Goal: Task Accomplishment & Management: Use online tool/utility

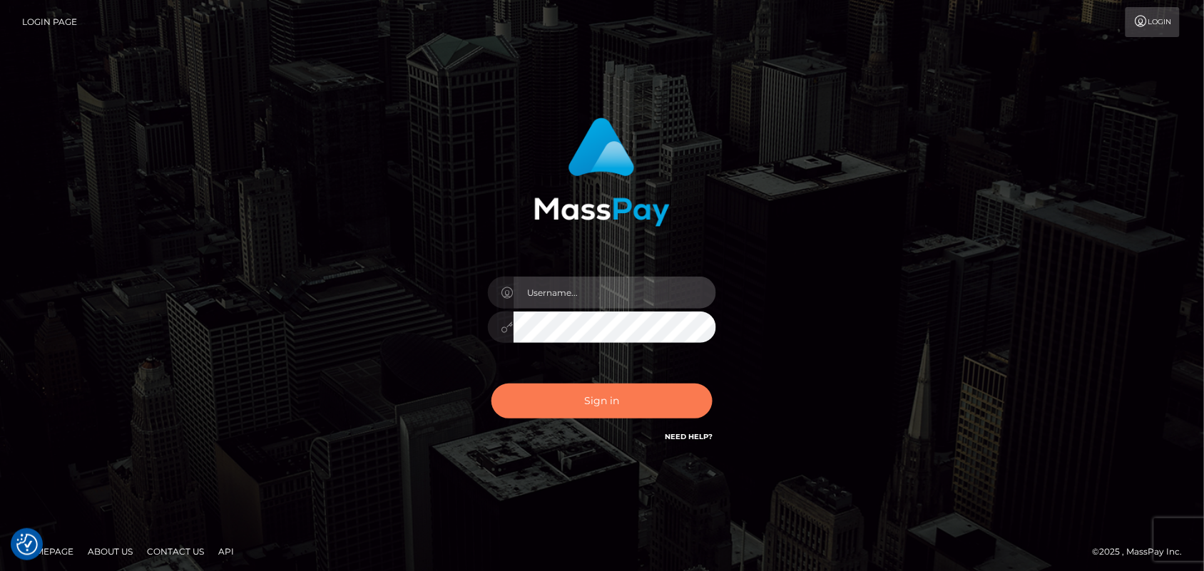
type input "[DOMAIN_NAME]"
click at [594, 399] on button "Sign in" at bounding box center [601, 401] width 221 height 35
type input "[DOMAIN_NAME]"
click at [605, 398] on button "Sign in" at bounding box center [601, 401] width 221 height 35
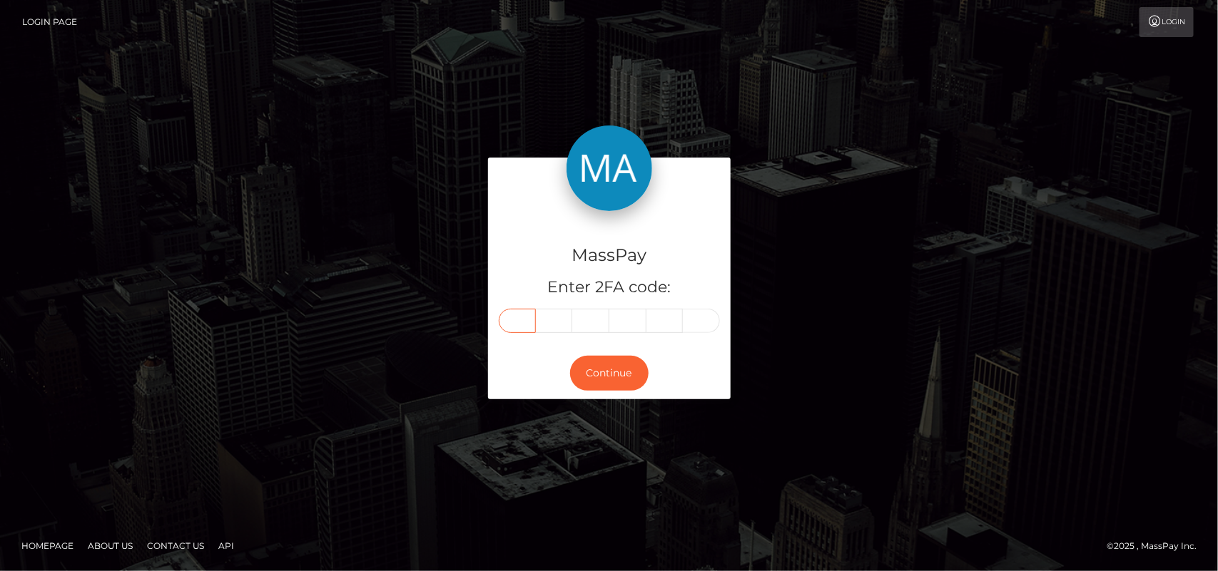
click at [511, 326] on input "text" at bounding box center [517, 321] width 37 height 24
type input "4"
type input "2"
type input "5"
type input "9"
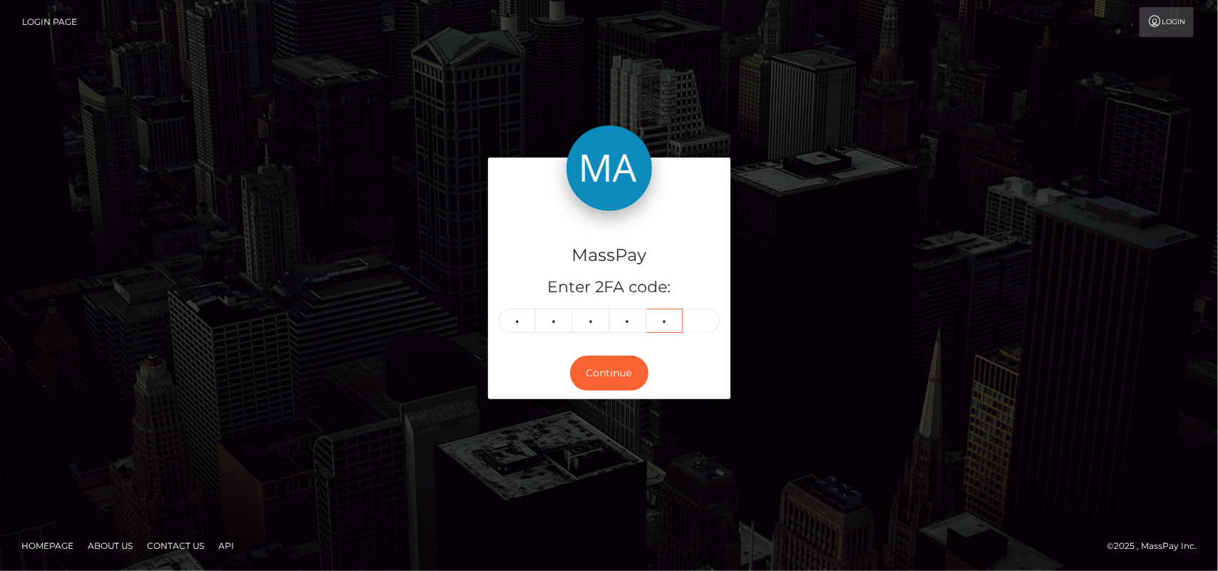
type input "7"
type input "8"
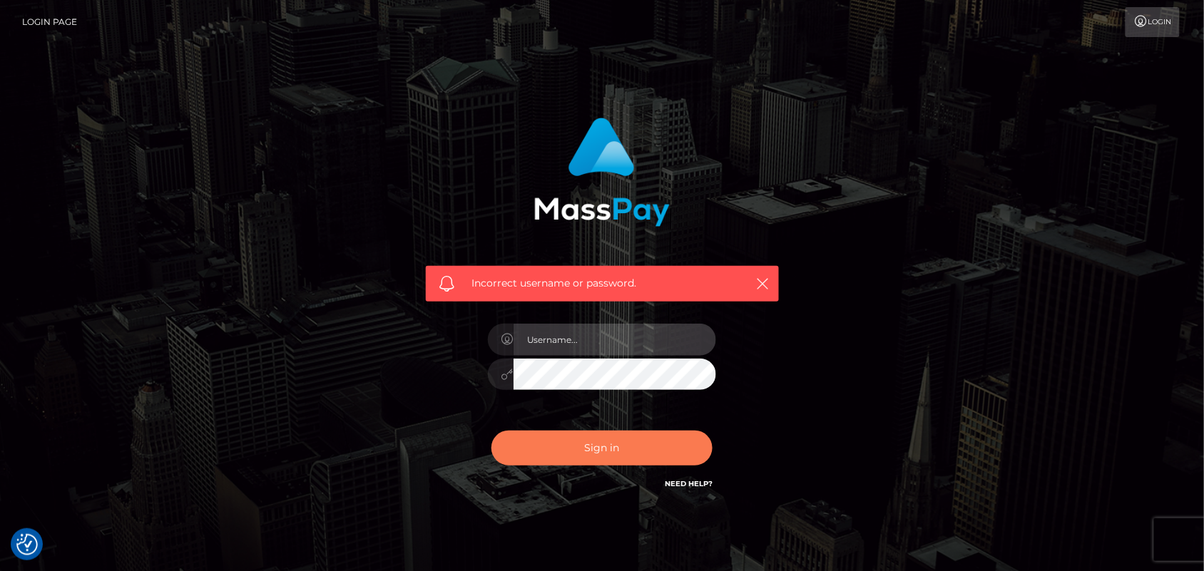
type input "[DOMAIN_NAME]"
click at [621, 454] on button "Sign in" at bounding box center [601, 448] width 221 height 35
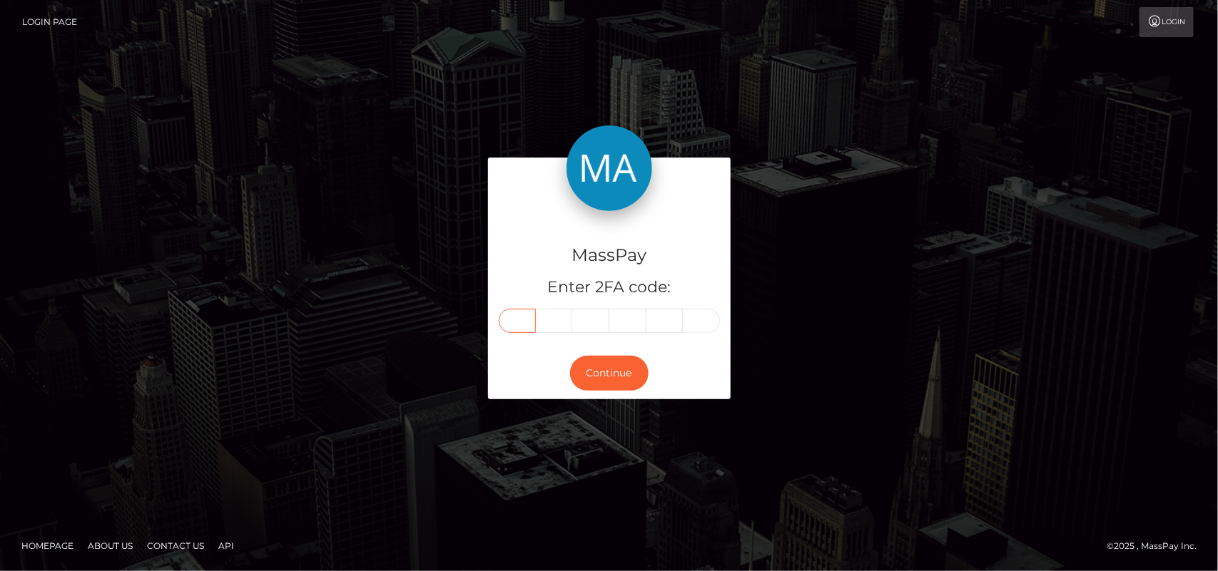
click at [521, 315] on input "text" at bounding box center [517, 321] width 37 height 24
type input "4"
type input "2"
type input "5"
type input "7"
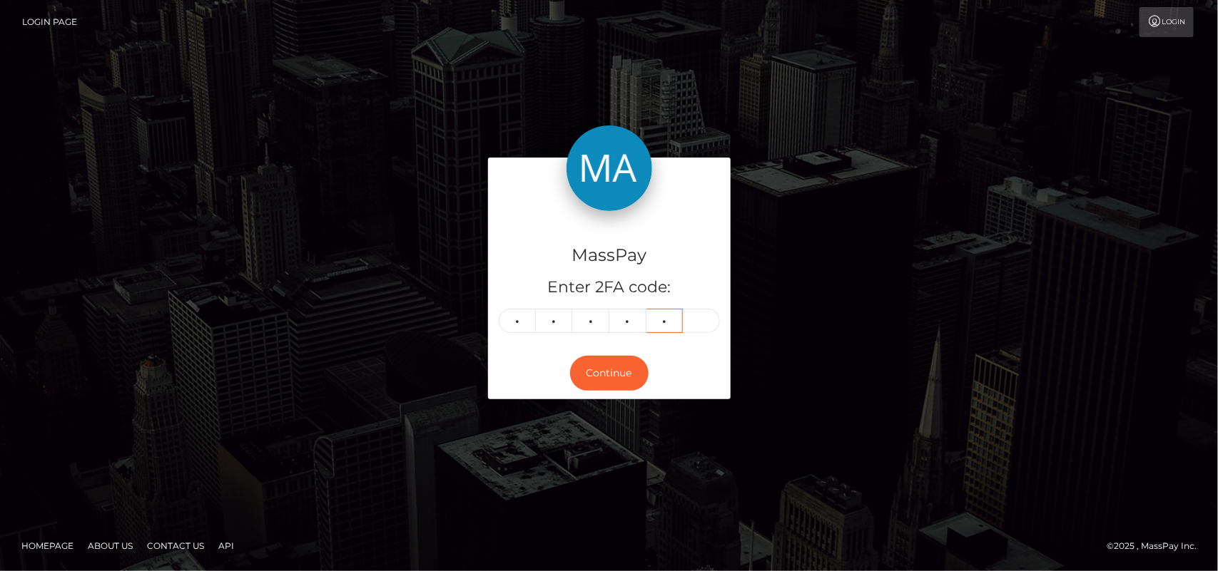
type input "9"
type input "8"
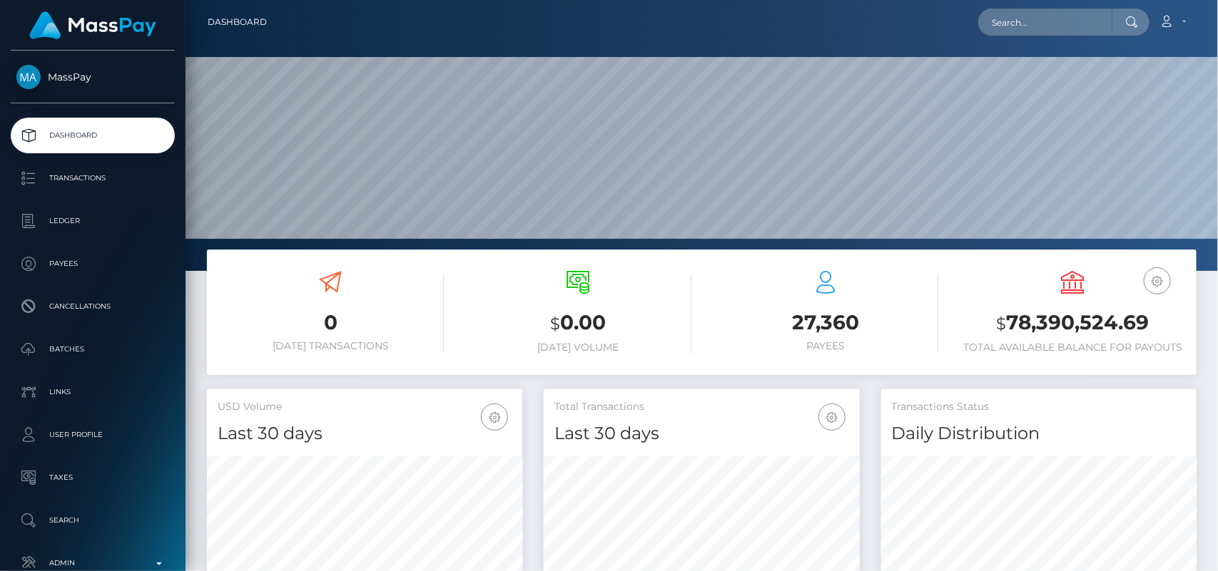
scroll to position [252, 315]
paste input "[EMAIL_ADDRESS][DOMAIN_NAME]"
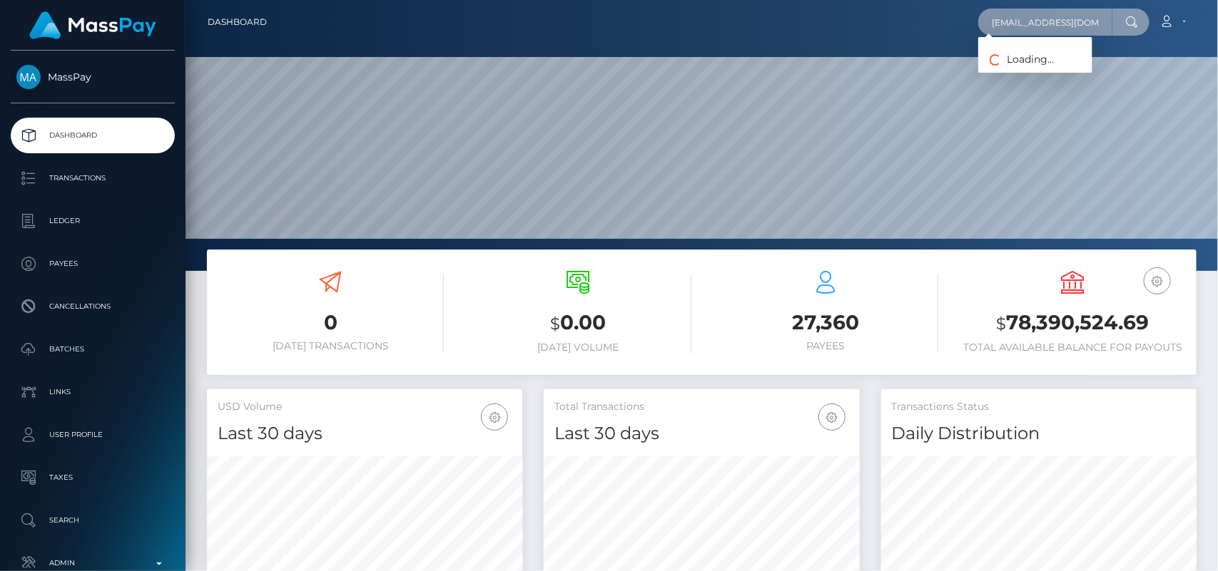
scroll to position [0, 13]
type input "[EMAIL_ADDRESS][DOMAIN_NAME]"
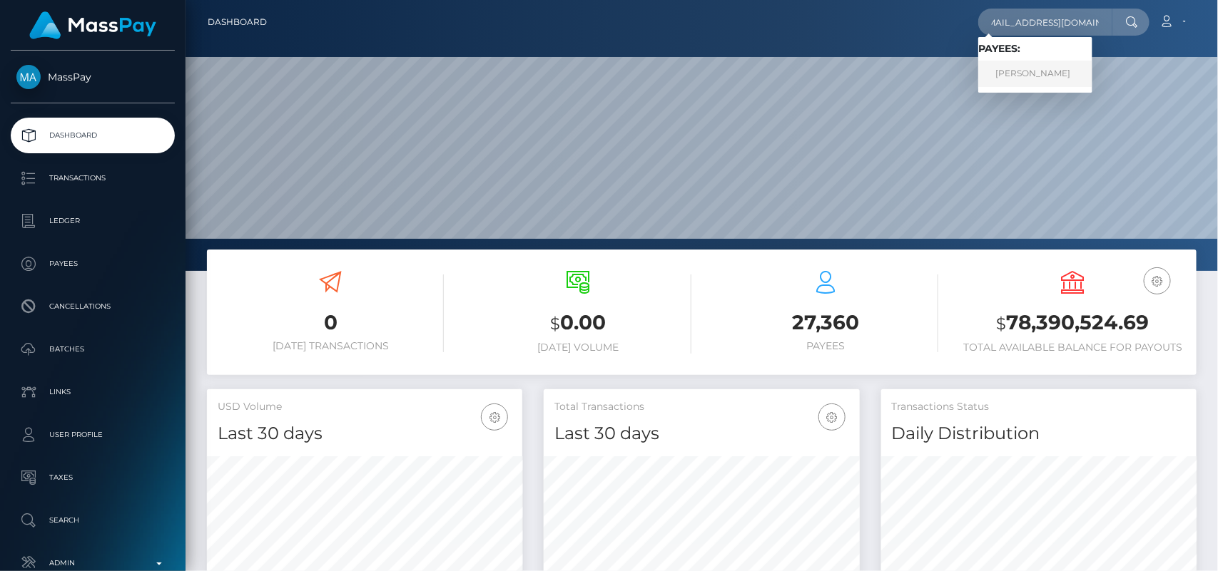
scroll to position [0, 0]
click at [1035, 81] on link "OANA-ROXANA SEVERINCU" at bounding box center [1035, 74] width 114 height 26
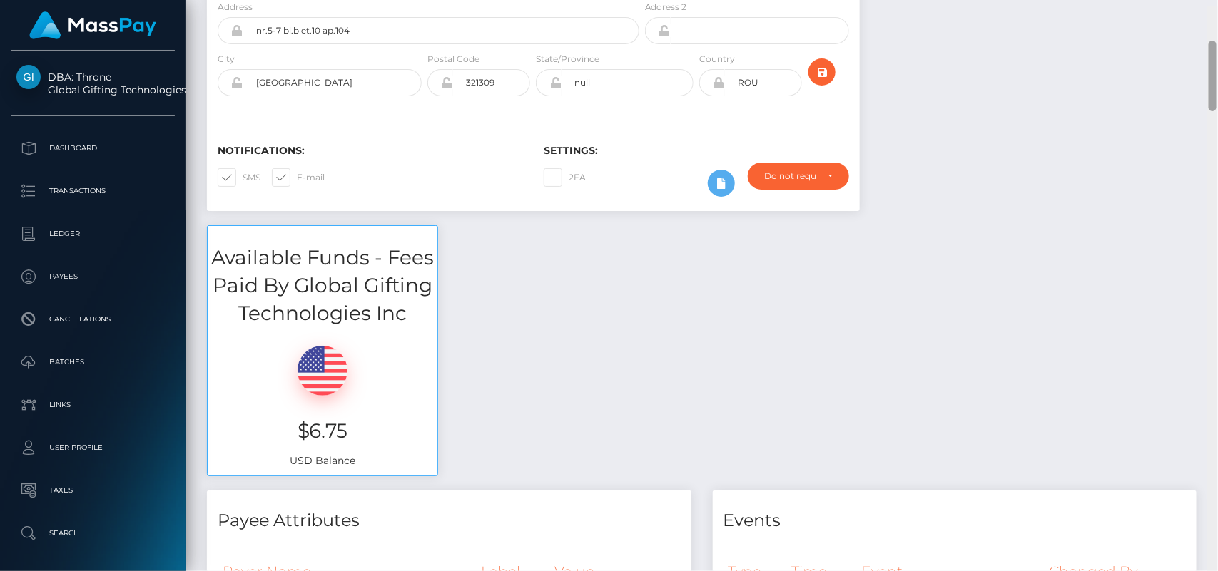
scroll to position [286, 0]
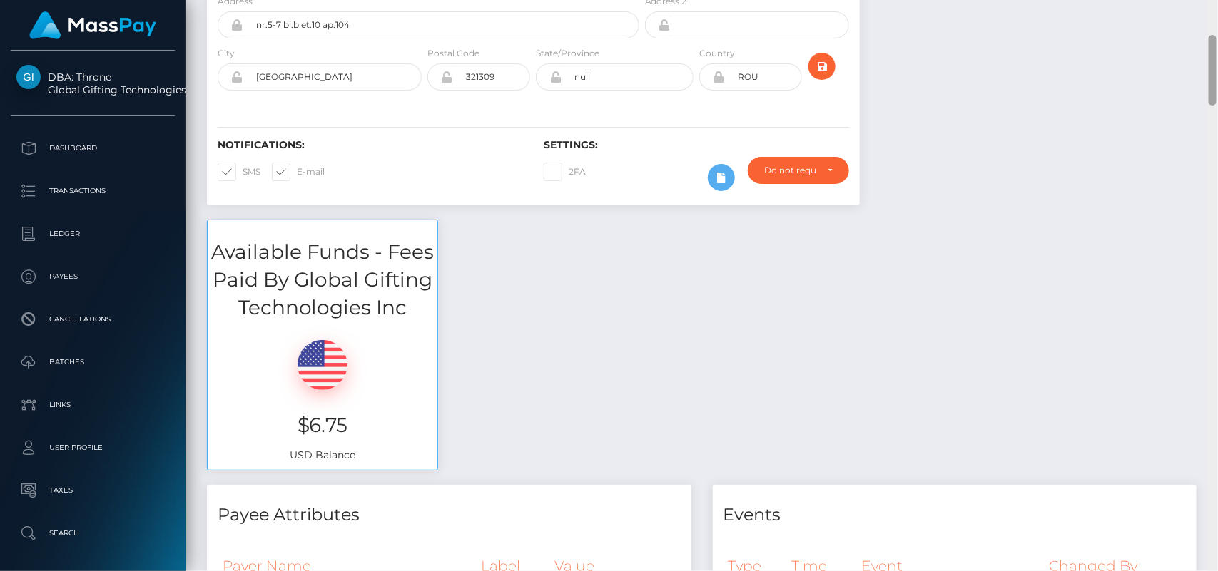
click at [1217, 69] on div at bounding box center [1212, 286] width 11 height 572
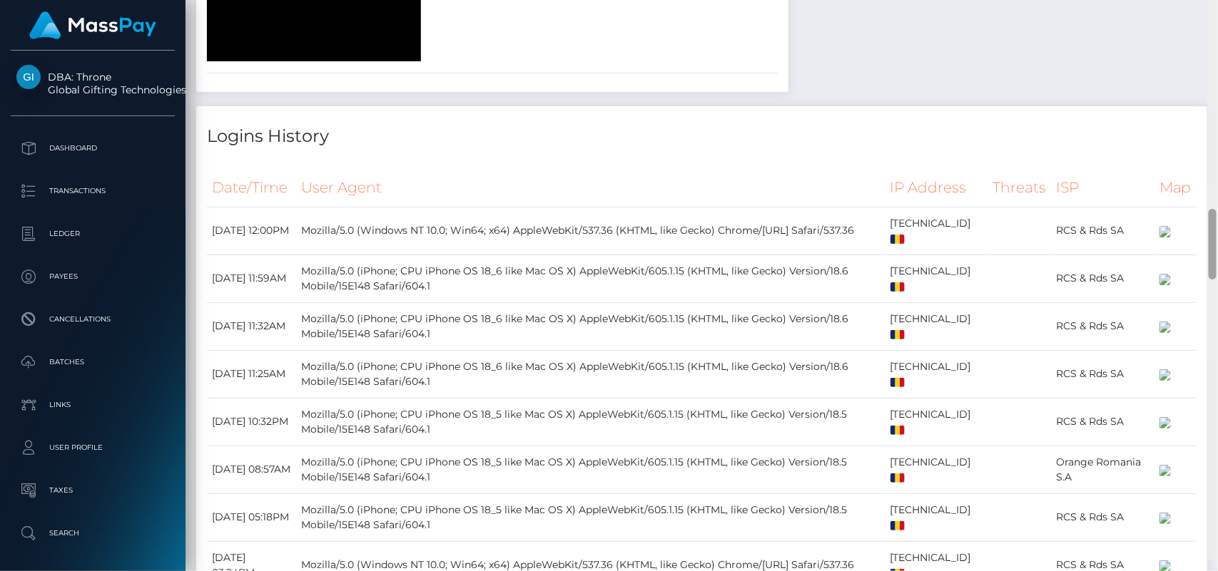
scroll to position [1793, 0]
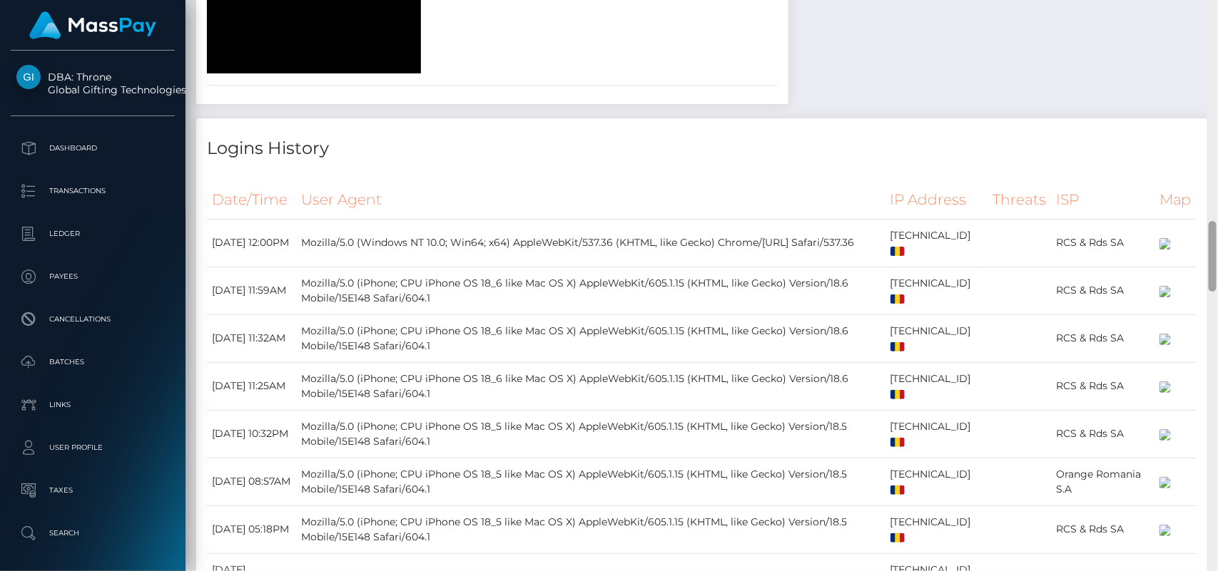
drag, startPoint x: 1213, startPoint y: 62, endPoint x: 1203, endPoint y: 248, distance: 186.4
click at [1203, 248] on div "Customer Profile Loading... Loading..." at bounding box center [701, 285] width 1032 height 571
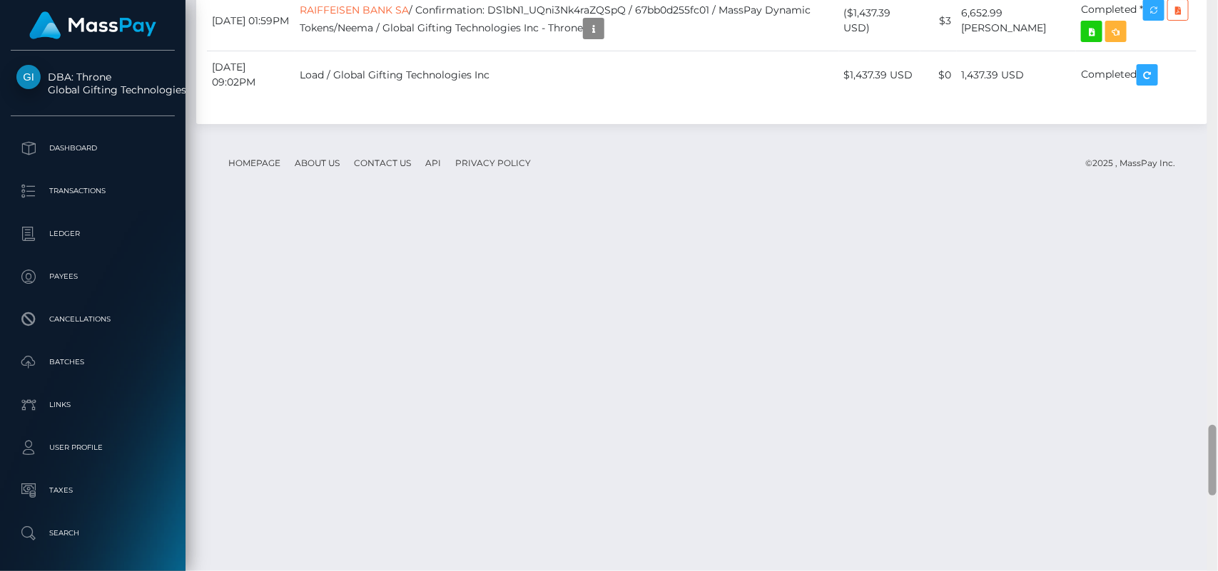
scroll to position [3525, 0]
drag, startPoint x: 1215, startPoint y: 233, endPoint x: 1217, endPoint y: 447, distance: 214.0
click at [1217, 447] on div at bounding box center [1212, 285] width 11 height 572
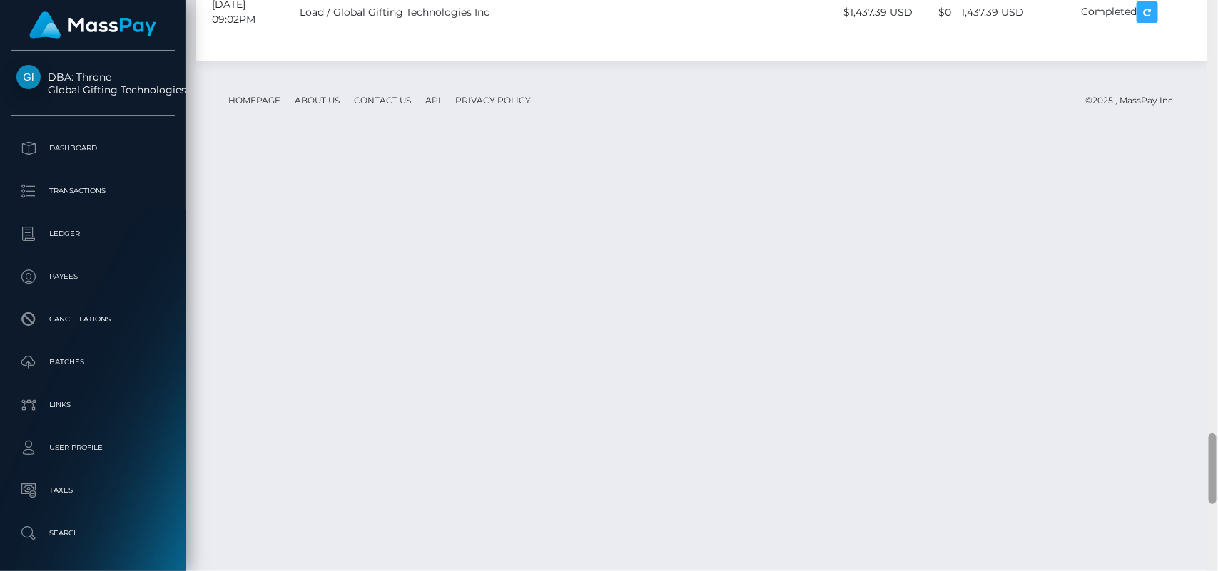
scroll to position [3565, 0]
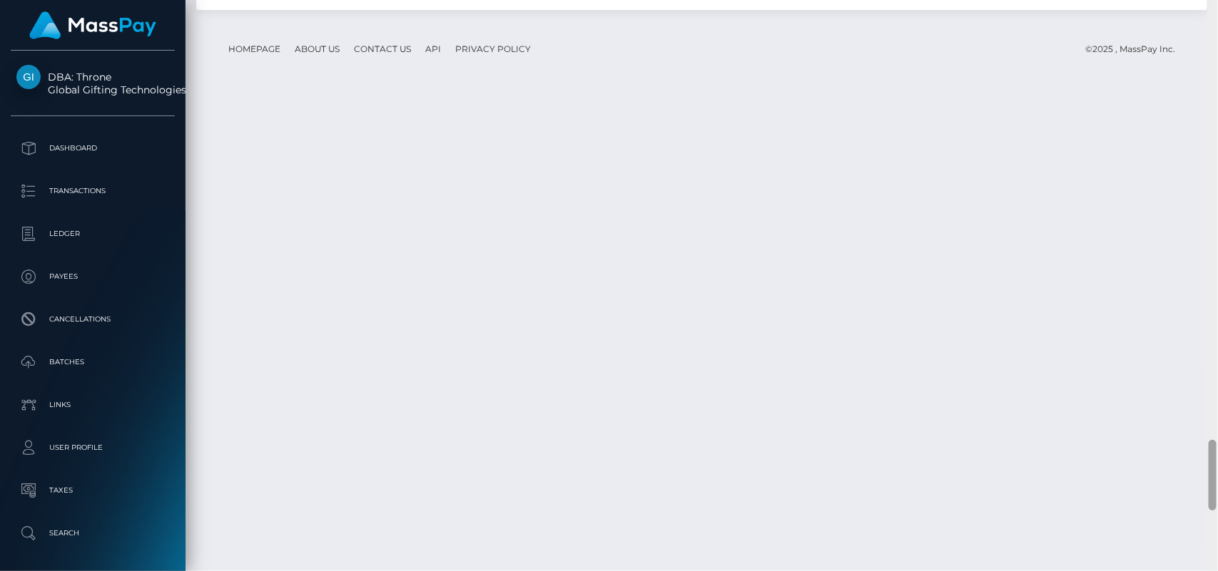
click at [1217, 467] on div at bounding box center [1212, 286] width 11 height 572
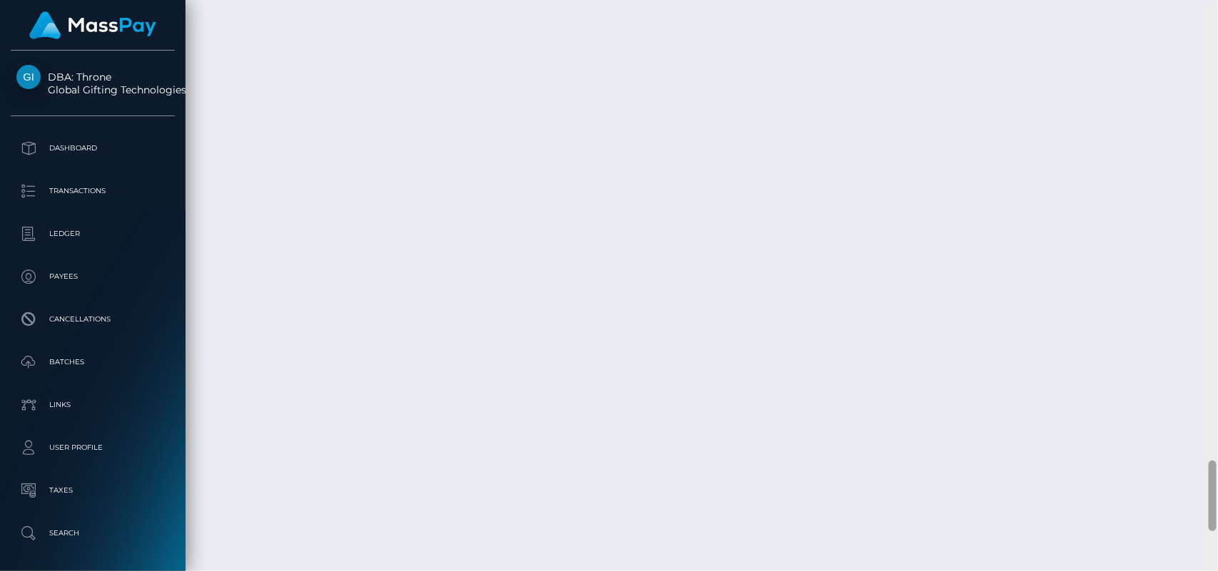
scroll to position [3681, 0]
drag, startPoint x: 1213, startPoint y: 461, endPoint x: 1217, endPoint y: 475, distance: 14.9
click at [1217, 475] on div at bounding box center [1212, 286] width 11 height 572
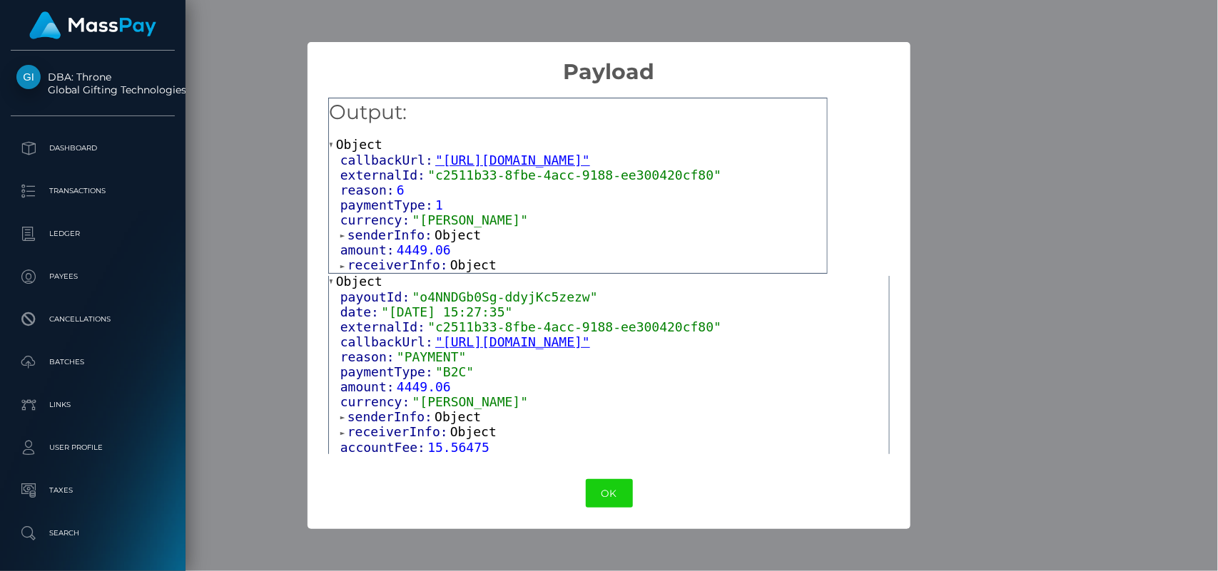
scroll to position [0, 0]
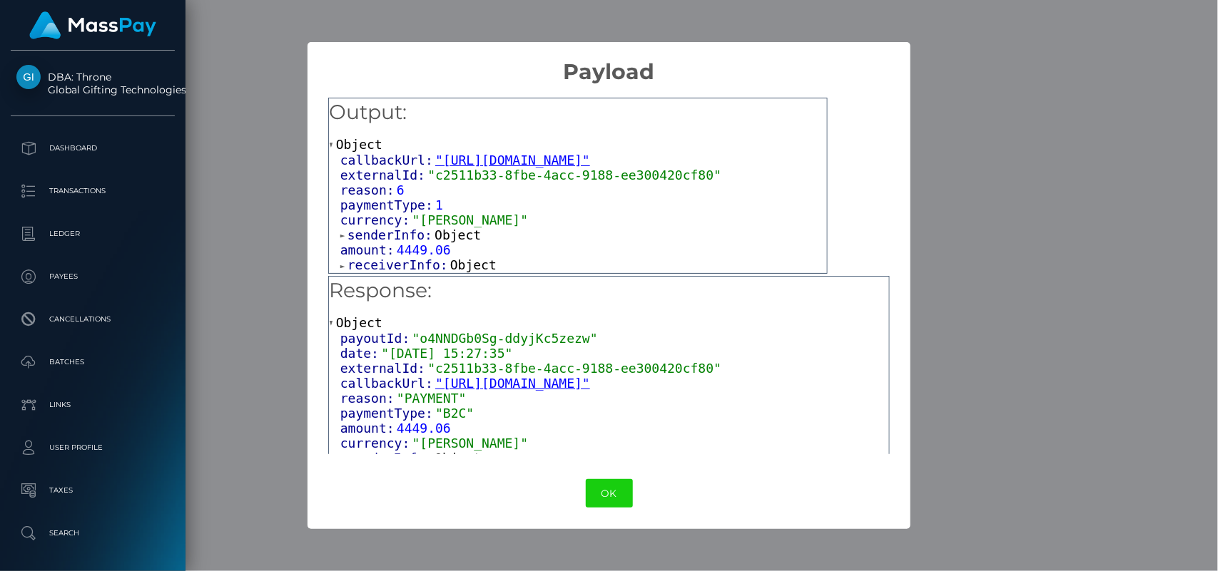
click at [453, 232] on span "Object" at bounding box center [457, 235] width 46 height 15
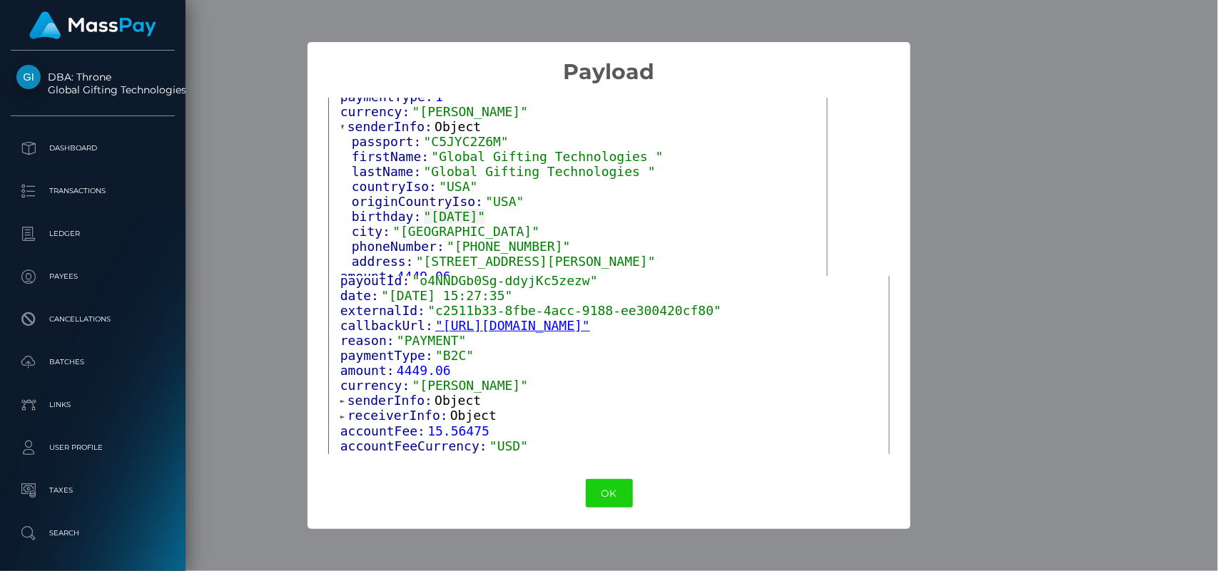
scroll to position [136, 0]
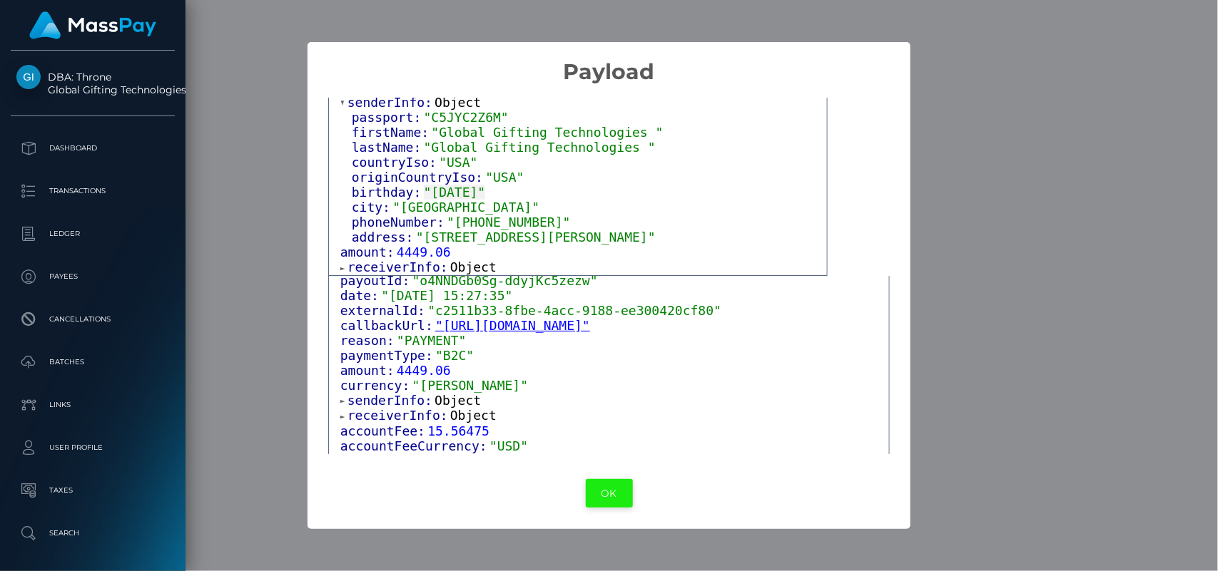
click at [610, 484] on button "OK" at bounding box center [609, 493] width 47 height 29
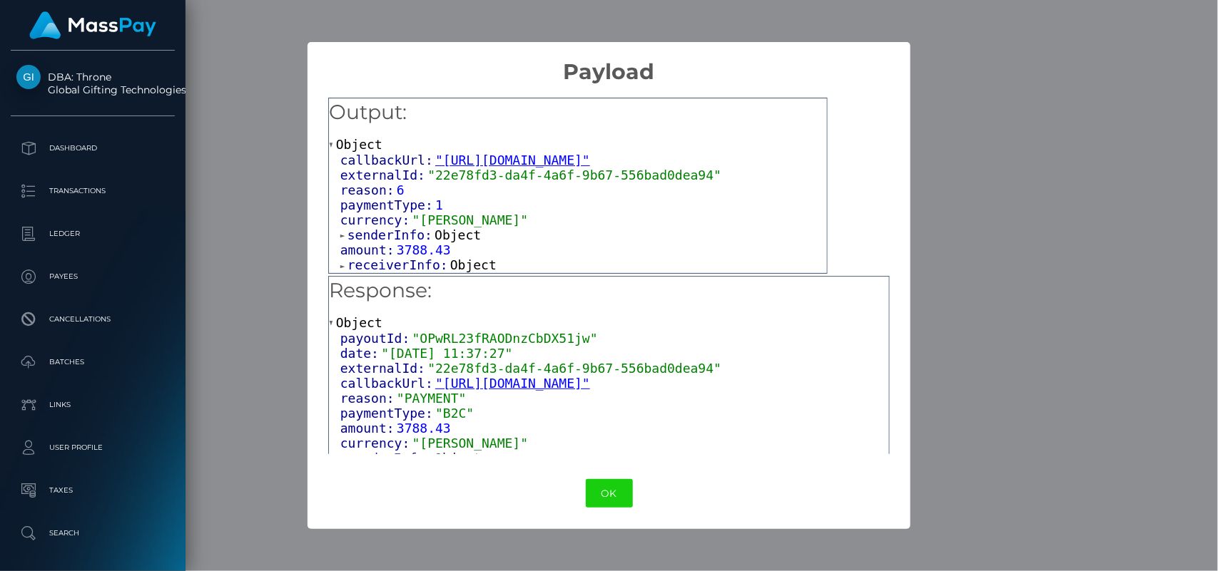
click at [444, 235] on span "Object" at bounding box center [457, 235] width 46 height 15
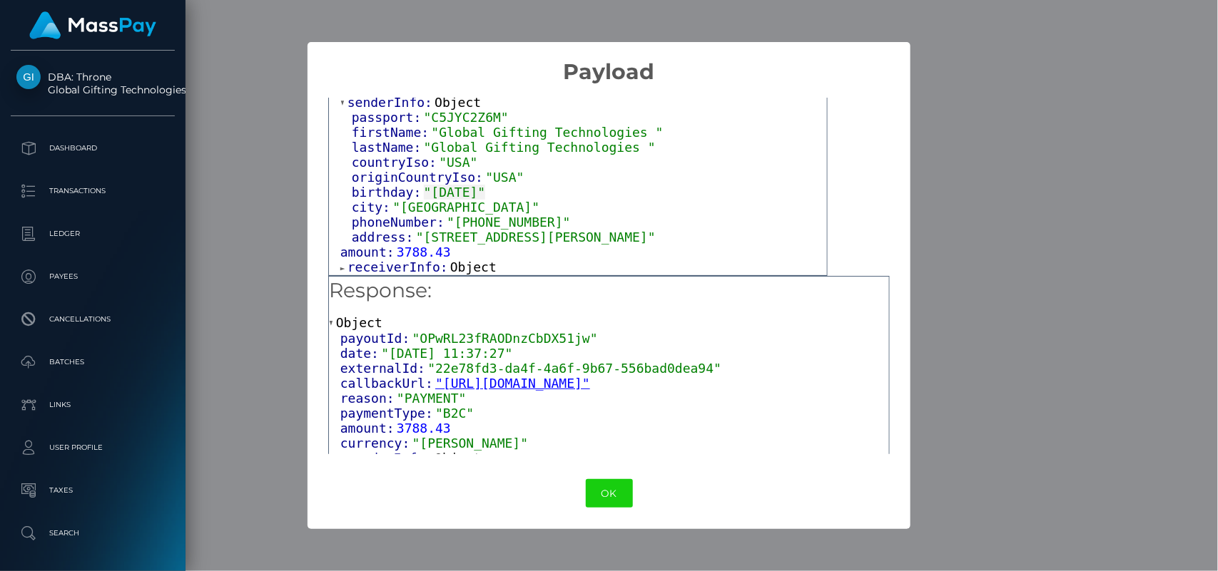
click at [447, 258] on div "amount: 3788.43" at bounding box center [583, 252] width 486 height 15
click at [458, 266] on span "Object" at bounding box center [473, 267] width 46 height 15
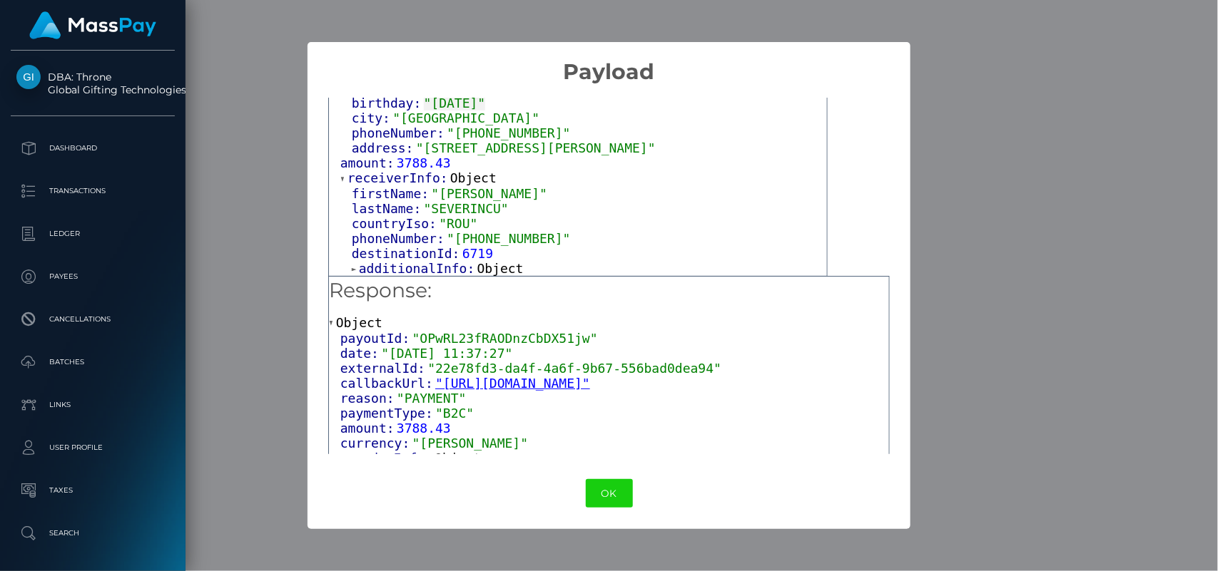
scroll to position [226, 0]
click at [480, 262] on span "Object" at bounding box center [500, 267] width 46 height 15
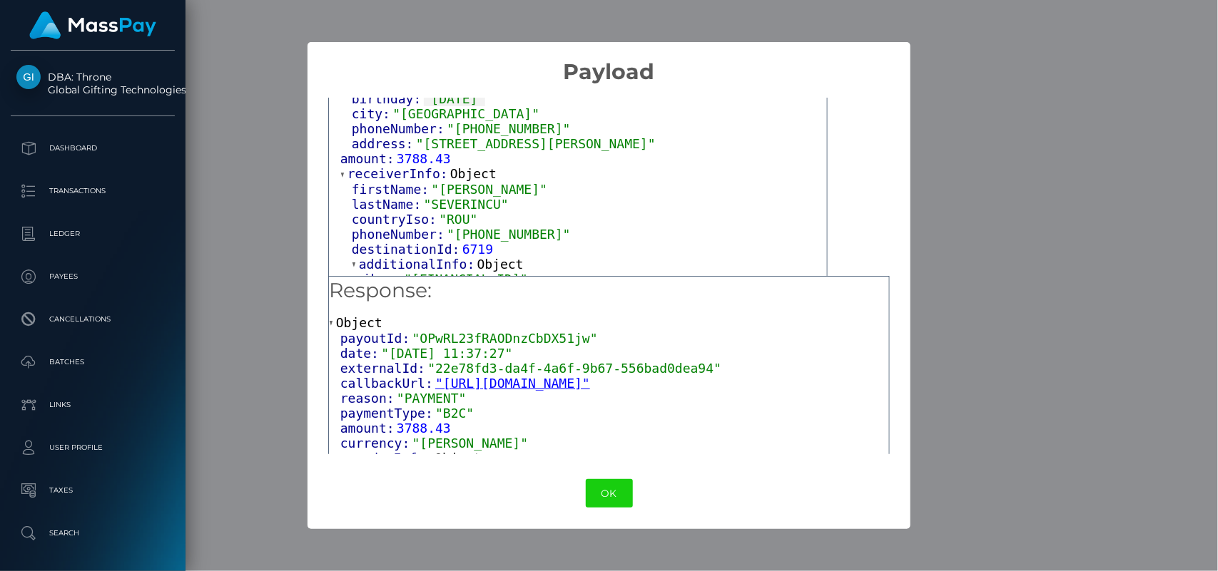
scroll to position [241, 0]
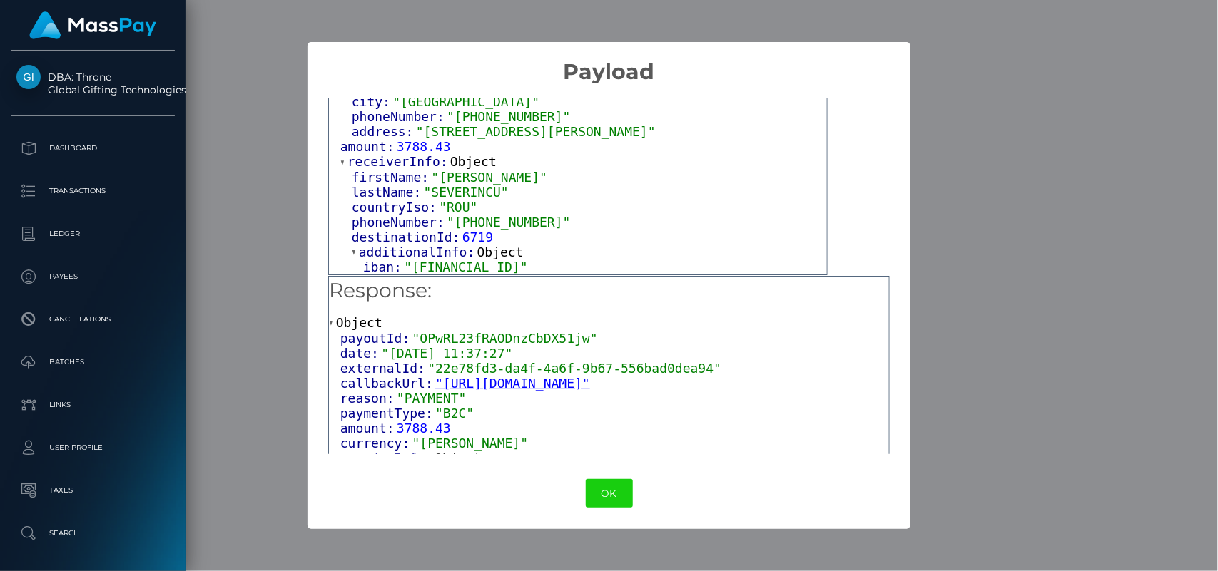
click at [490, 265] on span ""RO14RZBR0000060022611229"" at bounding box center [465, 267] width 123 height 15
copy span "RO14RZBR0000060022611229"
click at [611, 503] on button "OK" at bounding box center [609, 493] width 47 height 29
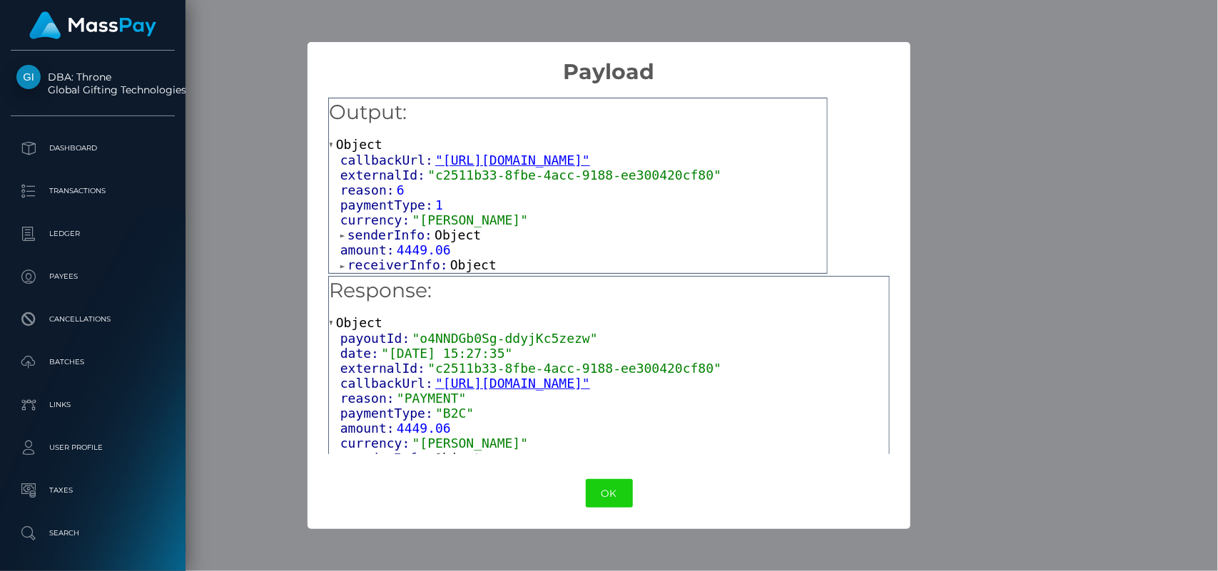
click at [455, 232] on span "Object" at bounding box center [457, 235] width 46 height 15
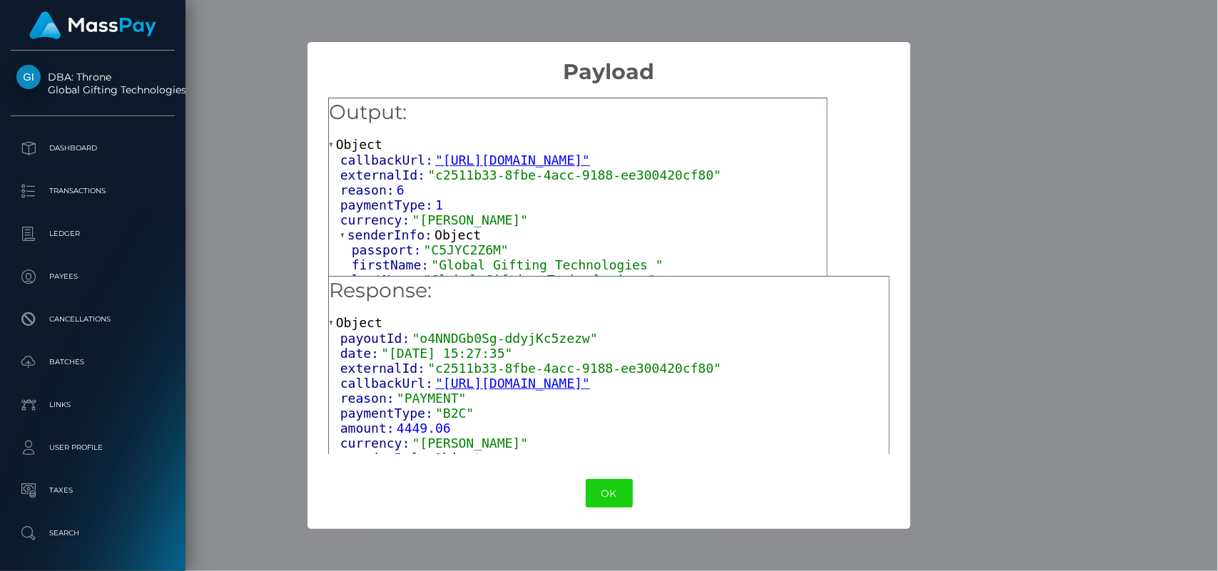
scroll to position [136, 0]
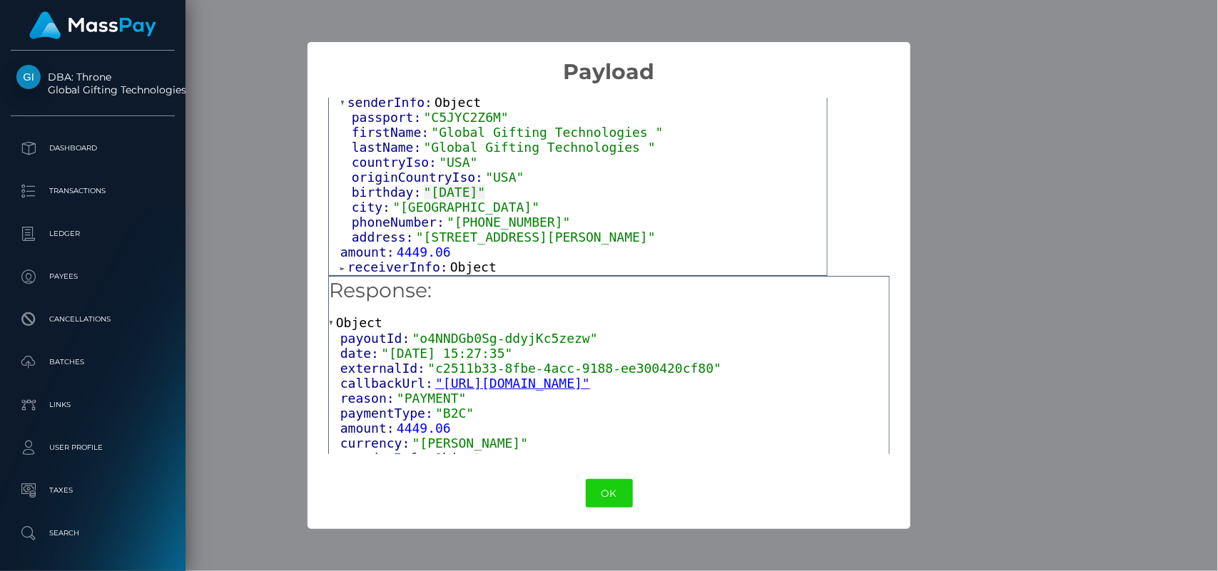
click at [481, 270] on span "Object" at bounding box center [473, 267] width 46 height 15
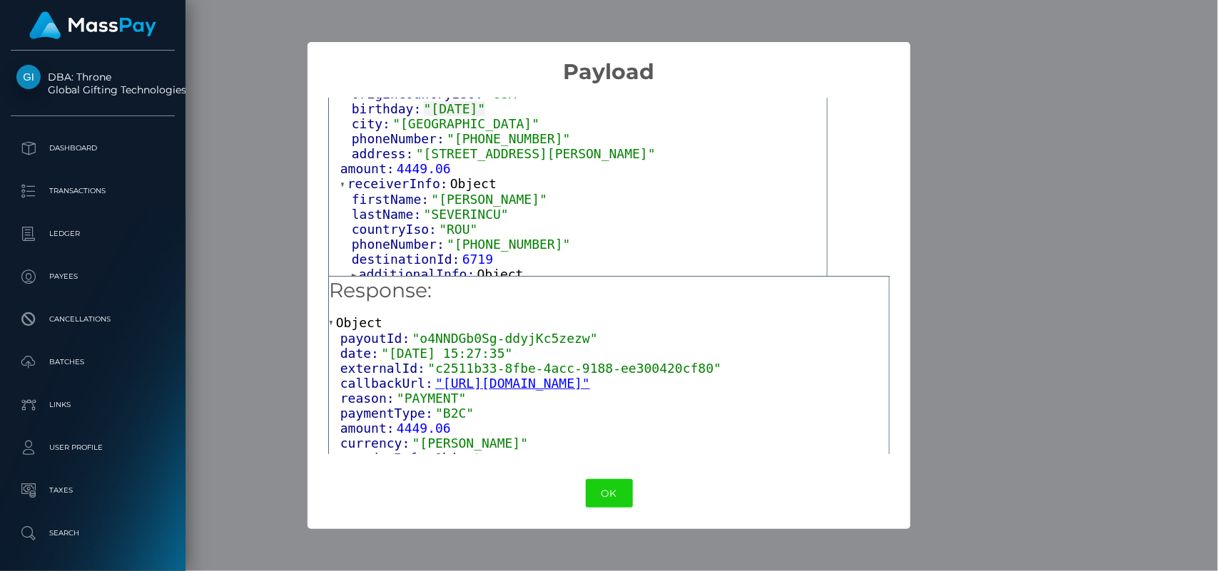
scroll to position [226, 0]
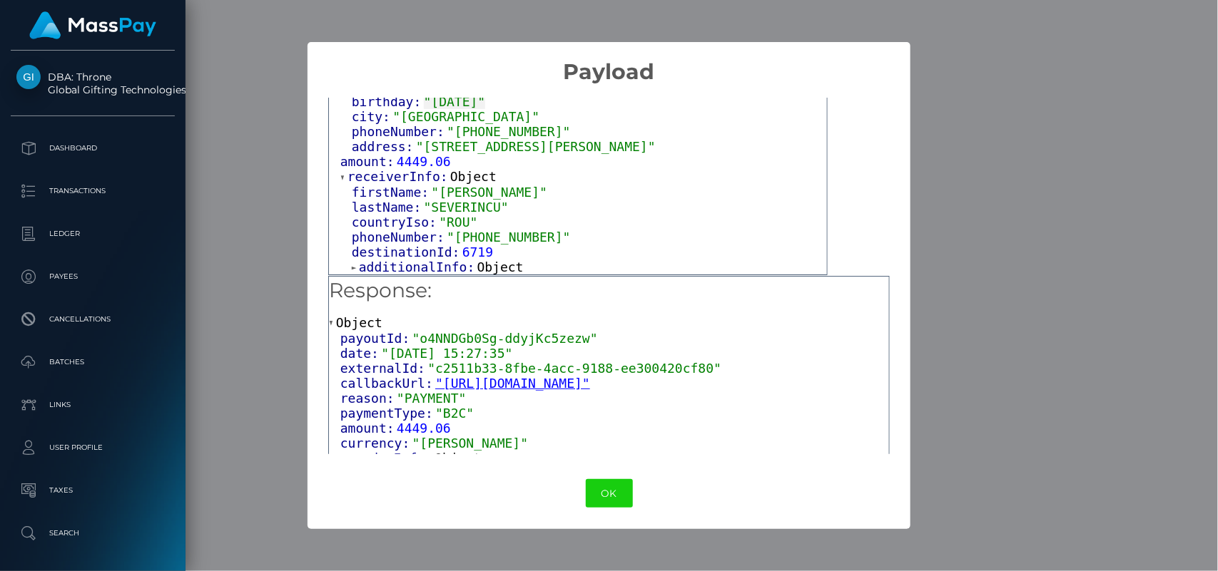
click at [482, 260] on span "Object" at bounding box center [500, 267] width 46 height 15
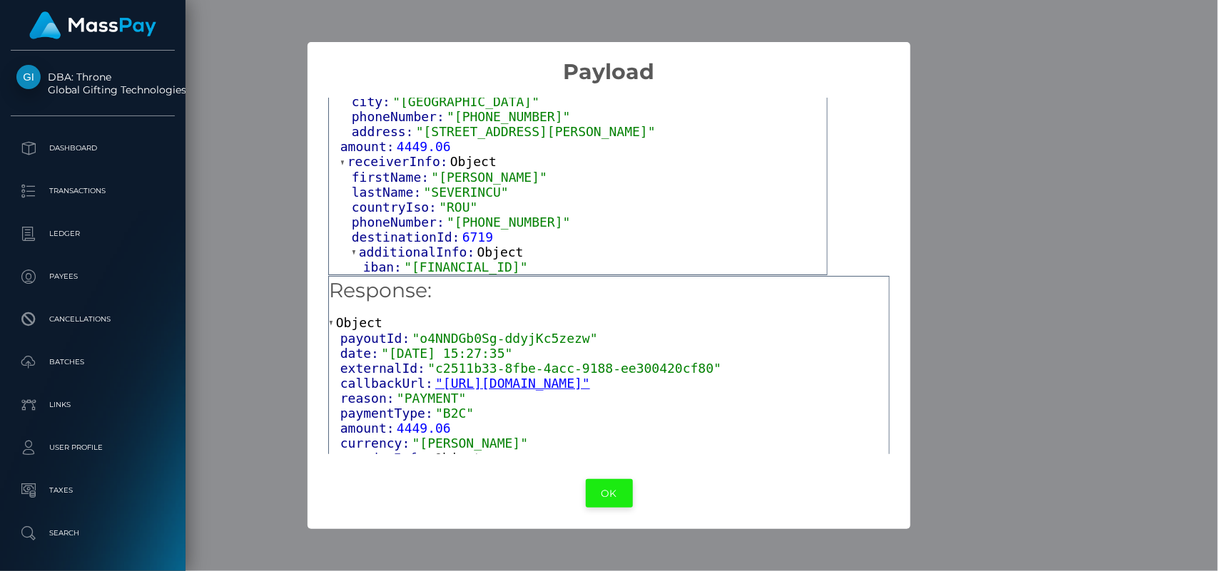
click at [601, 489] on button "OK" at bounding box center [609, 493] width 47 height 29
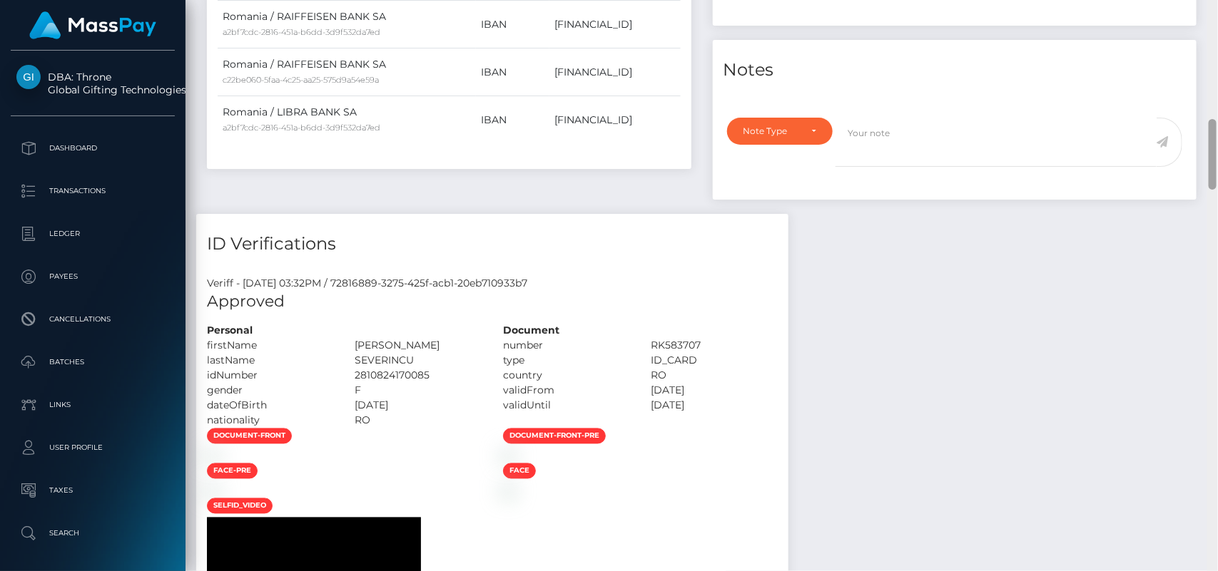
scroll to position [1158, 0]
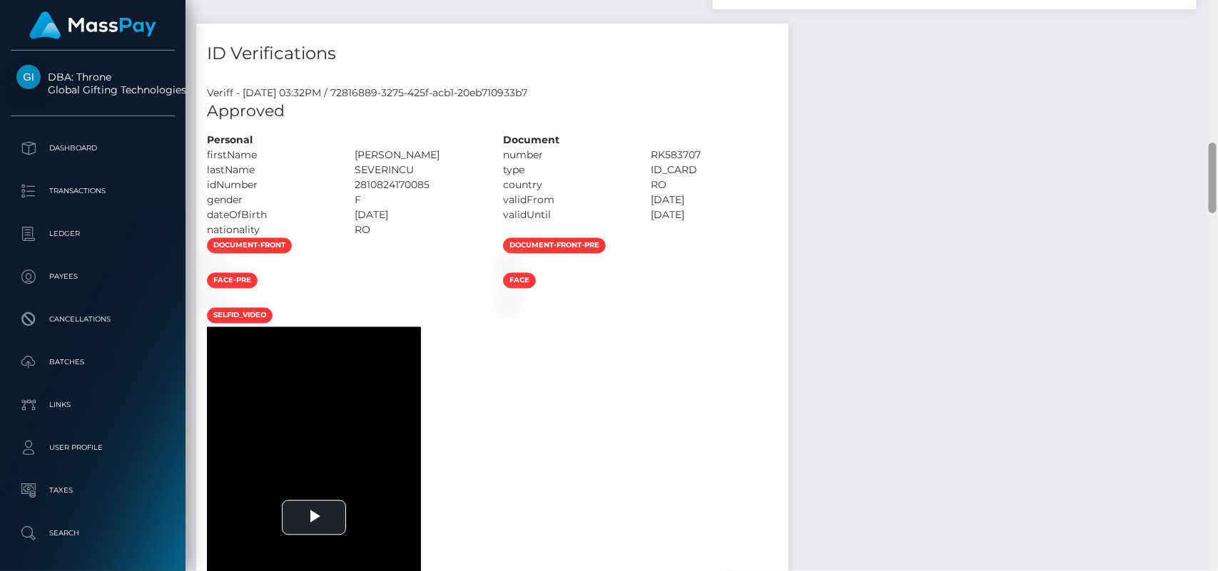
drag, startPoint x: 1214, startPoint y: 472, endPoint x: 1143, endPoint y: 160, distance: 319.8
click at [1143, 160] on div "Customer Profile Loading... Loading..." at bounding box center [701, 285] width 1032 height 571
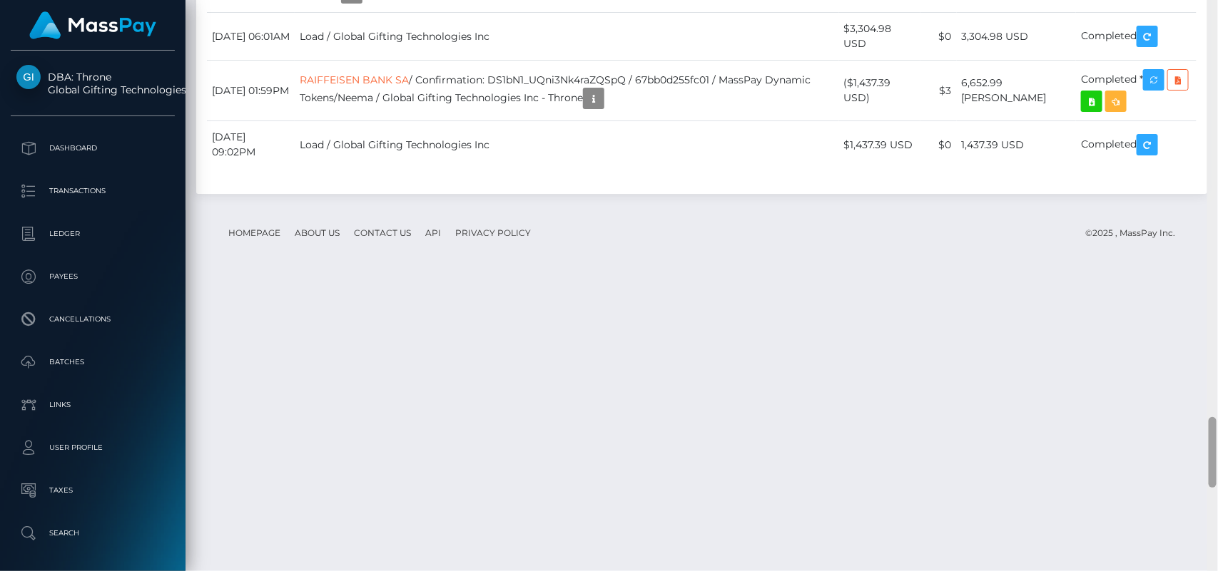
drag, startPoint x: 1214, startPoint y: 158, endPoint x: 1213, endPoint y: 433, distance: 275.3
click at [1213, 433] on div at bounding box center [1212, 452] width 8 height 71
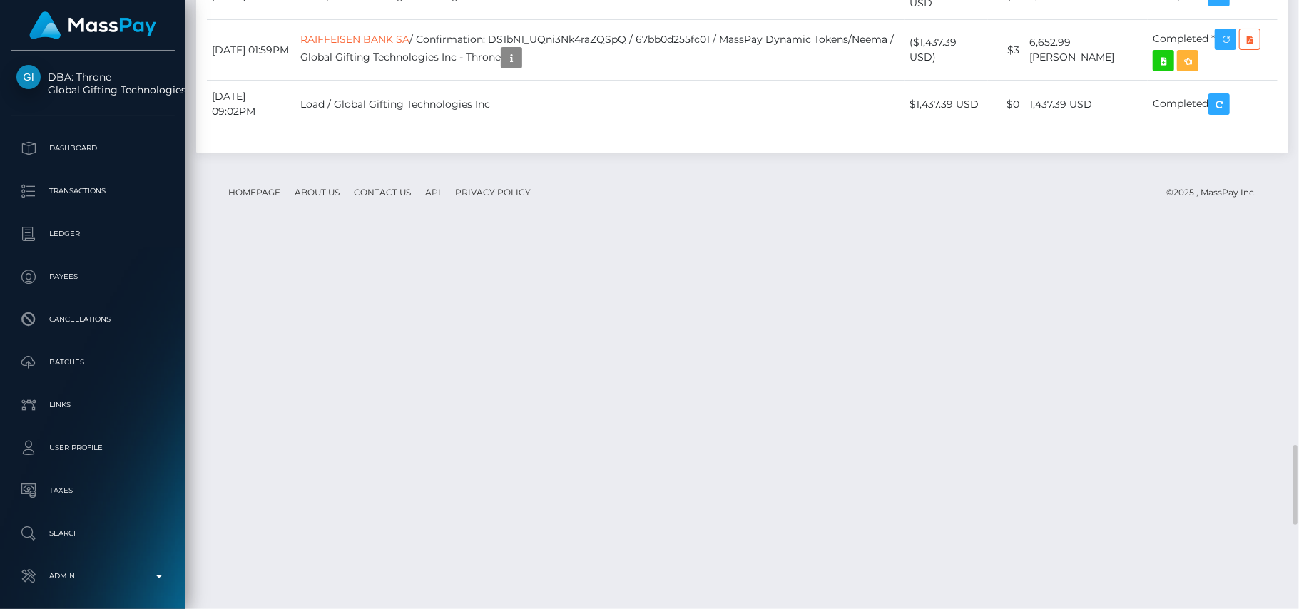
scroll to position [171, 343]
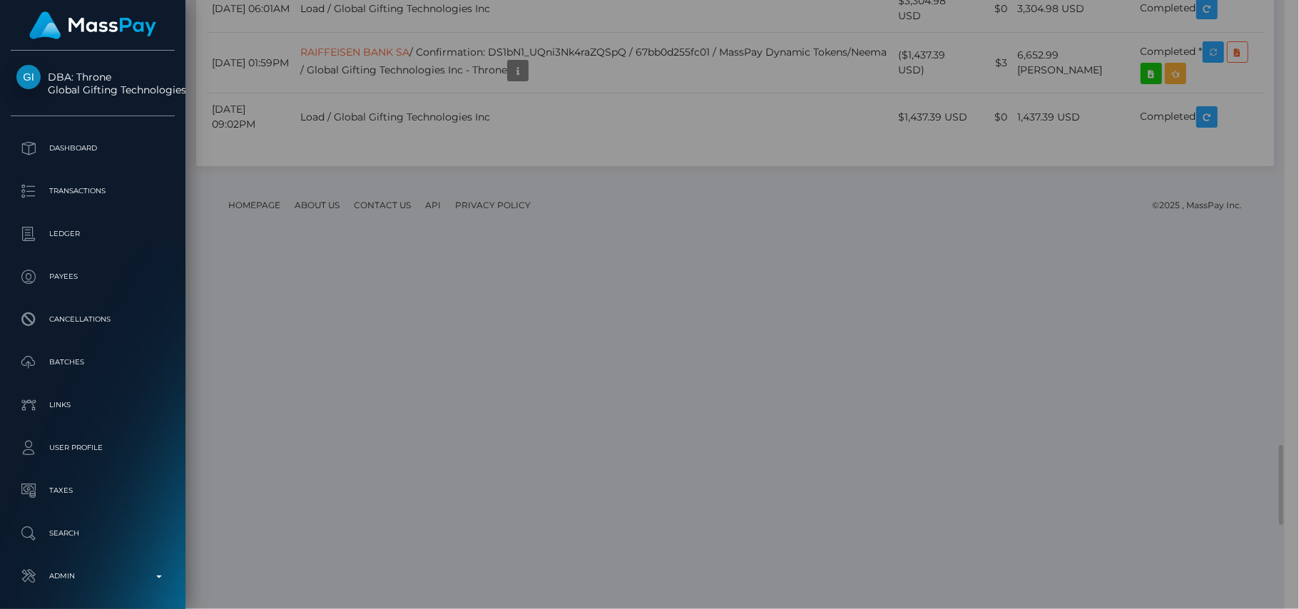
scroll to position [713127, 712960]
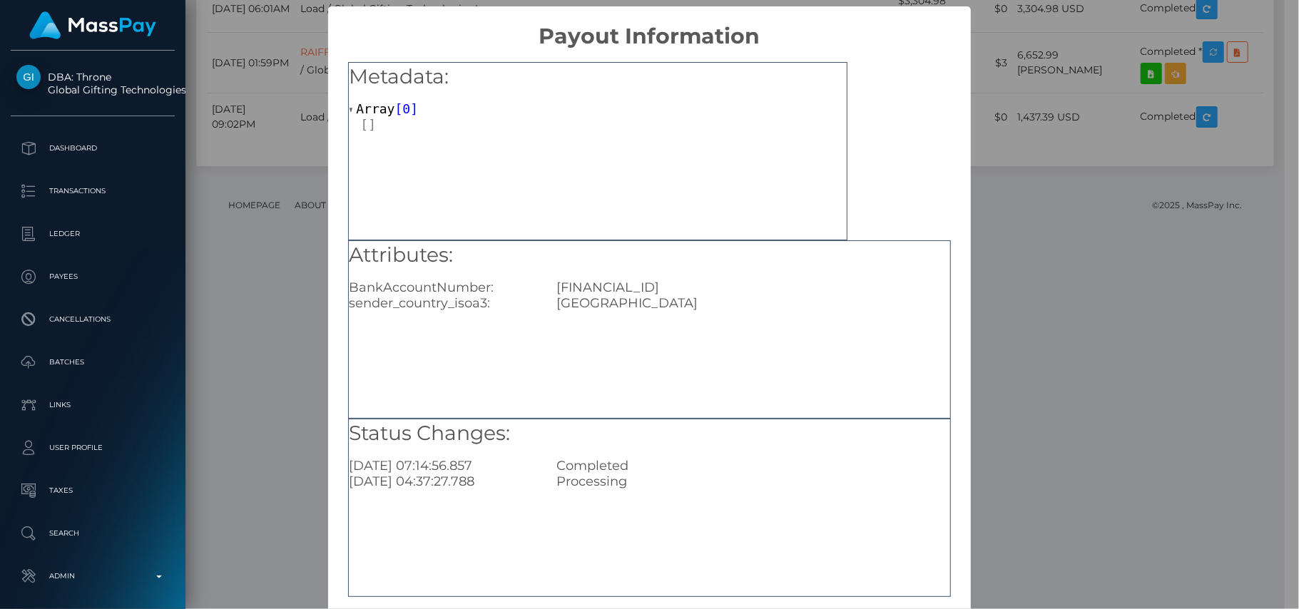
click at [671, 307] on div "USA" at bounding box center [753, 303] width 414 height 16
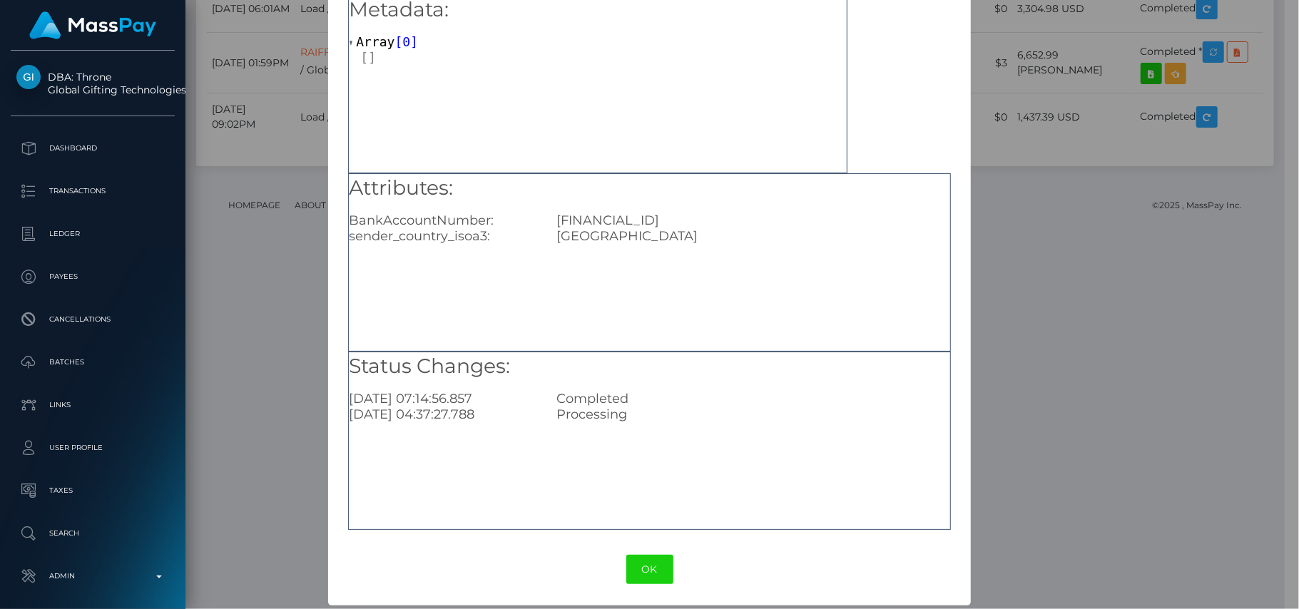
scroll to position [69, 0]
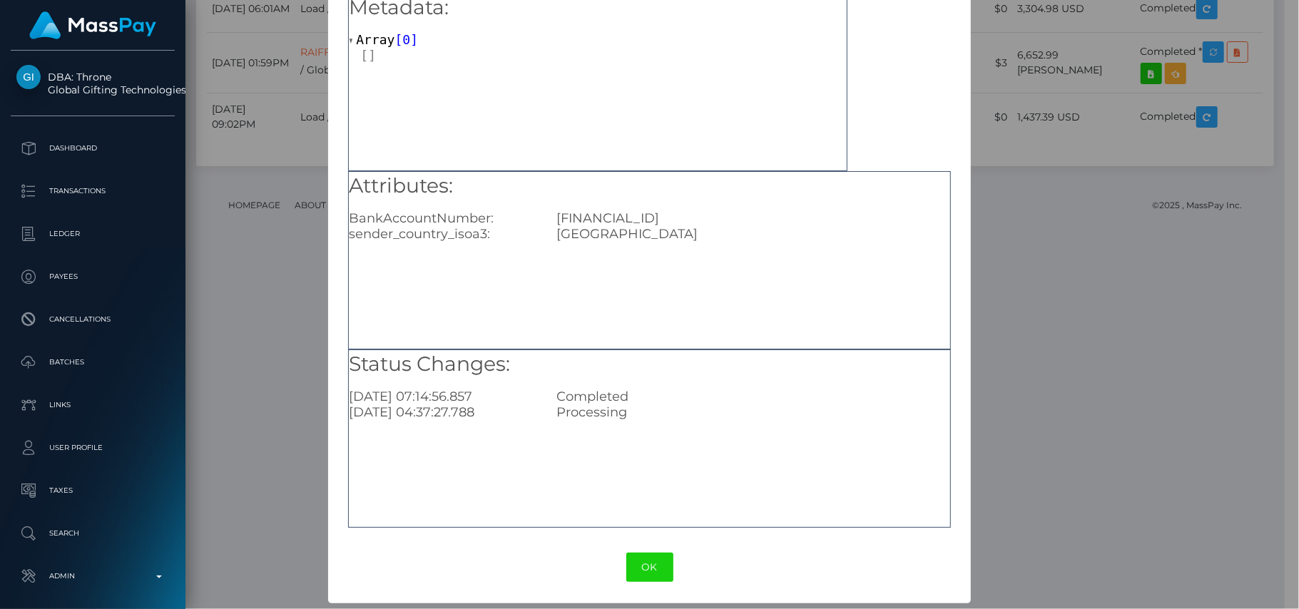
click at [637, 571] on div "OK No Cancel" at bounding box center [649, 568] width 643 height 44
click at [637, 566] on button "OK" at bounding box center [649, 567] width 47 height 29
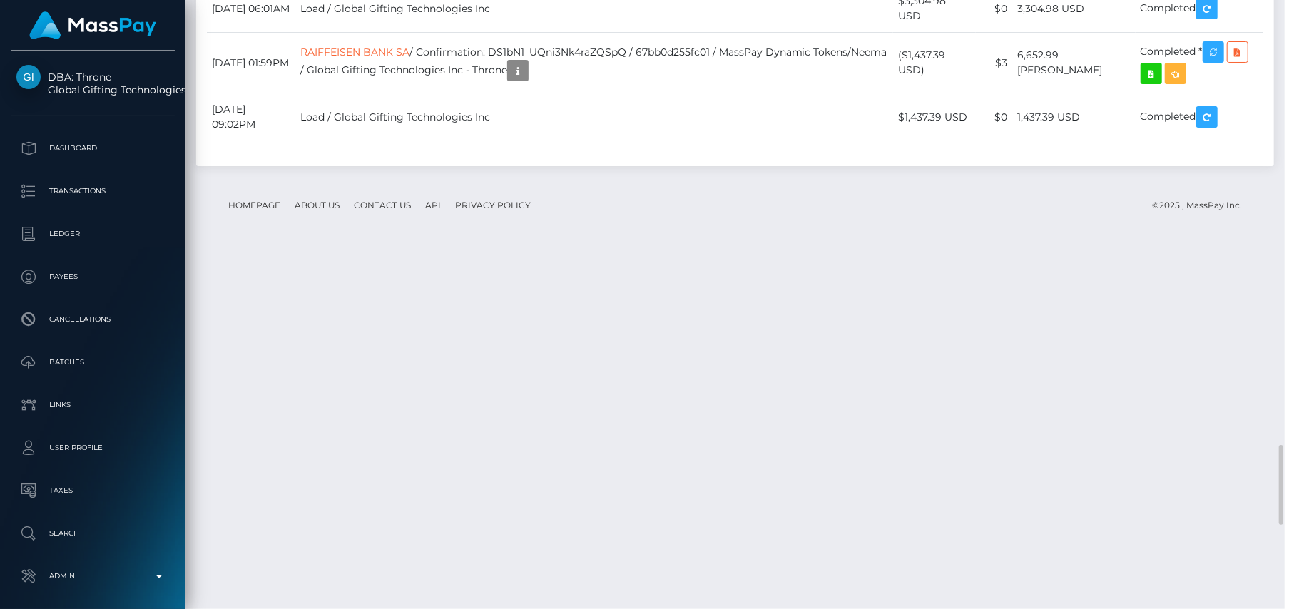
scroll to position [171, 343]
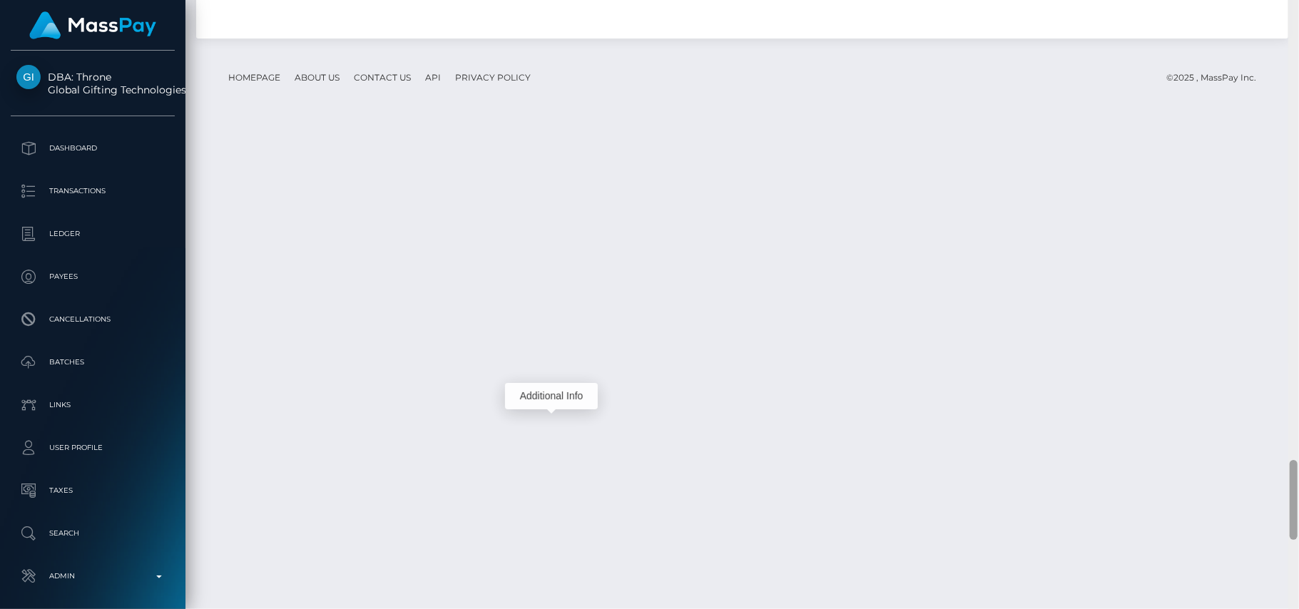
drag, startPoint x: 1293, startPoint y: 452, endPoint x: 1298, endPoint y: 478, distance: 26.9
click at [1217, 478] on div at bounding box center [1293, 304] width 11 height 610
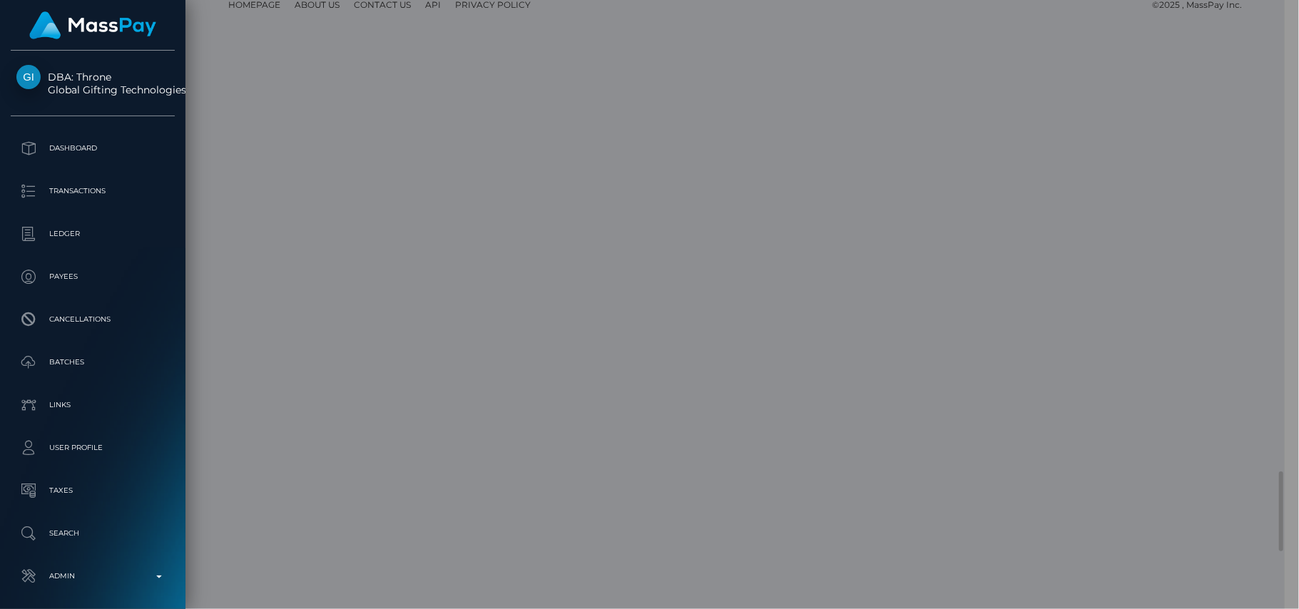
scroll to position [713127, 712960]
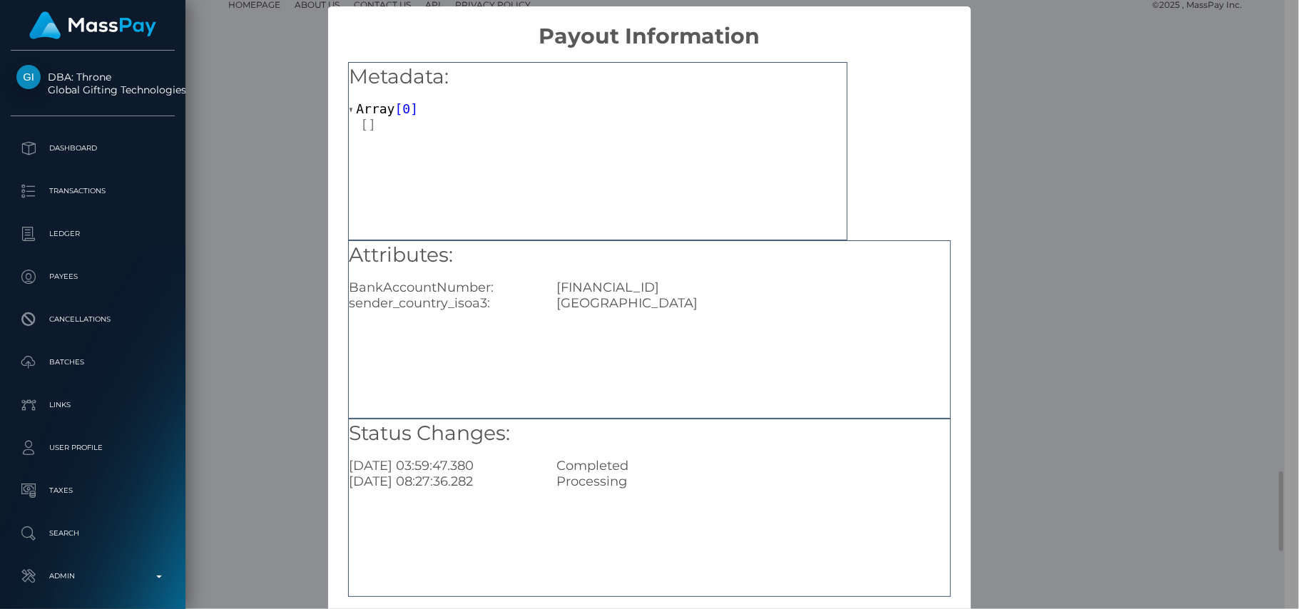
click at [542, 318] on div "Attributes: BankAccountNumber: RO50BREL0002003536500302 sender_country_isoa3: U…" at bounding box center [649, 329] width 602 height 178
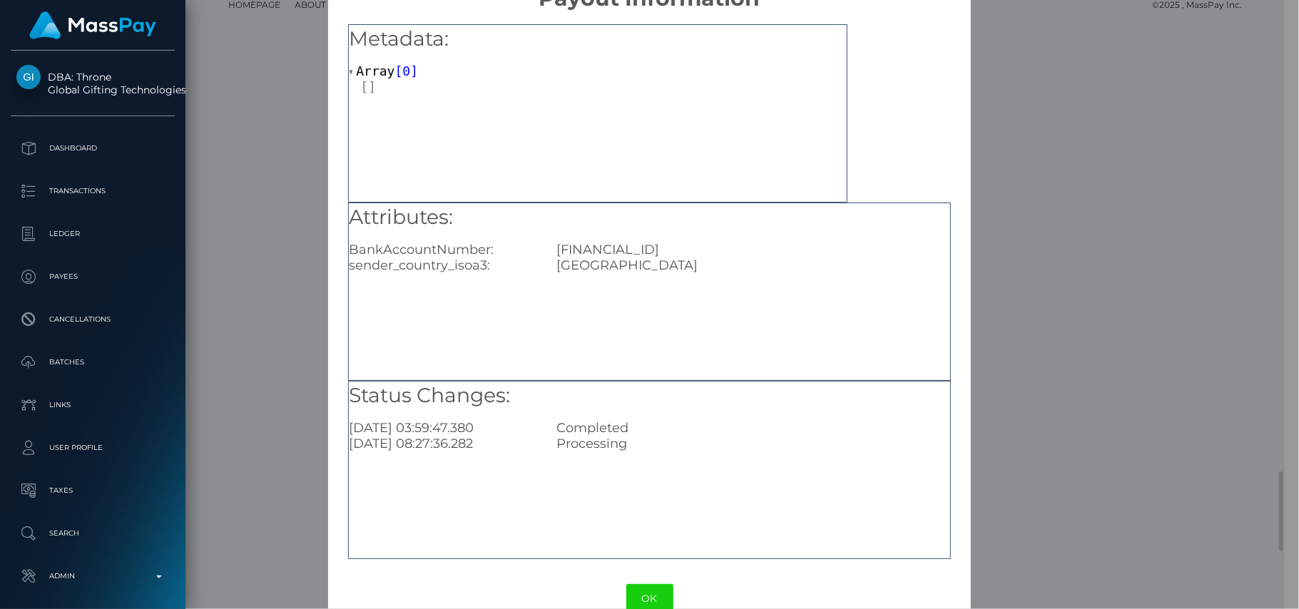
scroll to position [69, 0]
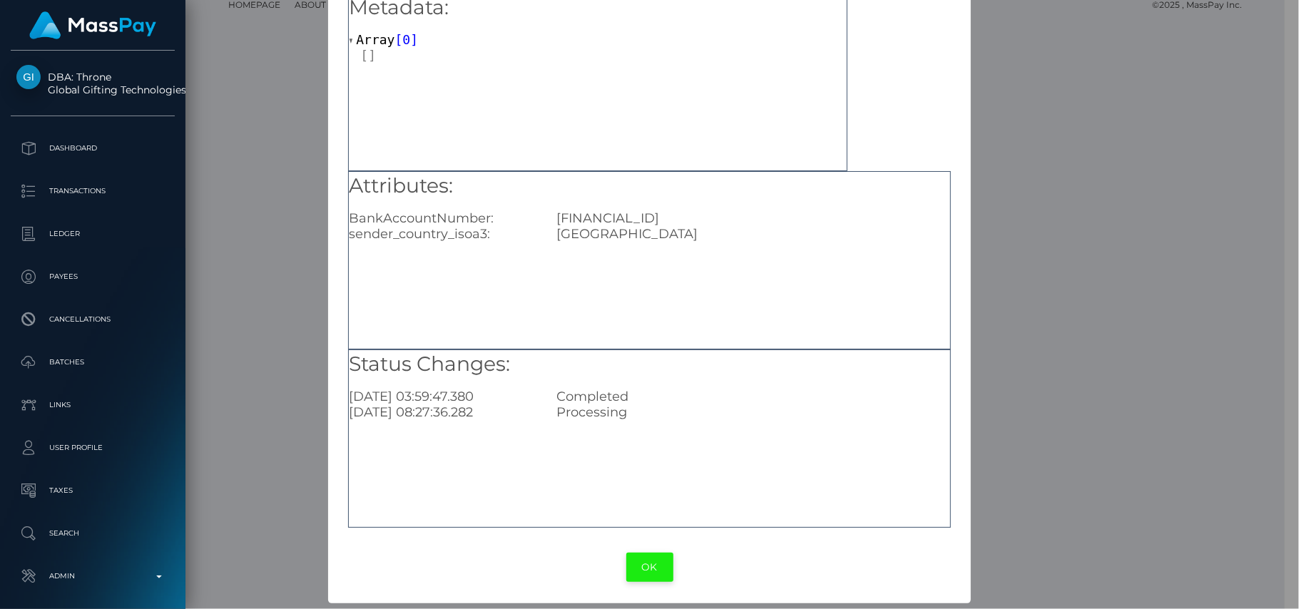
click at [641, 571] on button "OK" at bounding box center [649, 567] width 47 height 29
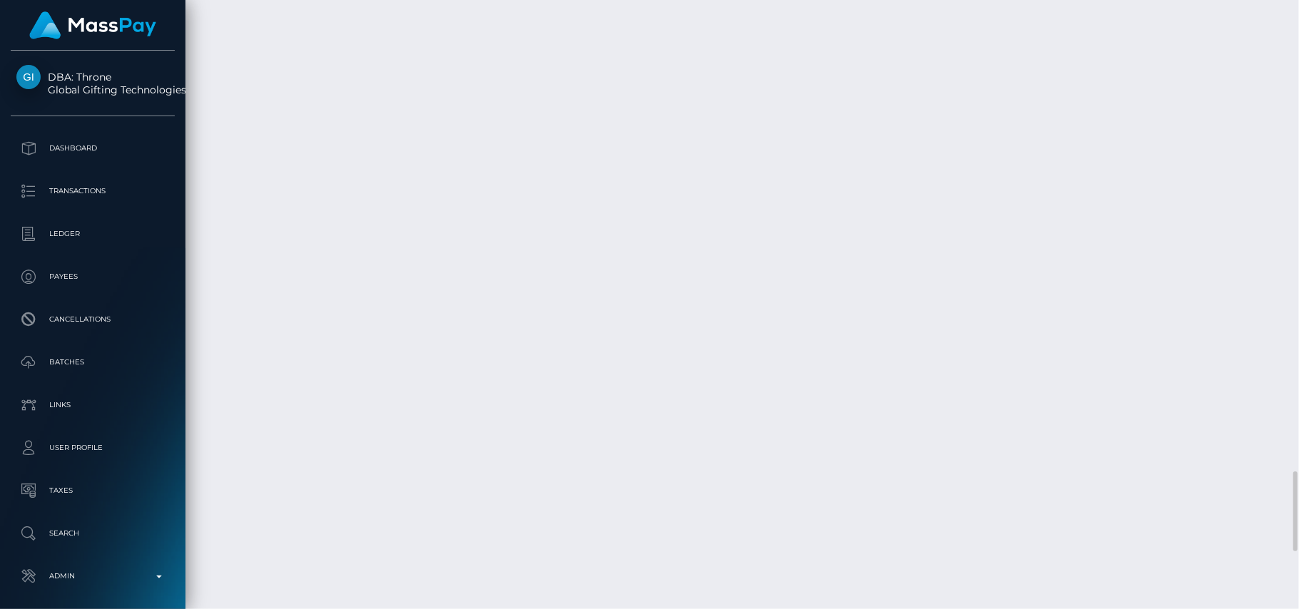
scroll to position [171, 343]
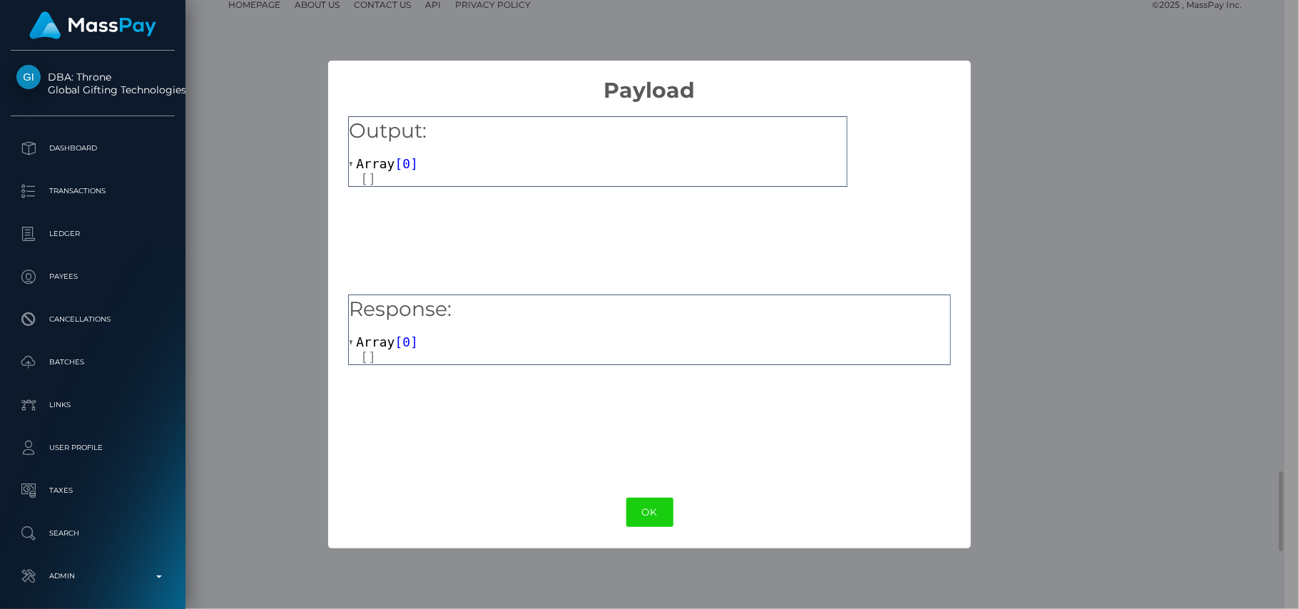
scroll to position [713127, 712960]
click at [402, 345] on span "0" at bounding box center [406, 342] width 8 height 15
click at [388, 156] on span "Array" at bounding box center [375, 163] width 39 height 15
click at [643, 517] on button "OK" at bounding box center [649, 512] width 47 height 29
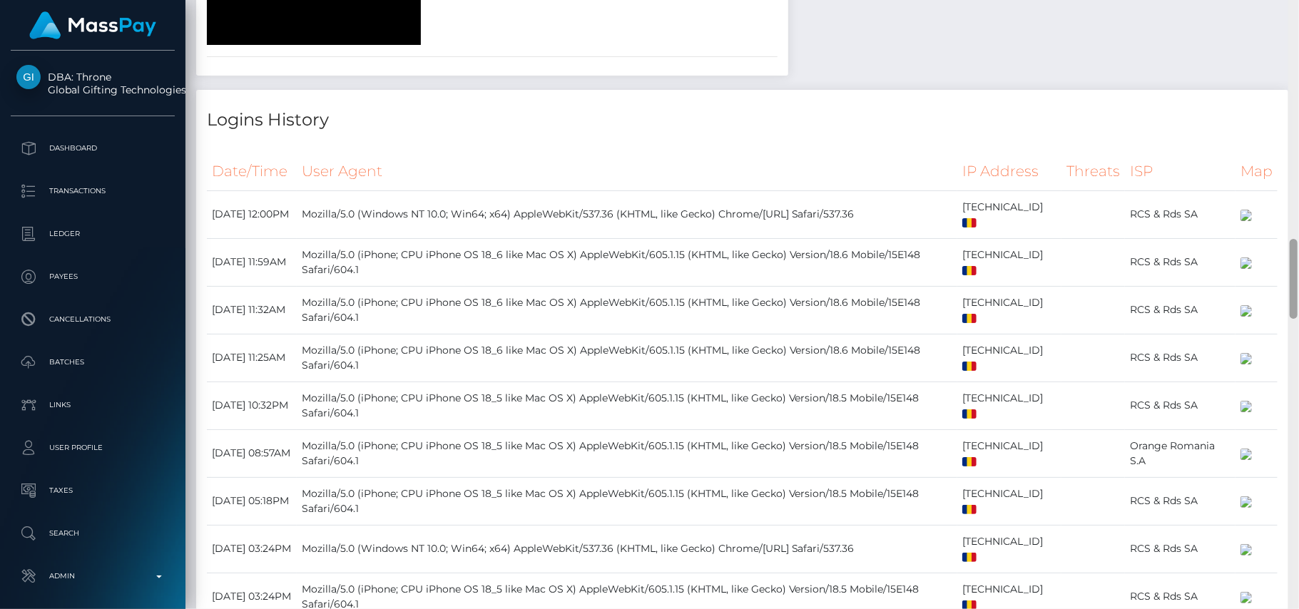
scroll to position [1767, 0]
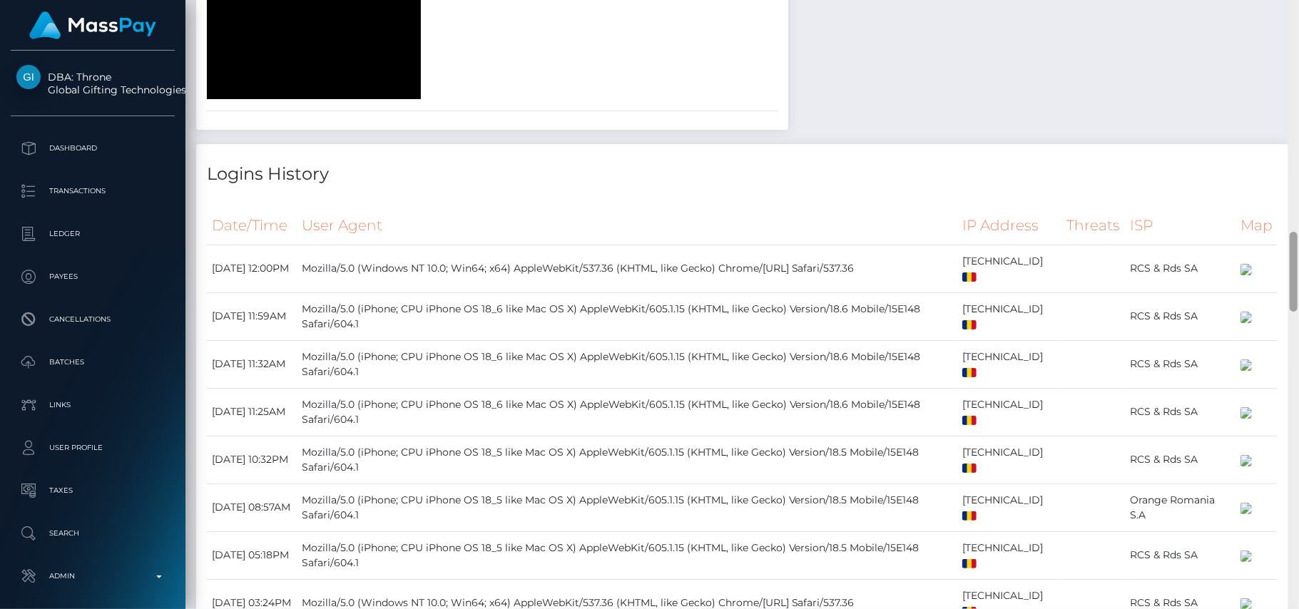
drag, startPoint x: 1295, startPoint y: 511, endPoint x: 1263, endPoint y: 271, distance: 241.9
click at [1217, 271] on div "Customer Profile Loading... Loading..." at bounding box center [741, 304] width 1113 height 609
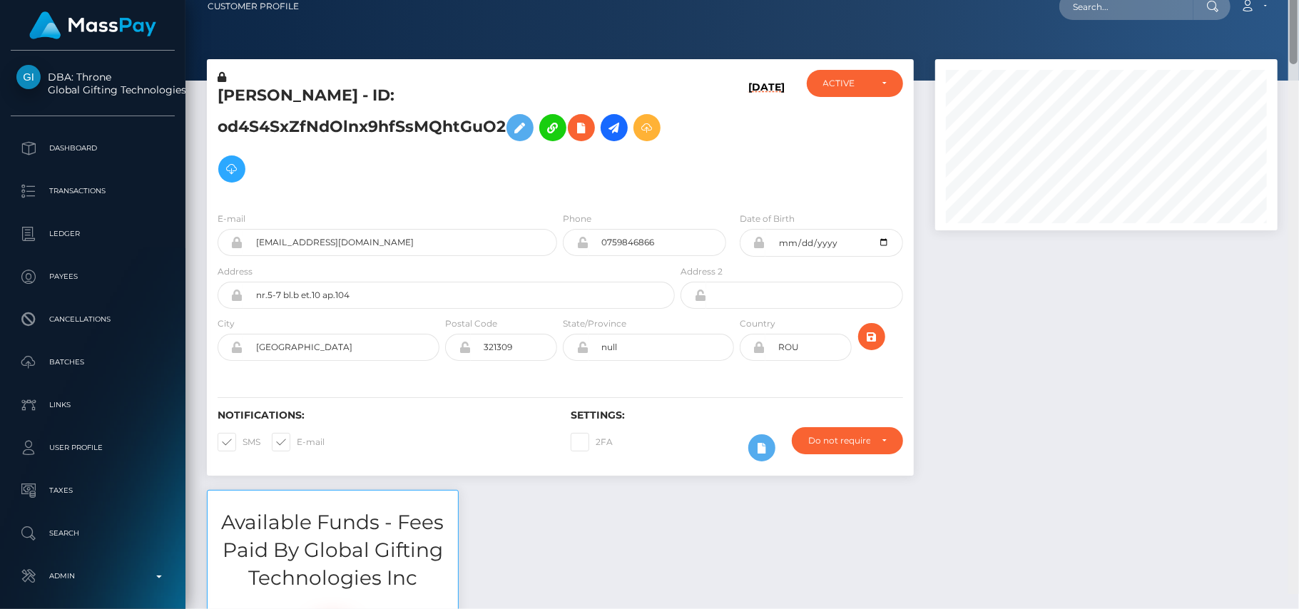
scroll to position [0, 0]
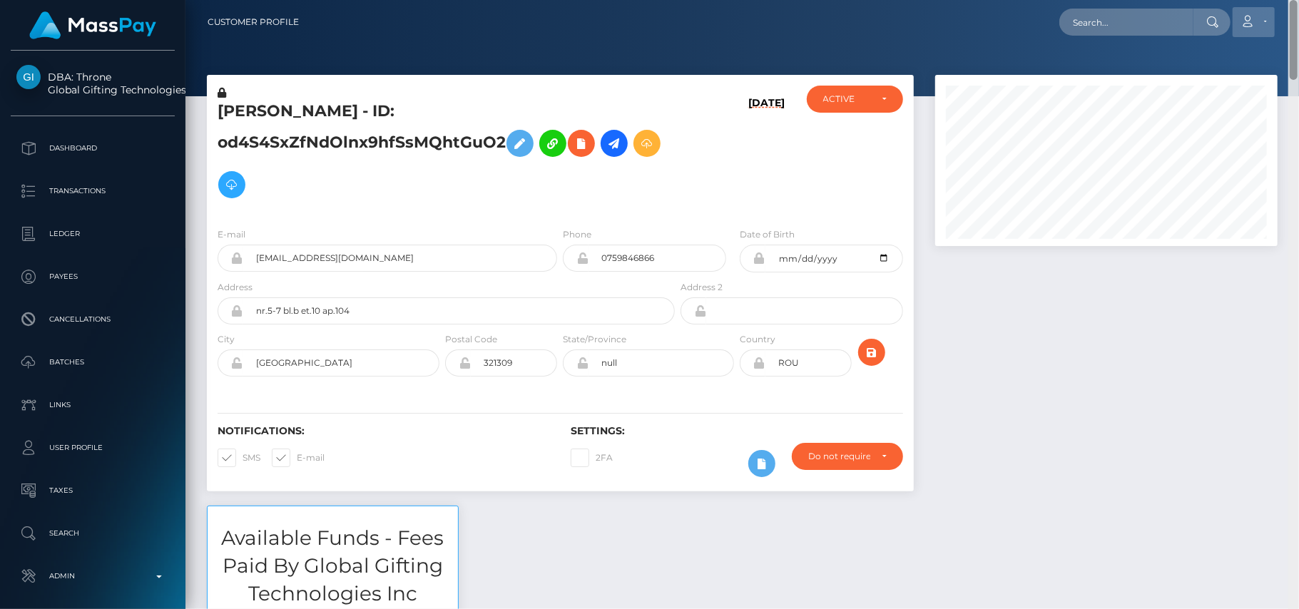
drag, startPoint x: 1294, startPoint y: 280, endPoint x: 1261, endPoint y: 31, distance: 250.4
click at [1217, 31] on div "Customer Profile Loading... Loading..." at bounding box center [741, 304] width 1113 height 609
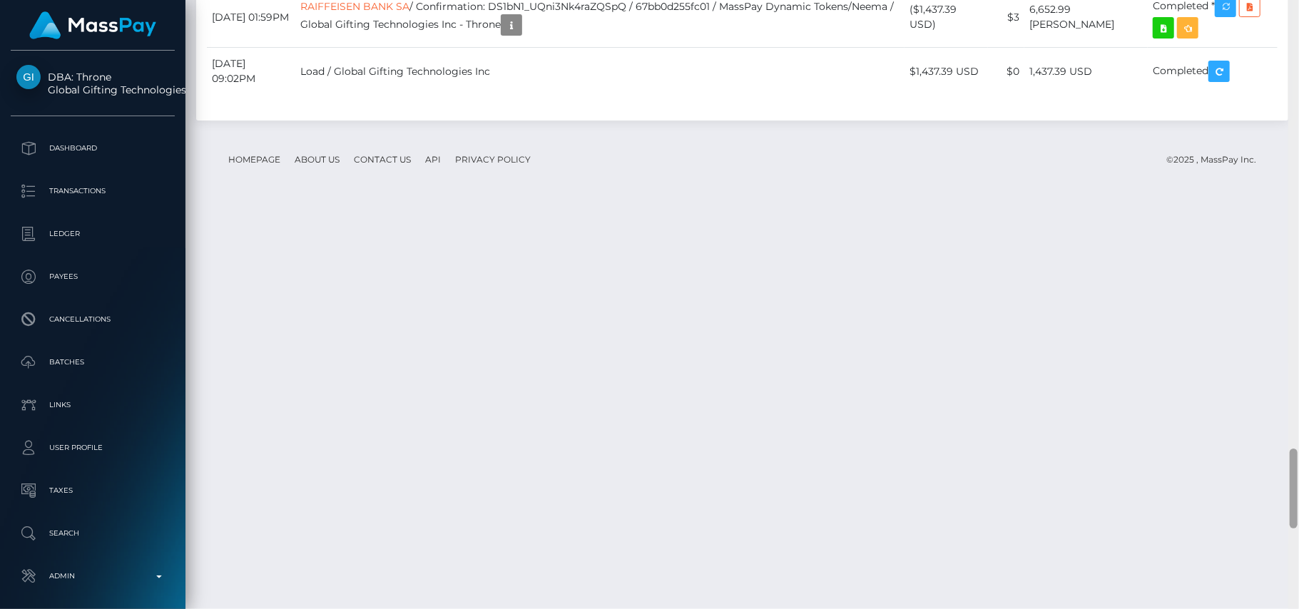
scroll to position [3431, 0]
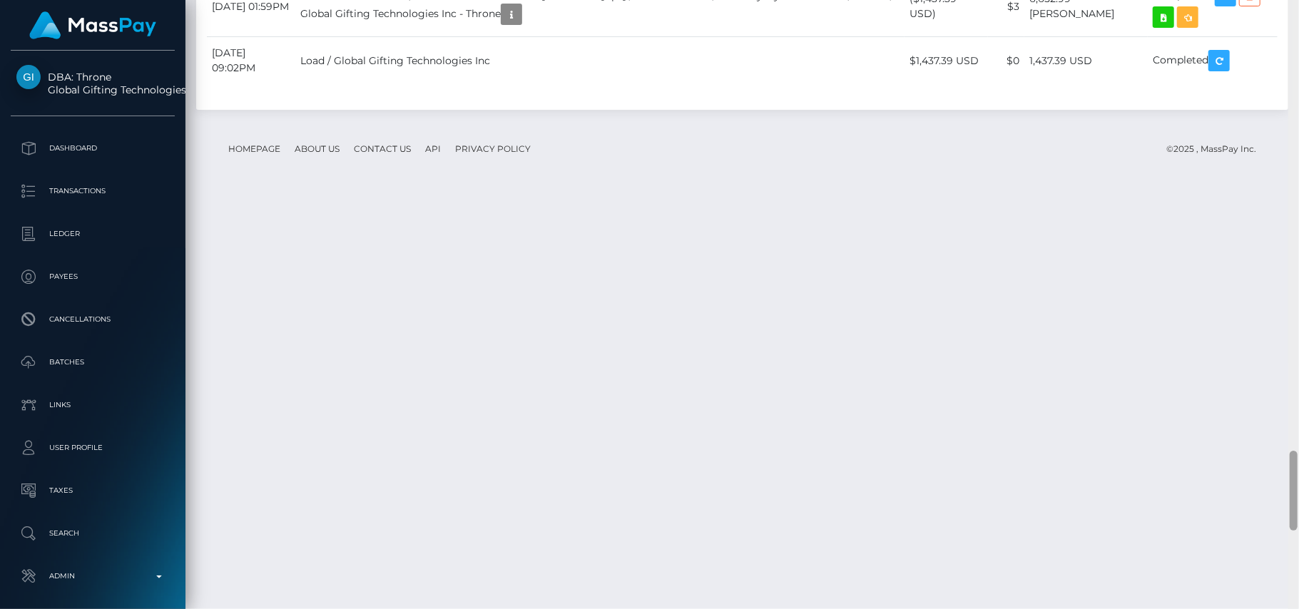
drag, startPoint x: 1290, startPoint y: 52, endPoint x: 1298, endPoint y: 504, distance: 451.6
click at [1217, 504] on div at bounding box center [1293, 305] width 11 height 610
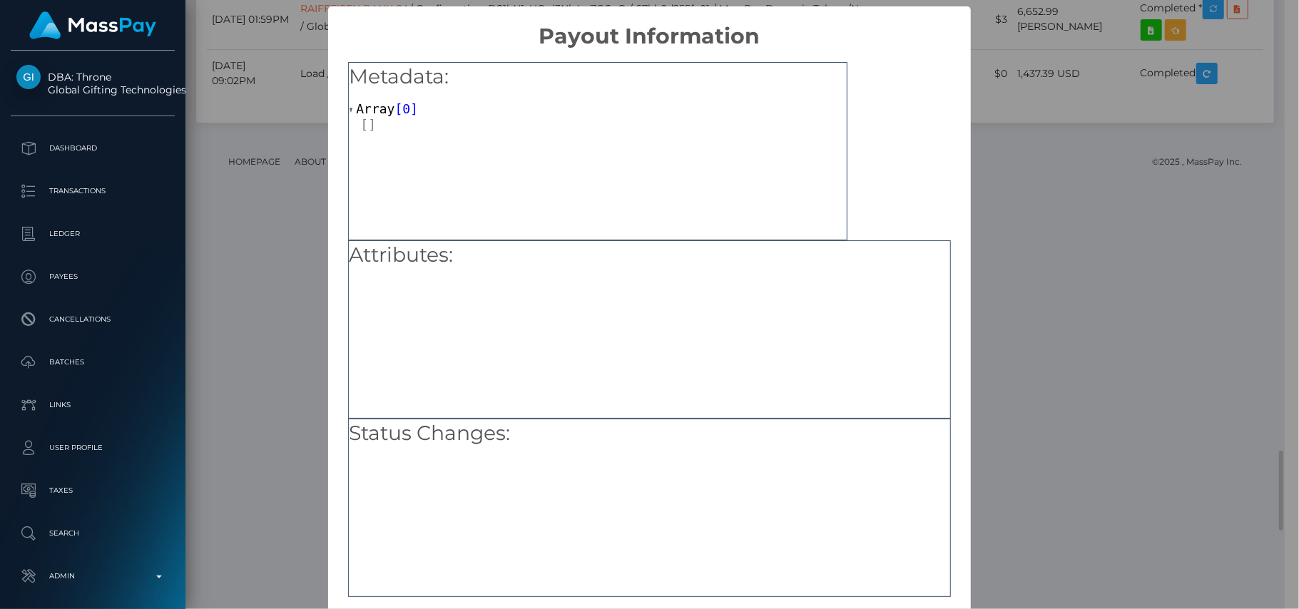
scroll to position [713127, 712960]
click at [733, 326] on div "Attributes:" at bounding box center [649, 329] width 602 height 178
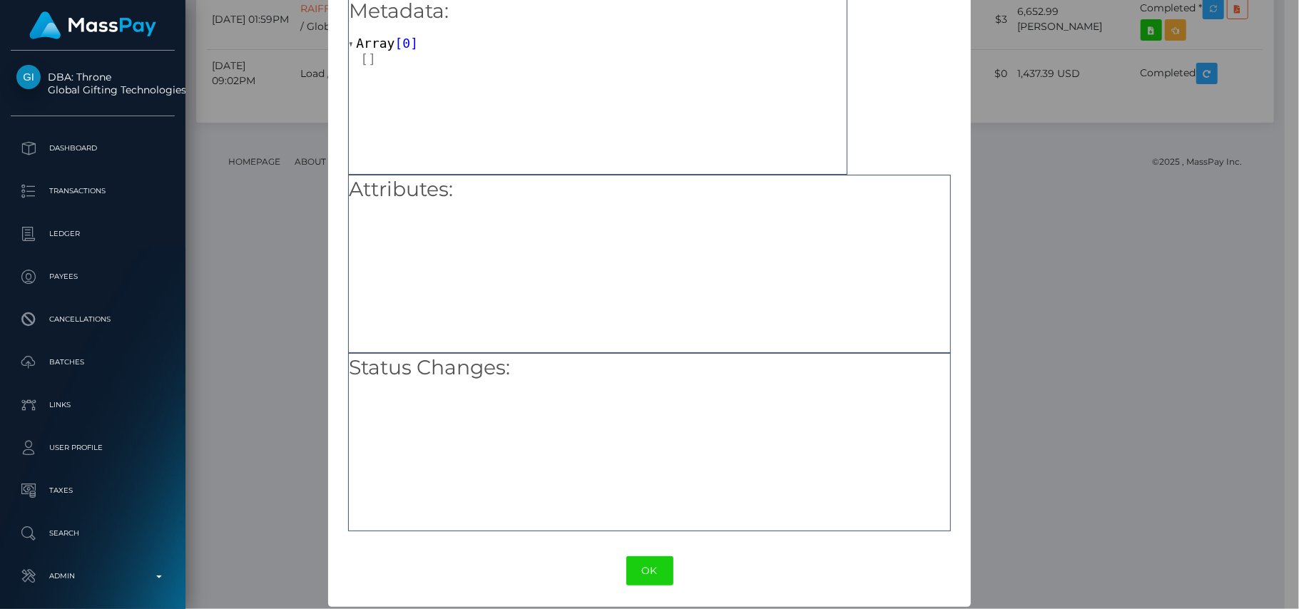
scroll to position [69, 0]
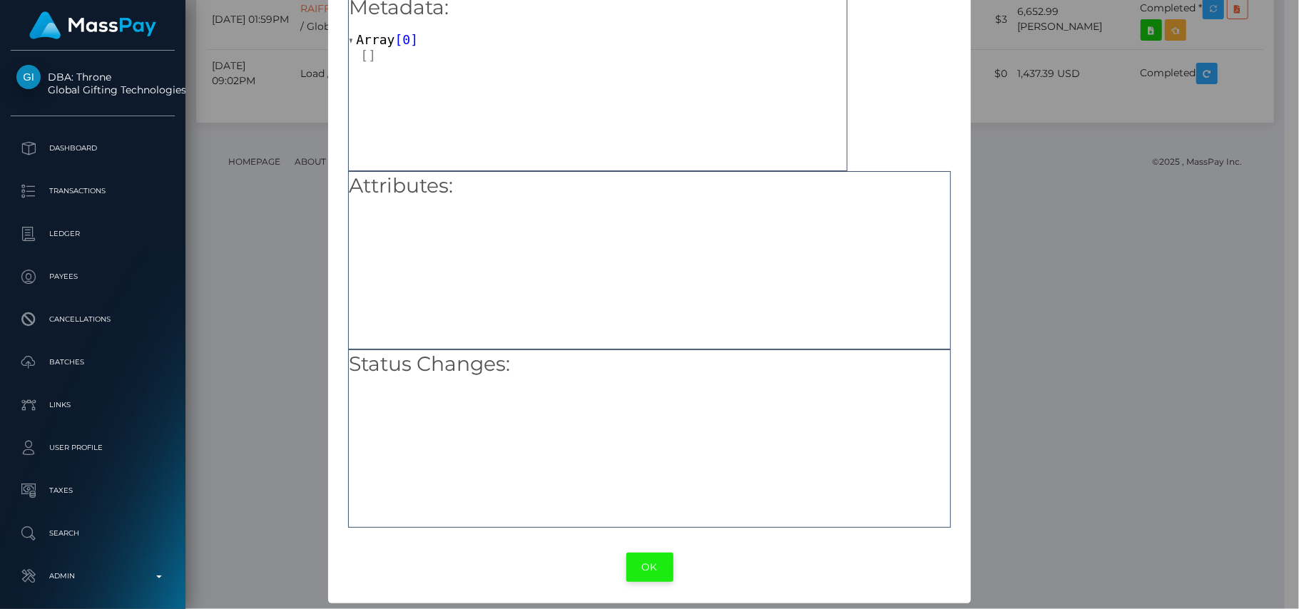
click at [635, 568] on button "OK" at bounding box center [649, 567] width 47 height 29
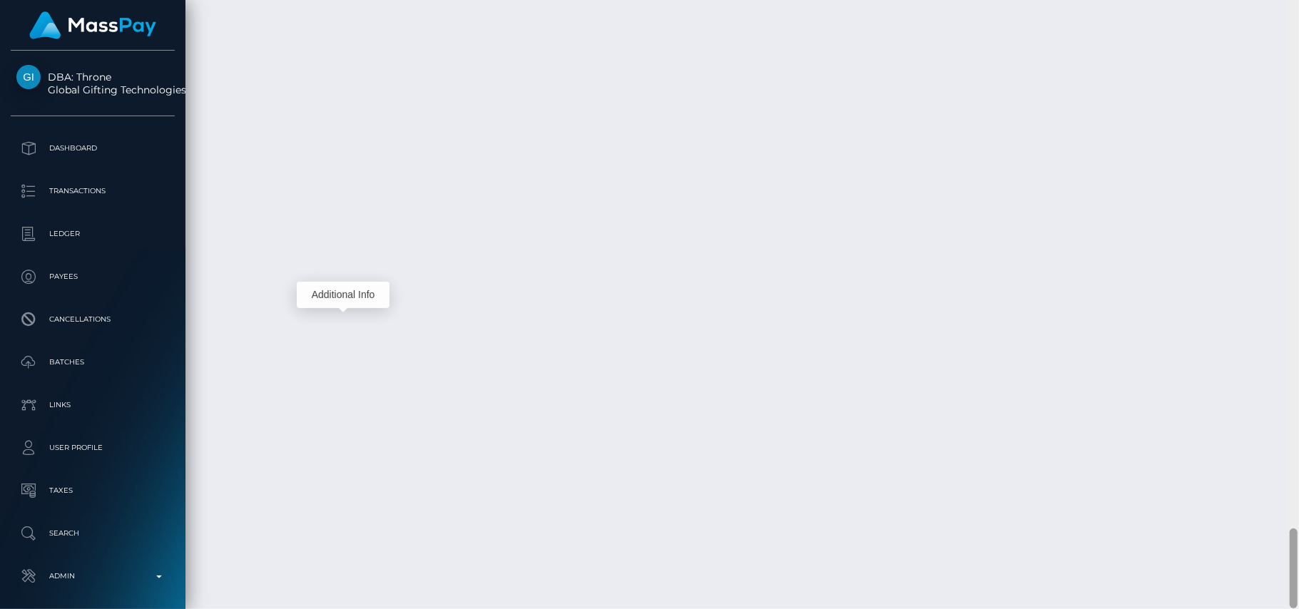
scroll to position [4027, 0]
drag, startPoint x: 1294, startPoint y: 488, endPoint x: 1298, endPoint y: 571, distance: 82.9
click at [1217, 571] on div at bounding box center [1293, 305] width 11 height 610
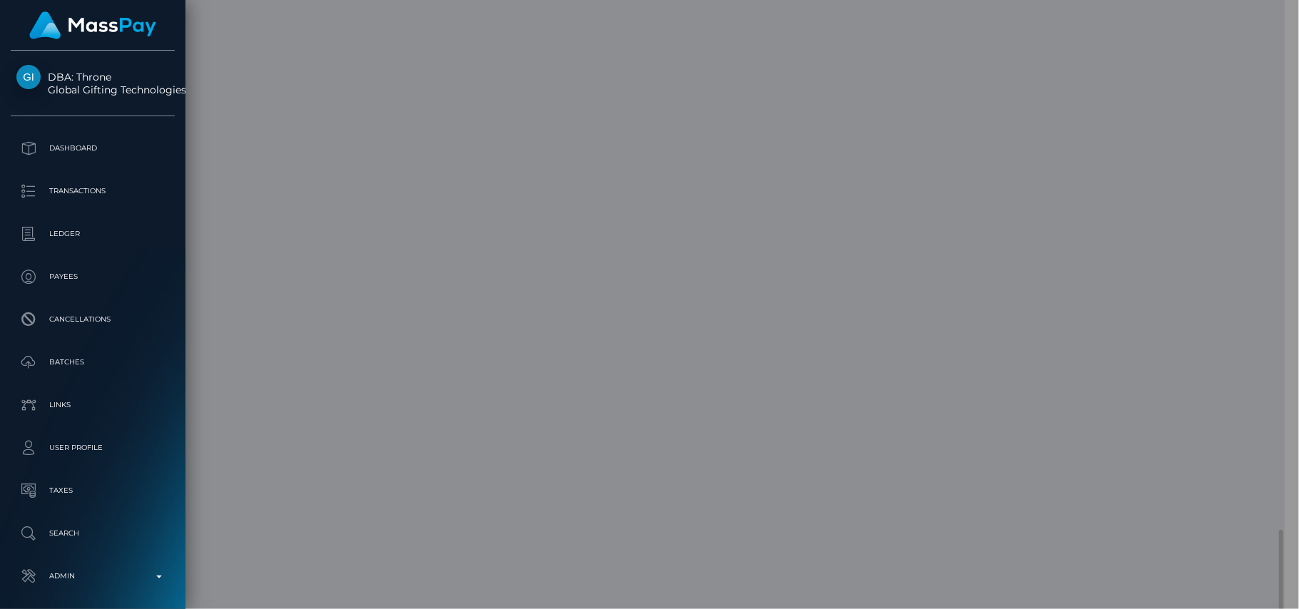
scroll to position [713127, 712960]
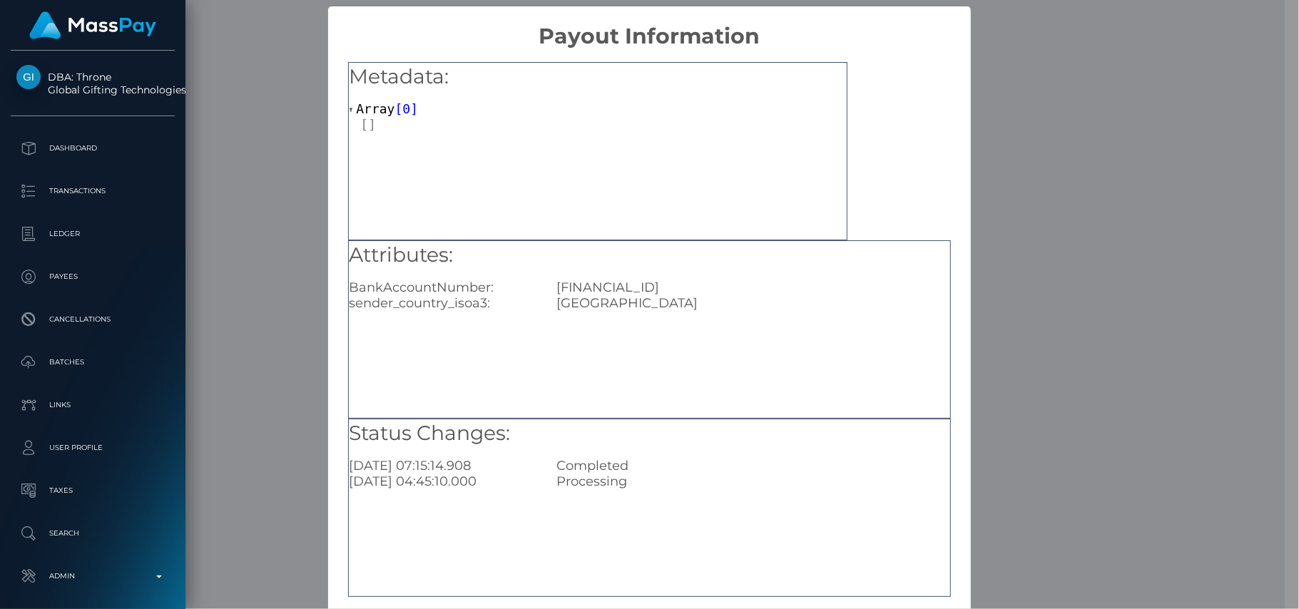
click at [585, 143] on div "Metadata: Array [ 0 ]" at bounding box center [597, 151] width 499 height 178
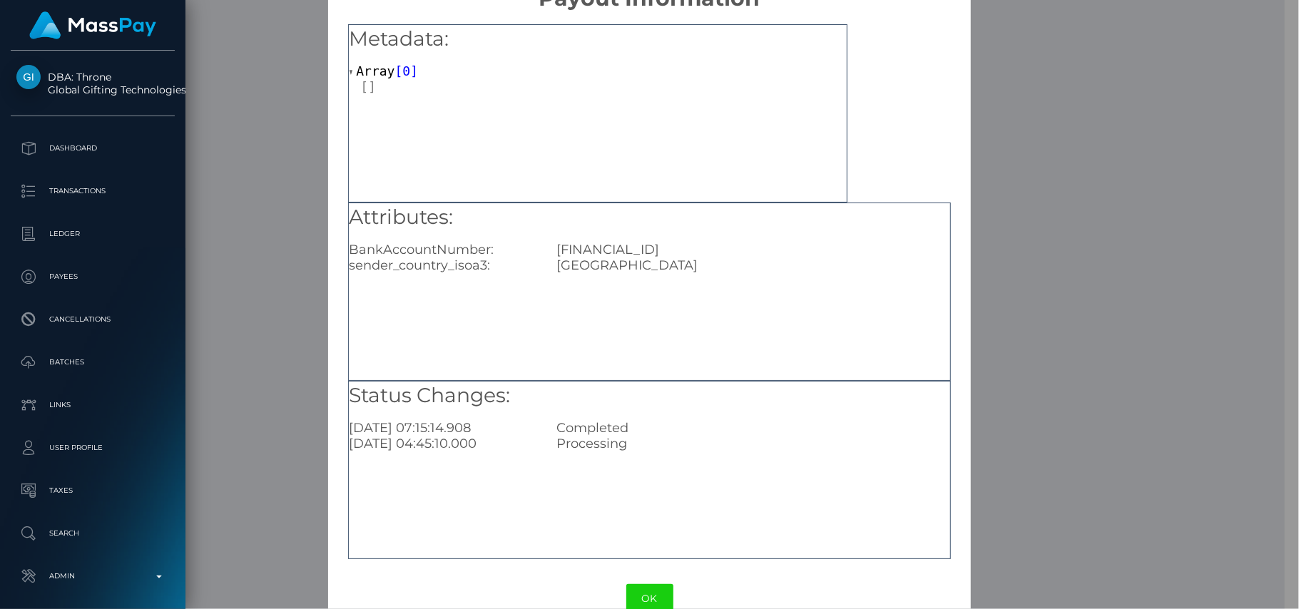
scroll to position [69, 0]
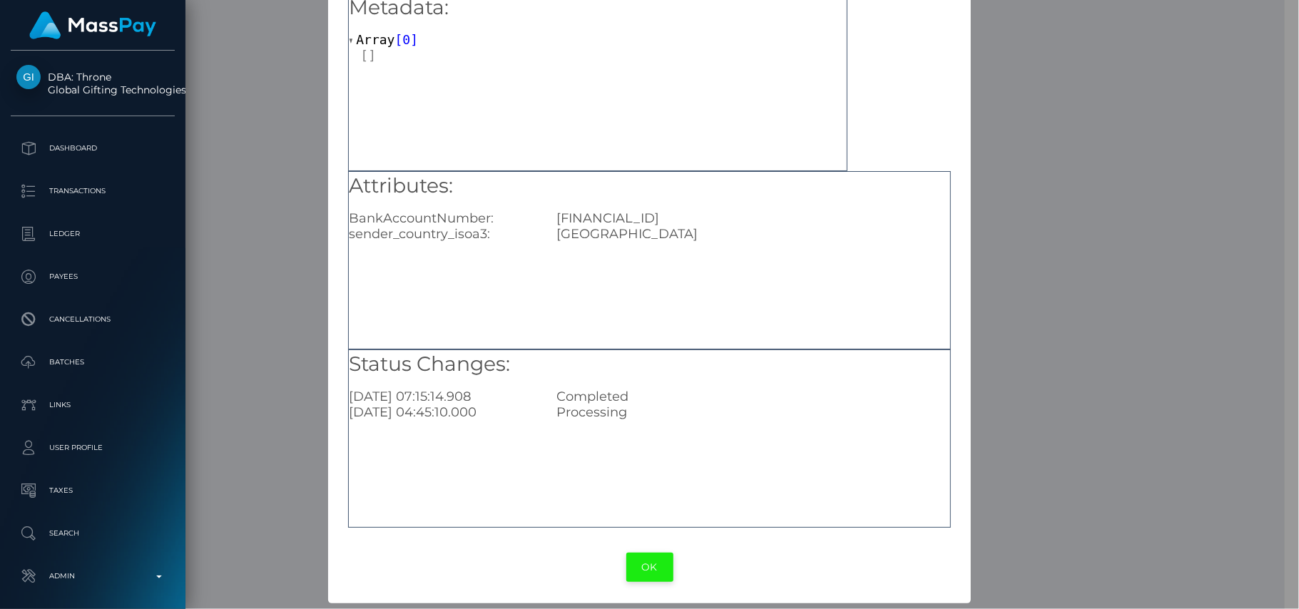
click at [651, 568] on button "OK" at bounding box center [649, 567] width 47 height 29
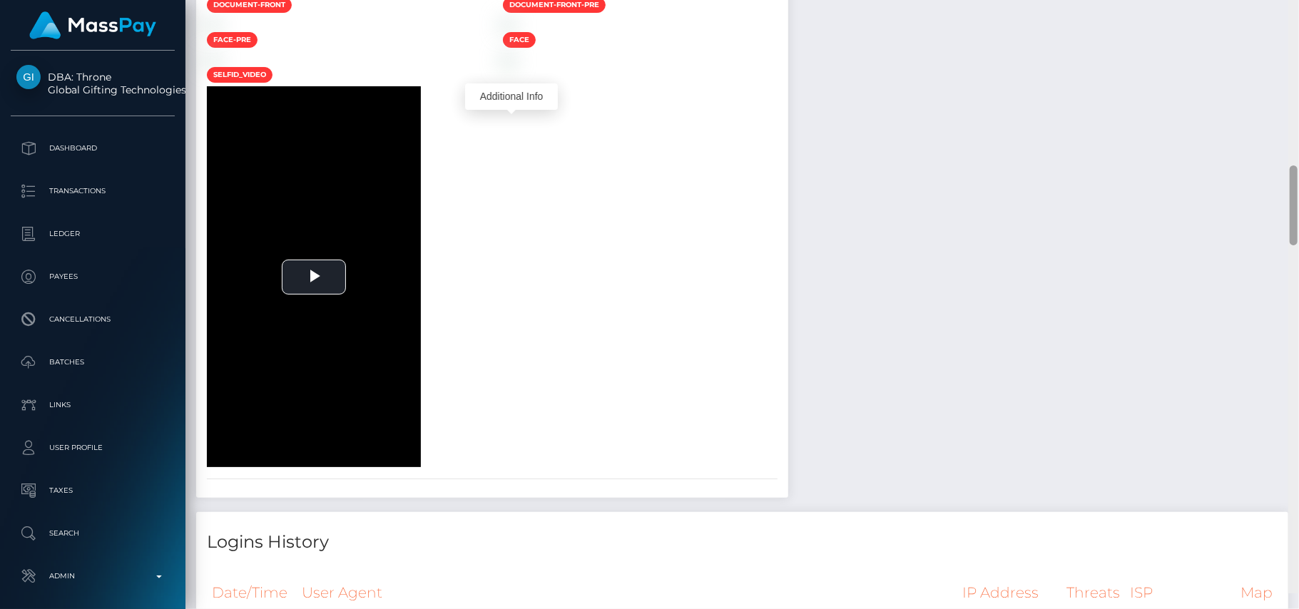
scroll to position [1409, 0]
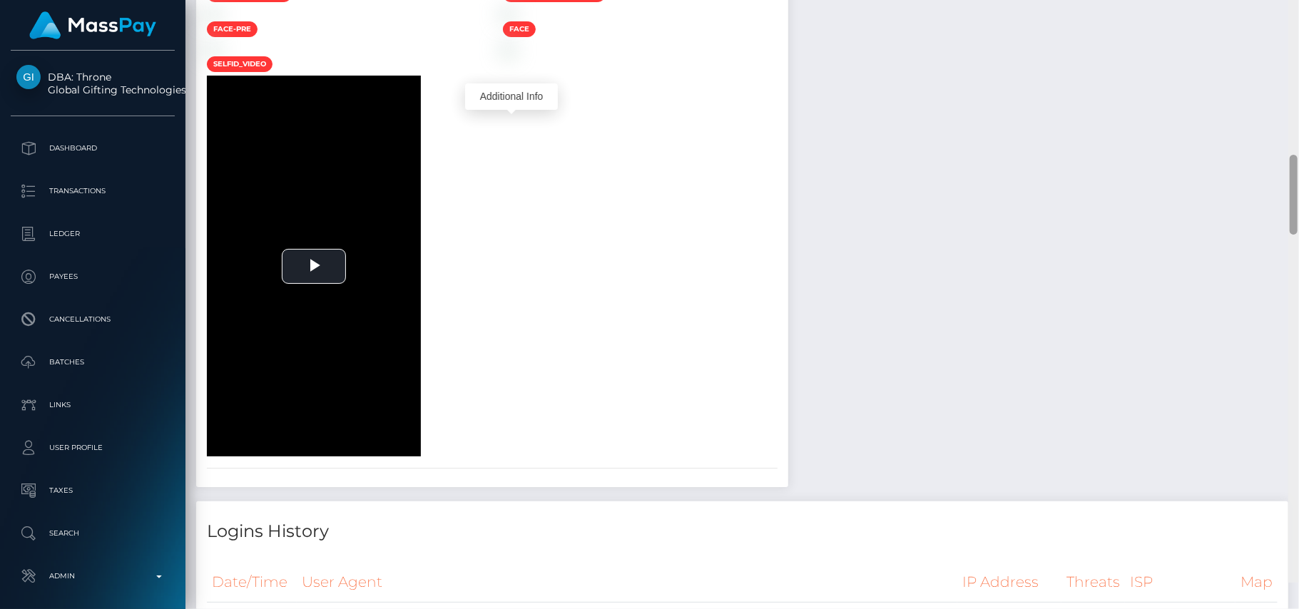
drag, startPoint x: 1296, startPoint y: 537, endPoint x: 1245, endPoint y: 193, distance: 348.2
click at [1217, 193] on div "Customer Profile Loading... Loading..." at bounding box center [741, 304] width 1113 height 609
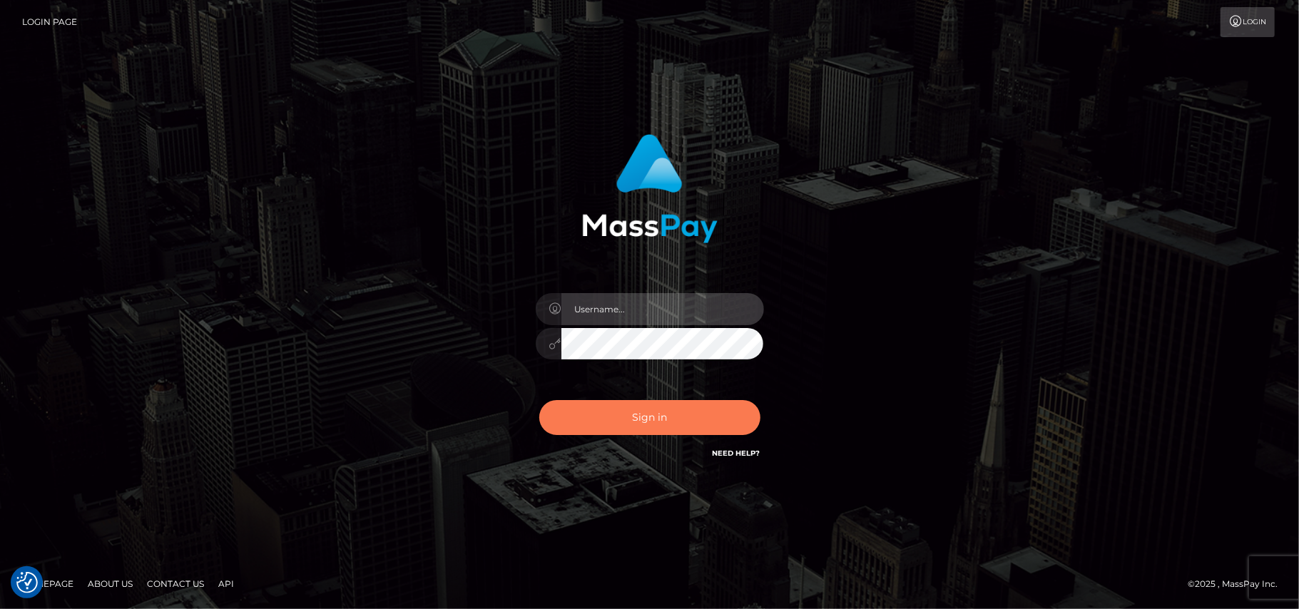
type input "Pk.es"
click at [679, 415] on button "Sign in" at bounding box center [649, 417] width 221 height 35
type input "[DOMAIN_NAME]"
click at [646, 409] on button "Sign in" at bounding box center [649, 417] width 221 height 35
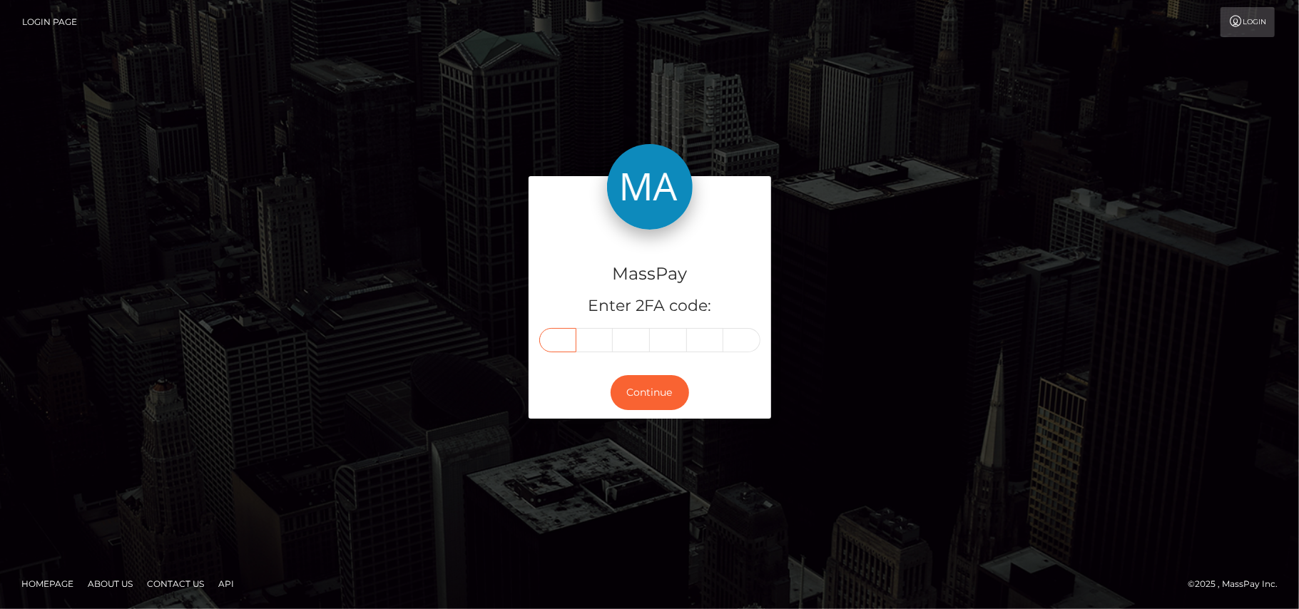
click at [556, 340] on input "text" at bounding box center [557, 340] width 37 height 24
type input "0"
type input "2"
type input "6"
type input "4"
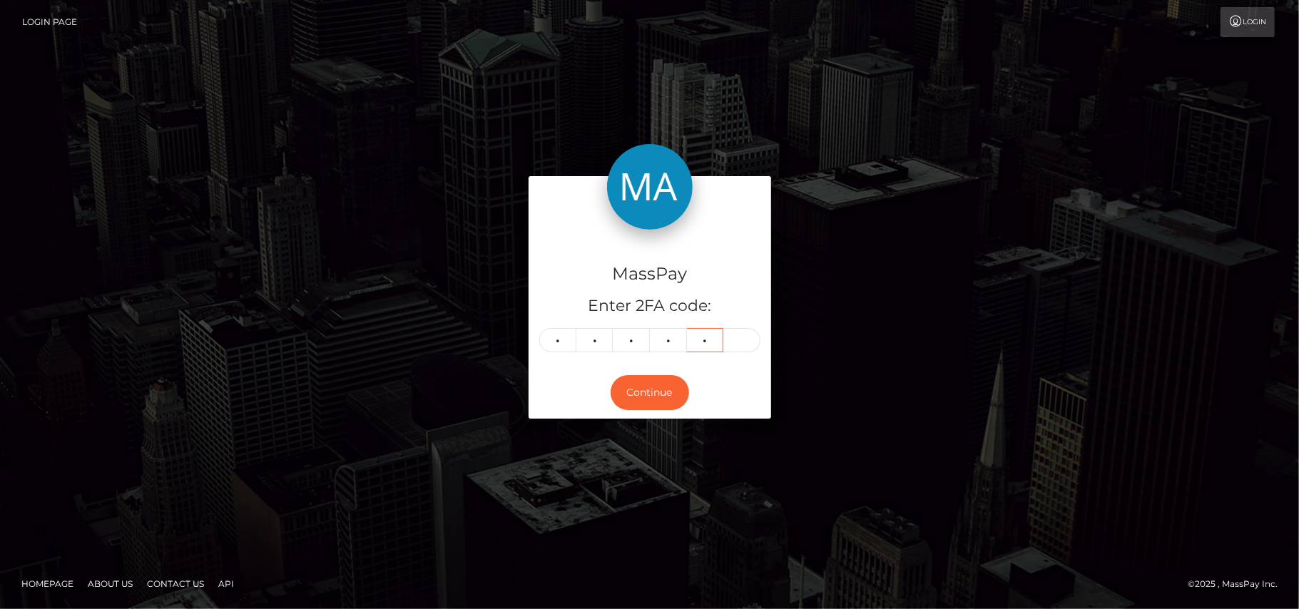
type input "0"
type input "2"
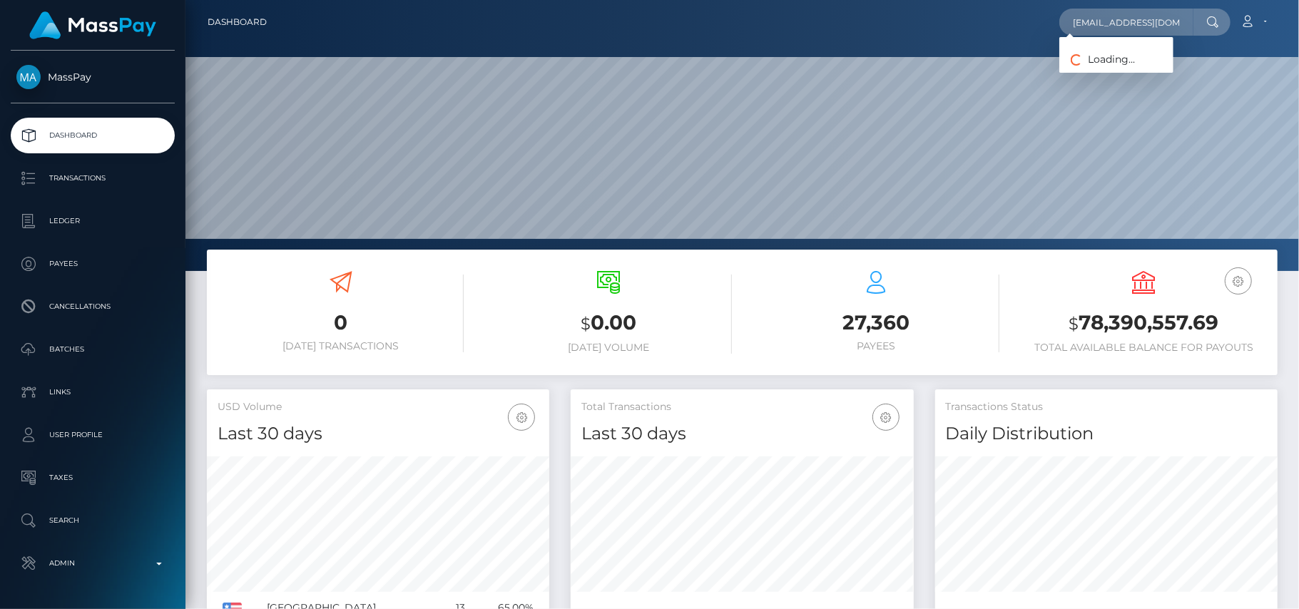
scroll to position [0, 10]
type input "[EMAIL_ADDRESS][DOMAIN_NAME]"
click at [1084, 69] on link "OANA-ROXANA SEVERINCU" at bounding box center [1116, 74] width 114 height 26
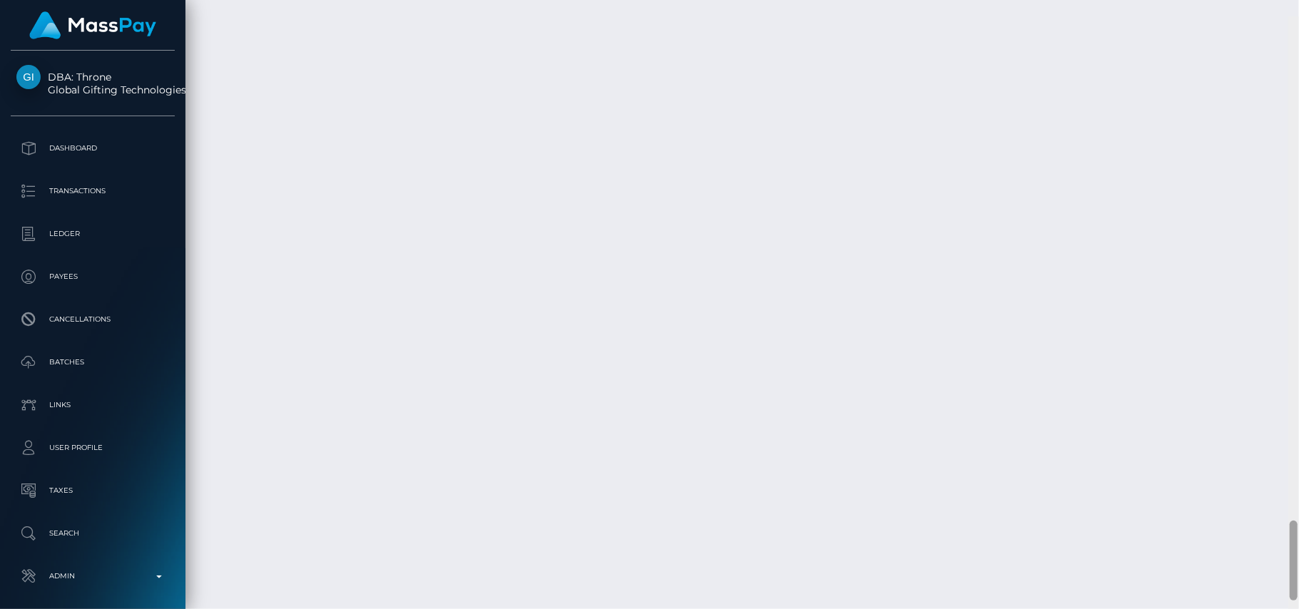
scroll to position [3862, 0]
drag, startPoint x: 1294, startPoint y: 104, endPoint x: 1298, endPoint y: 555, distance: 450.8
click at [1298, 555] on div at bounding box center [1293, 305] width 11 height 610
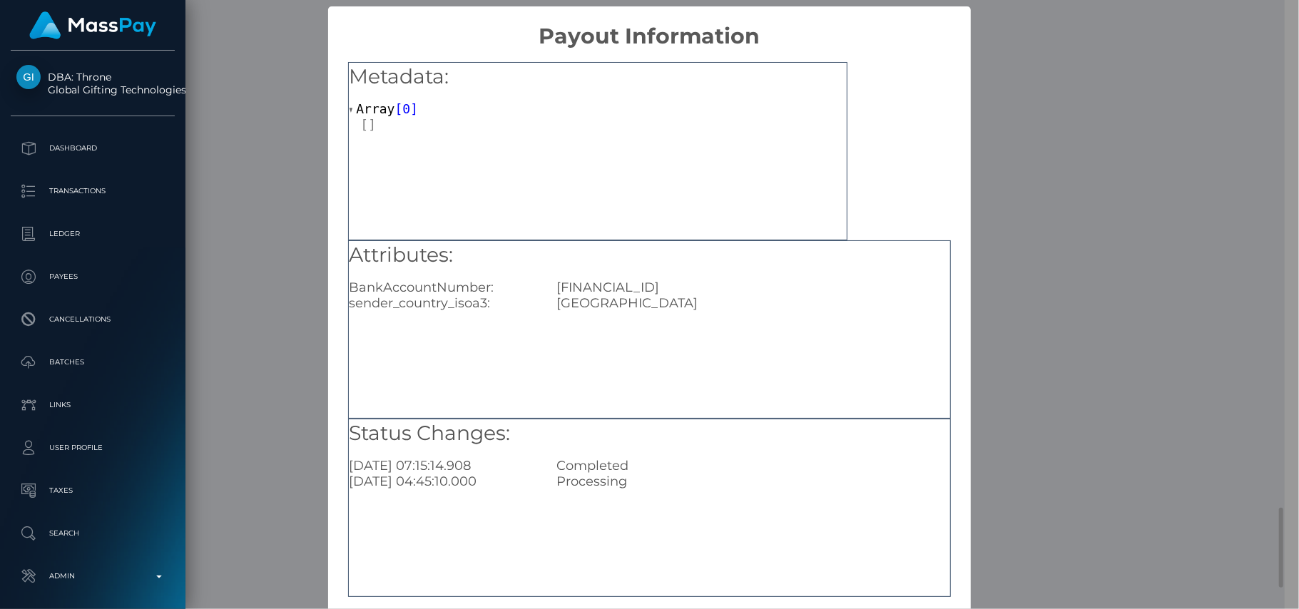
scroll to position [713127, 712960]
click at [526, 317] on div "Attributes: BankAccountNumber: RO50BREL0002003536500302 sender_country_isoa3: U…" at bounding box center [649, 329] width 602 height 178
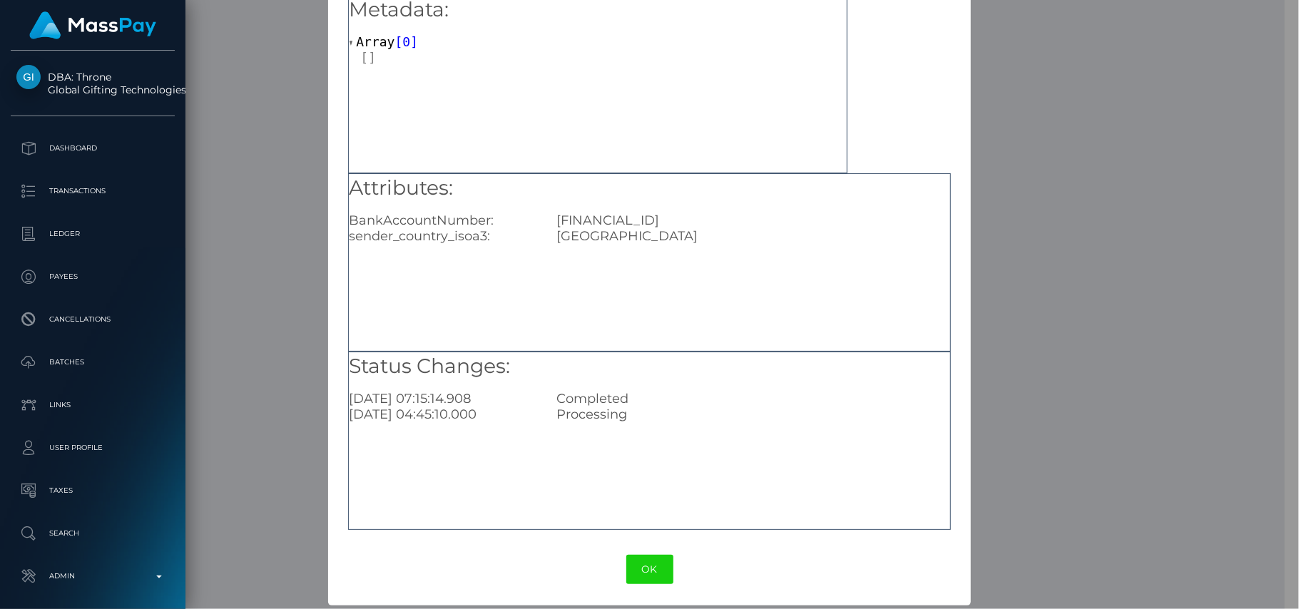
scroll to position [69, 0]
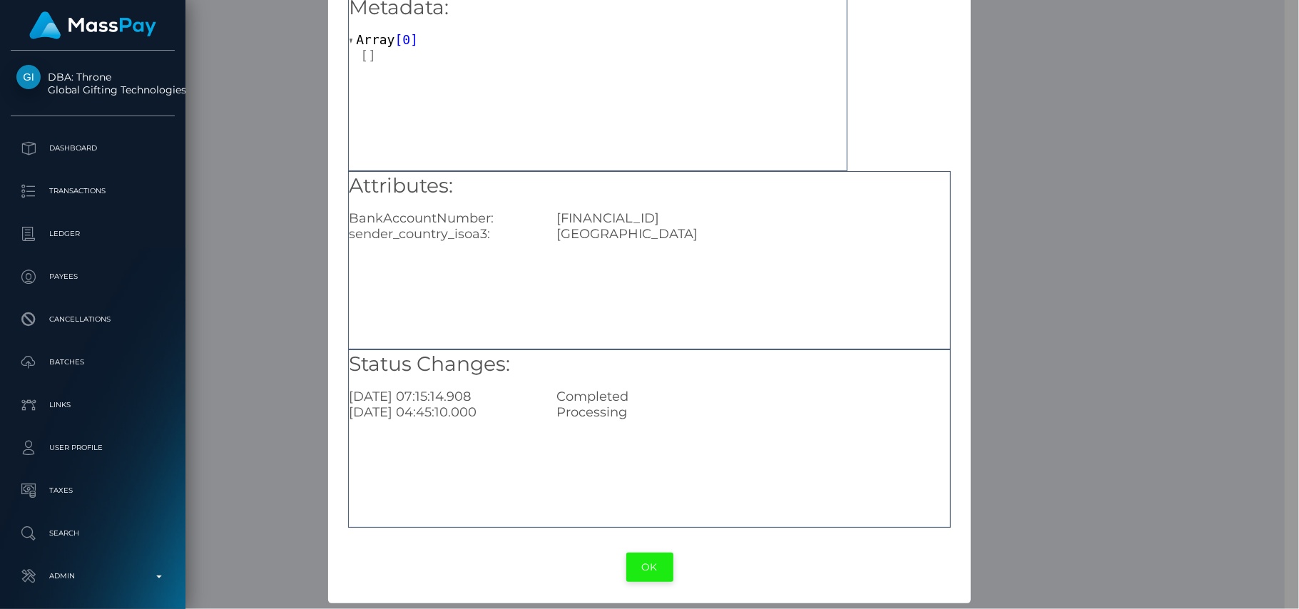
click at [639, 569] on button "OK" at bounding box center [649, 567] width 47 height 29
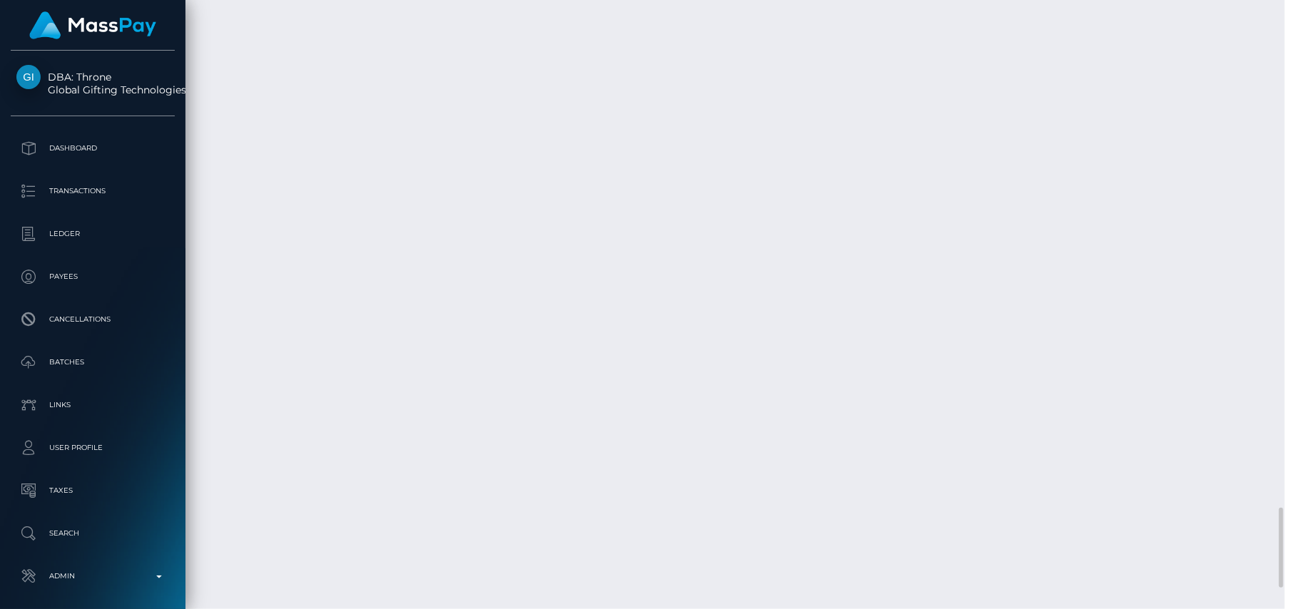
scroll to position [171, 343]
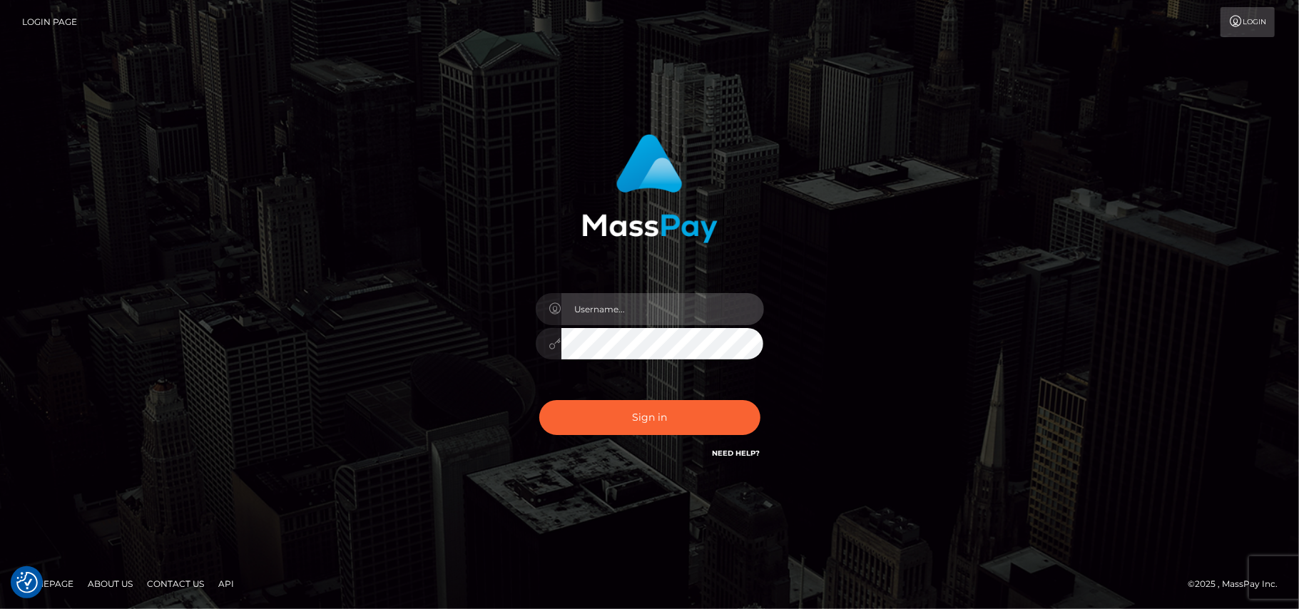
type input "[DOMAIN_NAME]"
click at [666, 435] on div "Sign in Need Help?" at bounding box center [650, 423] width 250 height 63
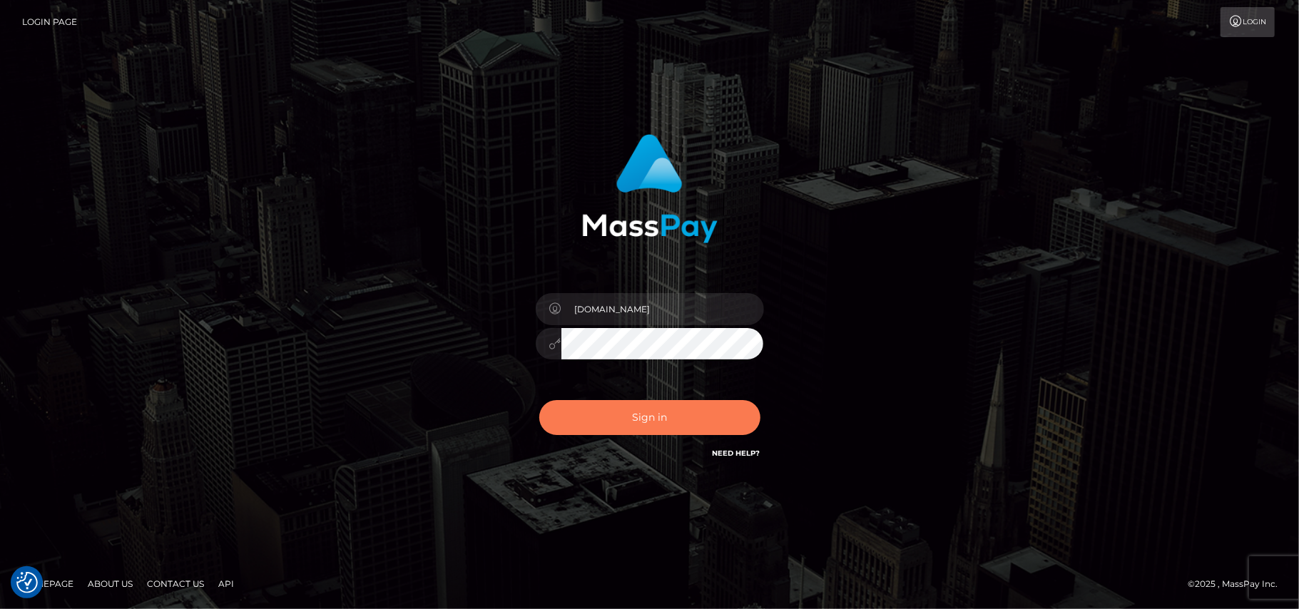
click at [653, 404] on button "Sign in" at bounding box center [649, 417] width 221 height 35
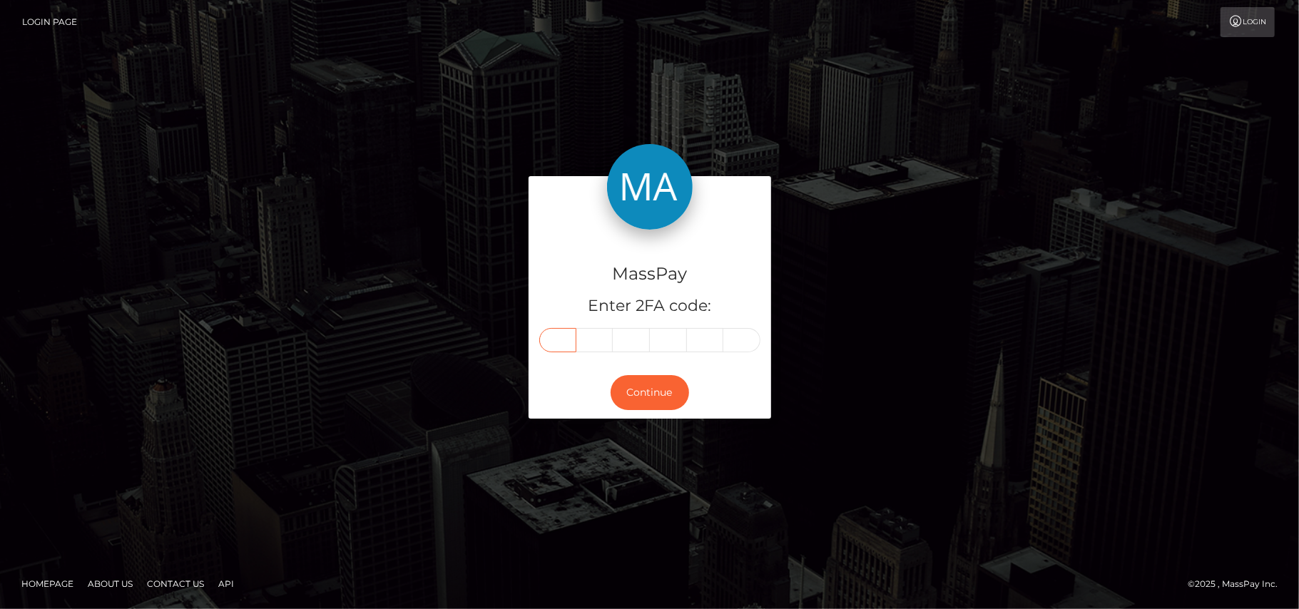
click at [561, 345] on input "text" at bounding box center [557, 340] width 37 height 24
type input "3"
type input "4"
type input "9"
type input "7"
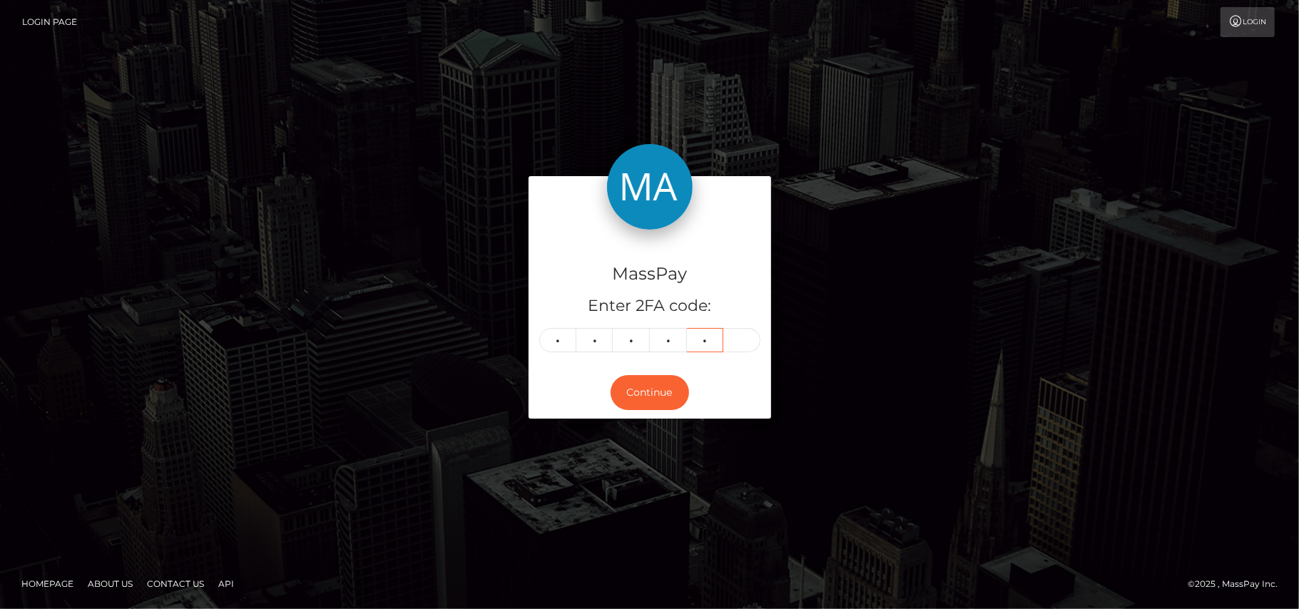
type input "1"
type input "8"
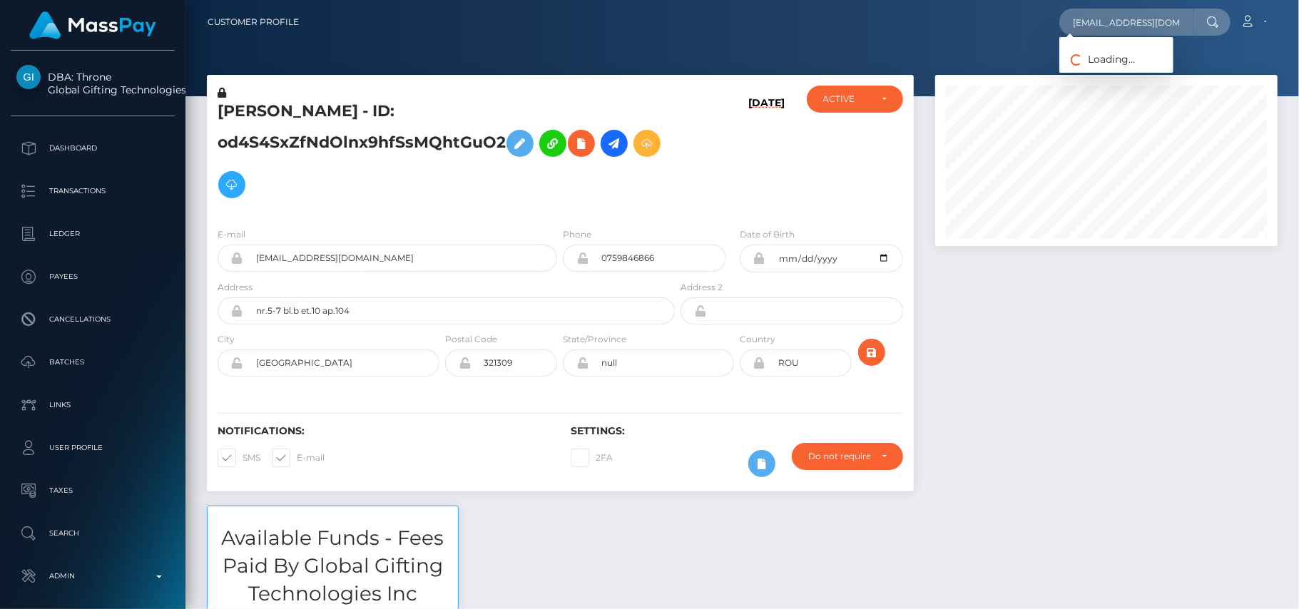
scroll to position [0, 10]
type input "[EMAIL_ADDRESS][DOMAIN_NAME]"
click at [1102, 66] on link "OANA-ROXANA SEVERINCU" at bounding box center [1116, 74] width 114 height 26
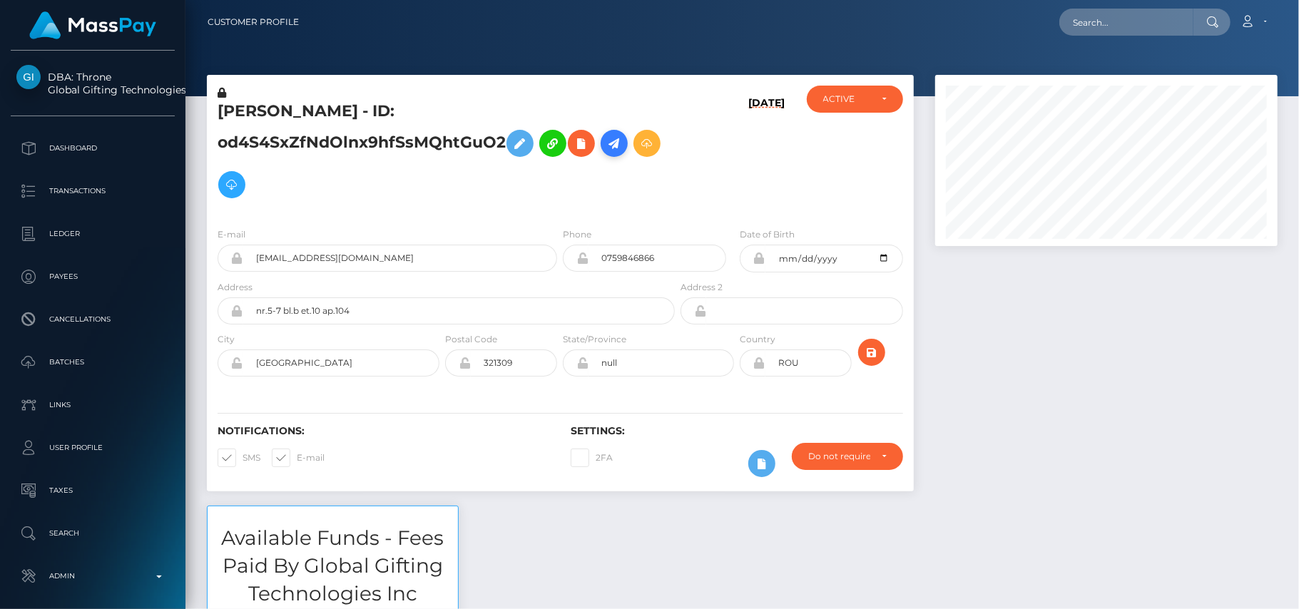
drag, startPoint x: 0, startPoint y: 0, endPoint x: 614, endPoint y: 143, distance: 630.7
click at [614, 143] on icon at bounding box center [614, 144] width 17 height 18
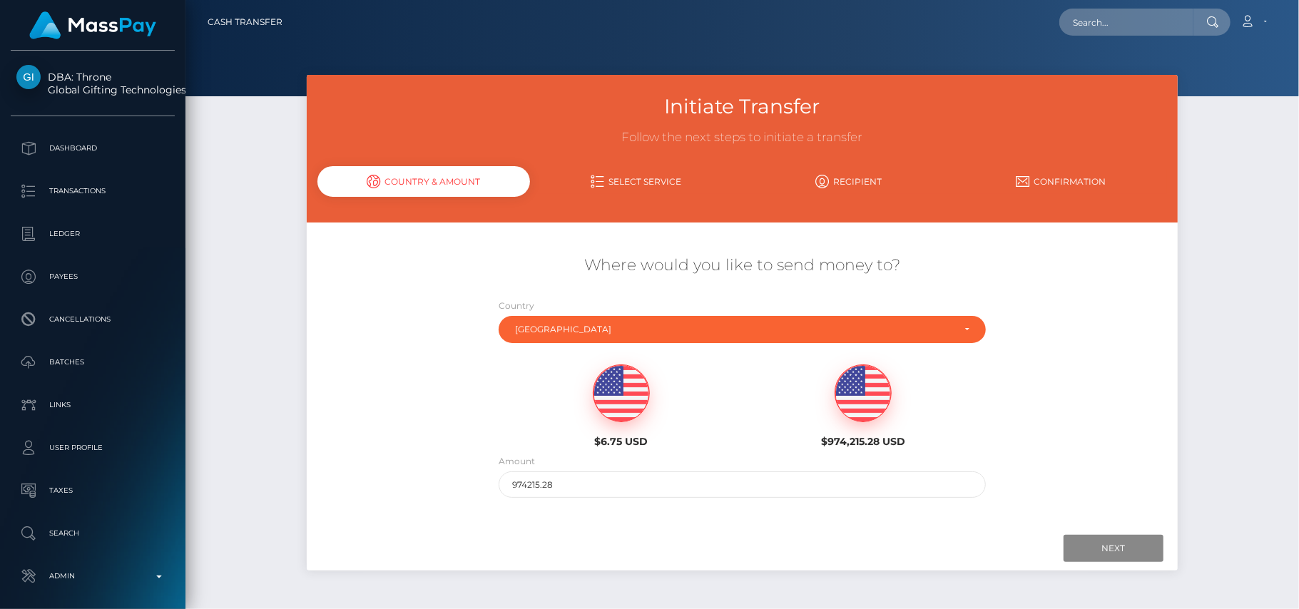
click at [648, 398] on div at bounding box center [621, 392] width 57 height 57
type input "6.75"
click at [1091, 535] on input "Next" at bounding box center [1114, 548] width 100 height 27
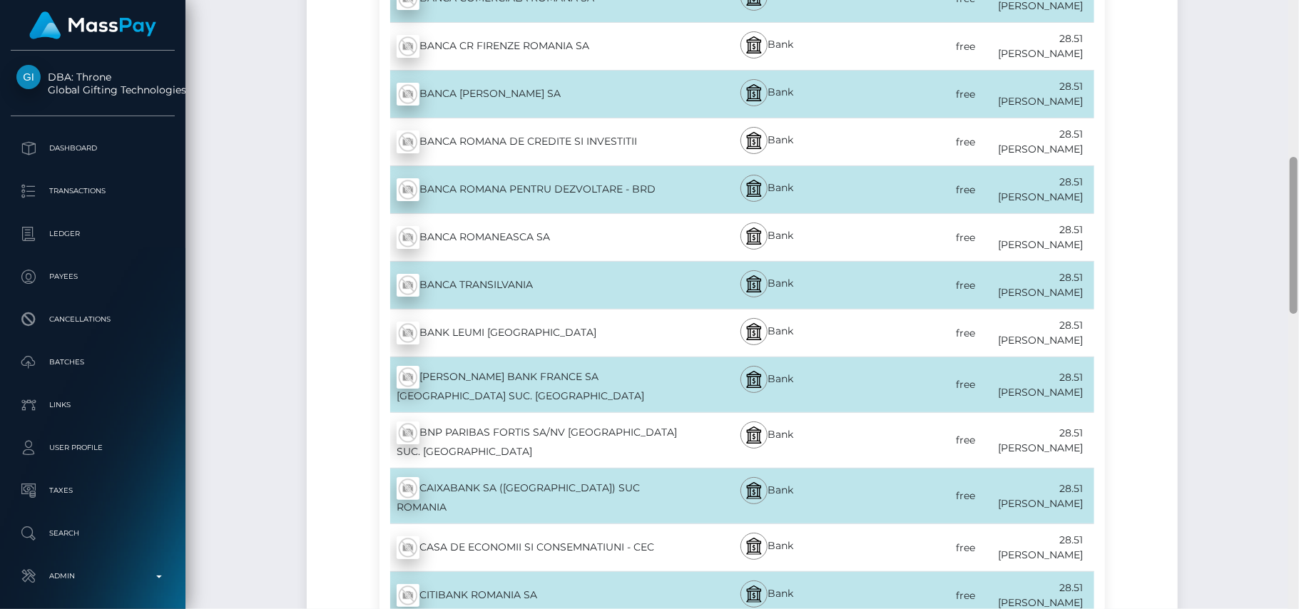
drag, startPoint x: 1298, startPoint y: 88, endPoint x: 1298, endPoint y: 109, distance: 20.7
click at [1298, 109] on div at bounding box center [1293, 305] width 11 height 610
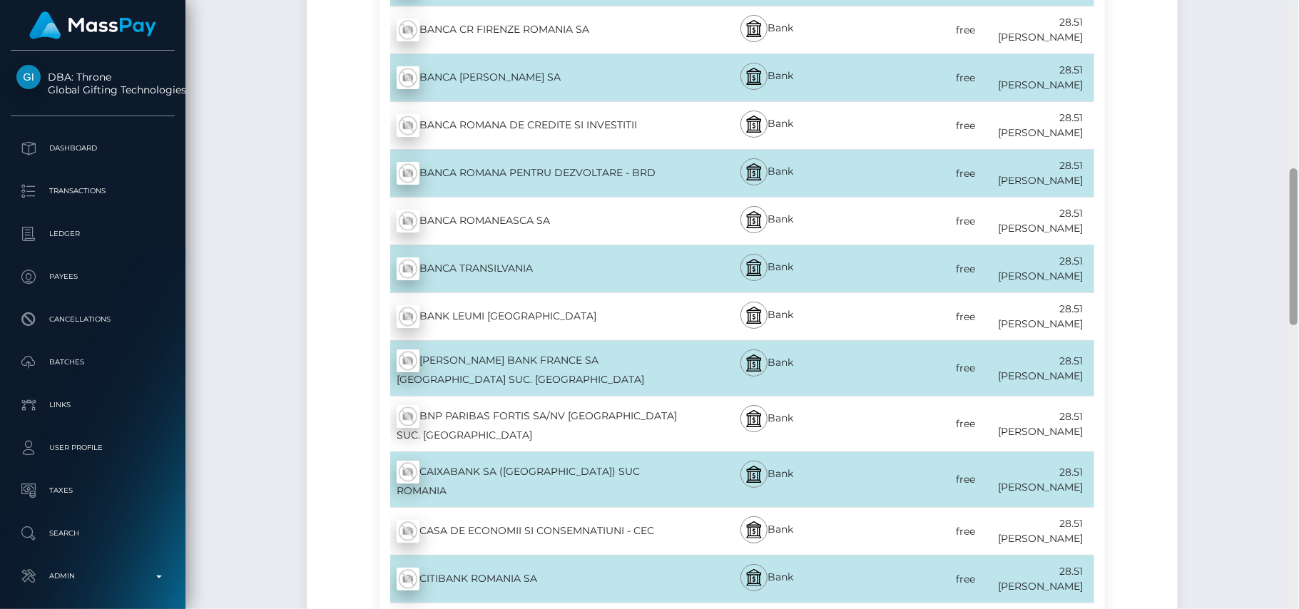
scroll to position [643, 0]
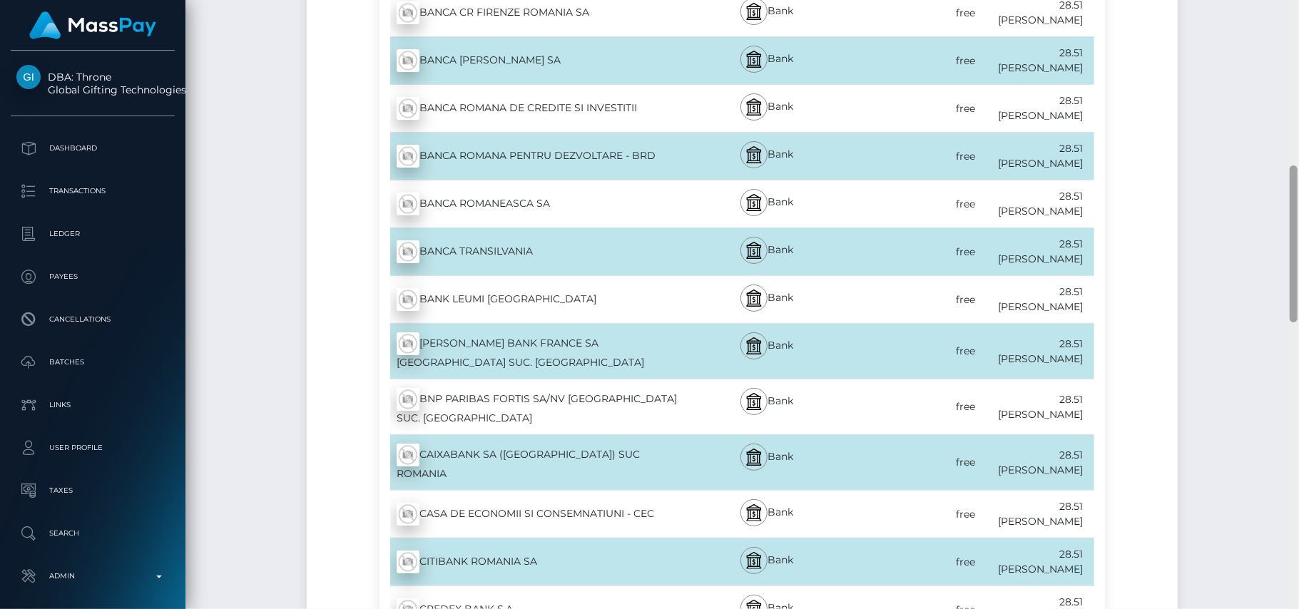
drag, startPoint x: 1291, startPoint y: 197, endPoint x: 1291, endPoint y: 205, distance: 8.6
click at [1291, 205] on div at bounding box center [1294, 243] width 8 height 157
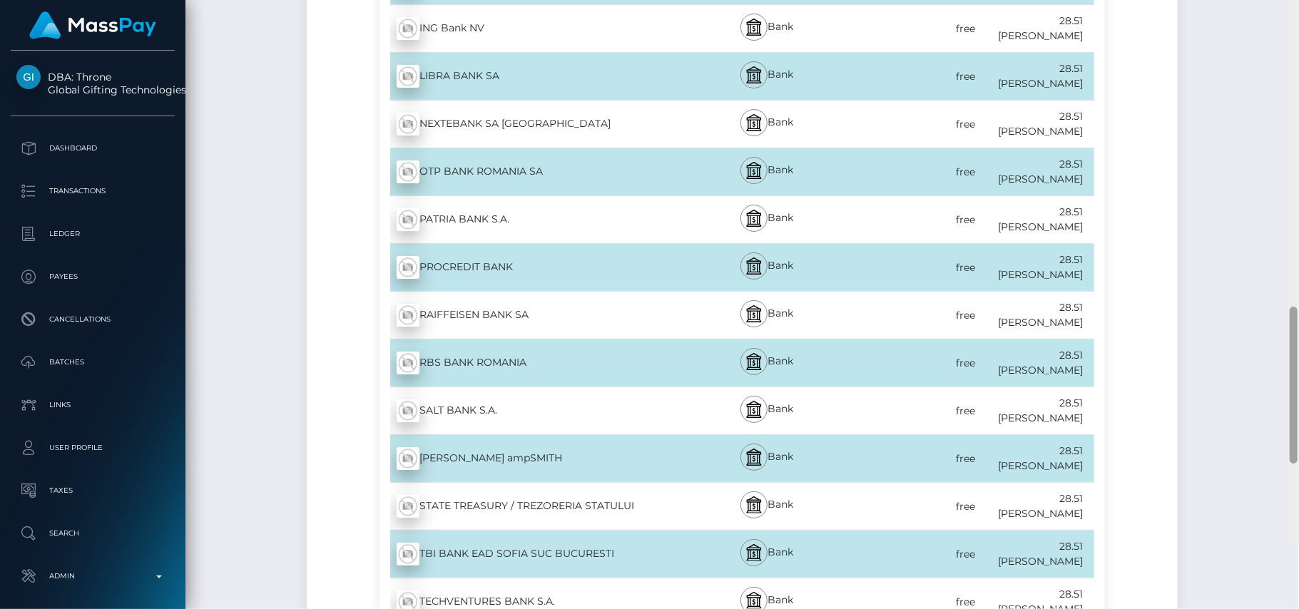
scroll to position [1434, 0]
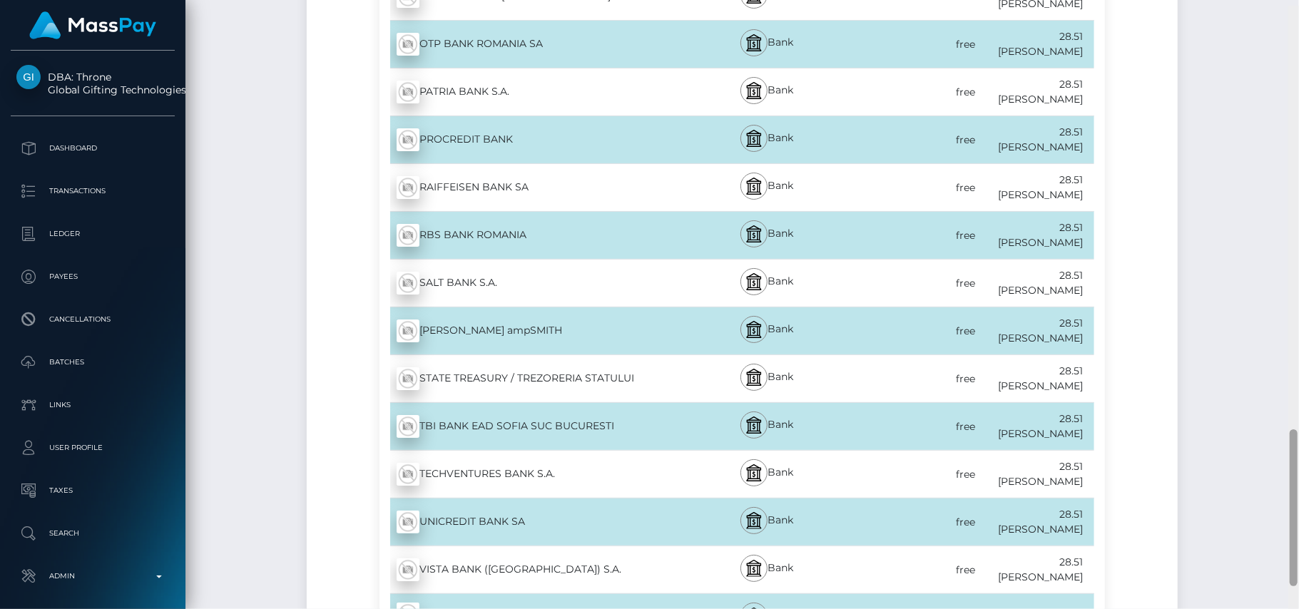
drag, startPoint x: 1295, startPoint y: 190, endPoint x: 1288, endPoint y: 448, distance: 258.3
click at [1288, 448] on div at bounding box center [1293, 311] width 11 height 610
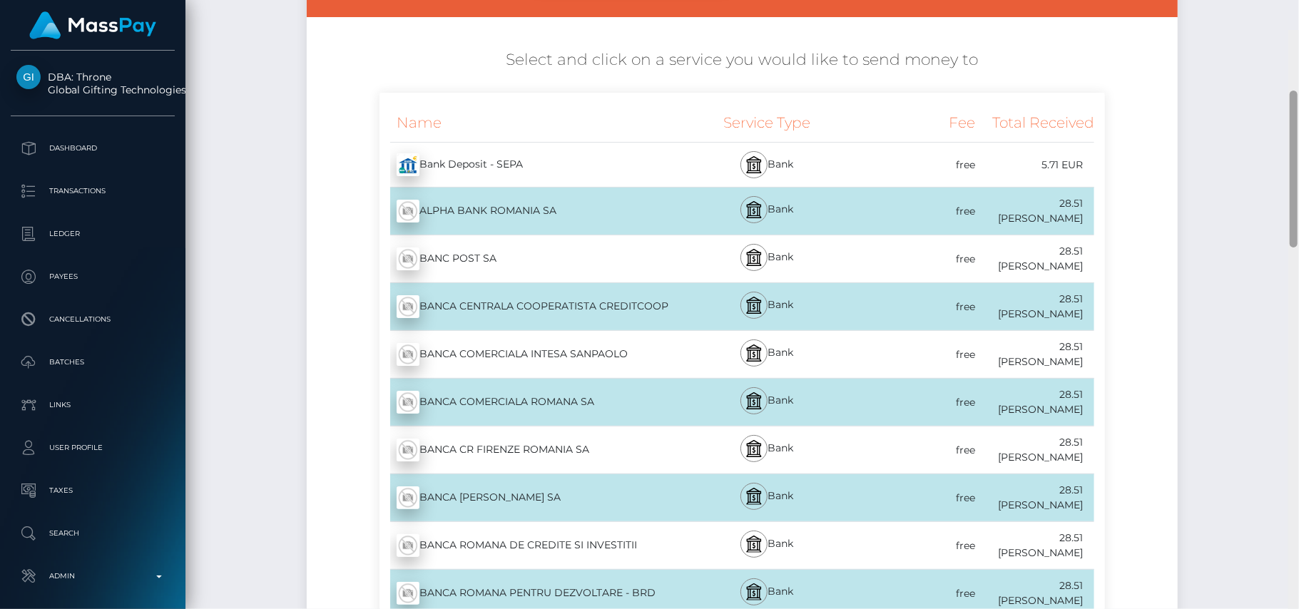
scroll to position [192, 0]
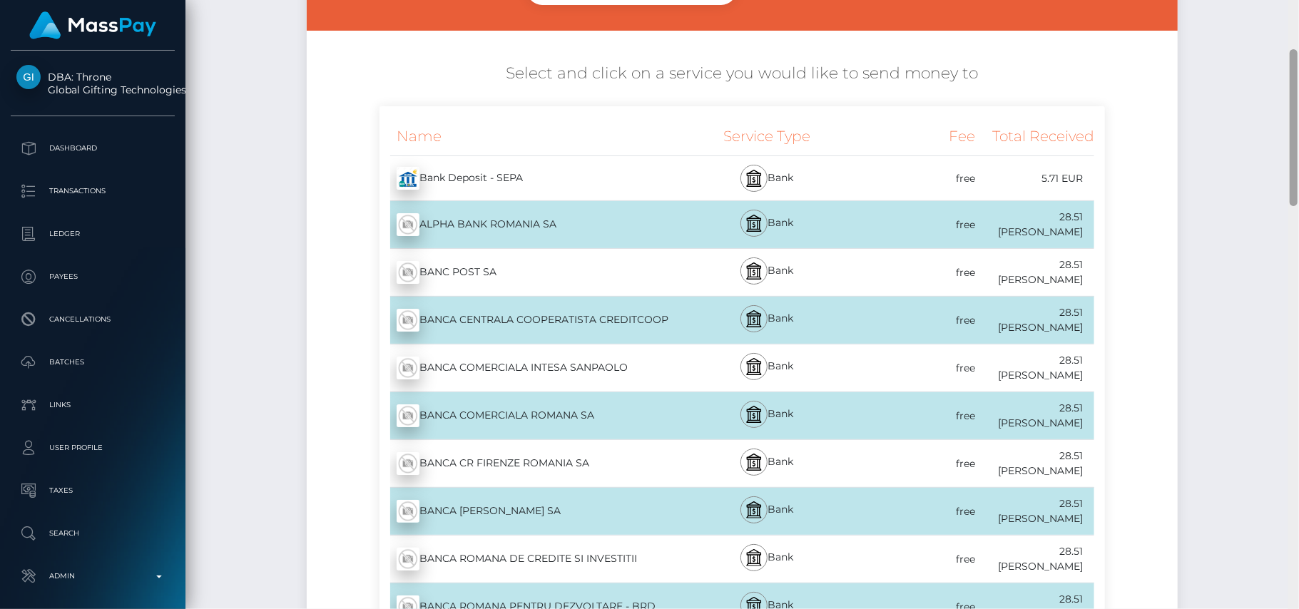
drag, startPoint x: 1294, startPoint y: 449, endPoint x: 1222, endPoint y: 75, distance: 381.3
click at [1222, 75] on div "Cash Transfer Loading... Loading..." at bounding box center [741, 304] width 1113 height 609
click at [534, 177] on div "Bank Deposit - SEPA - EUR" at bounding box center [528, 178] width 298 height 40
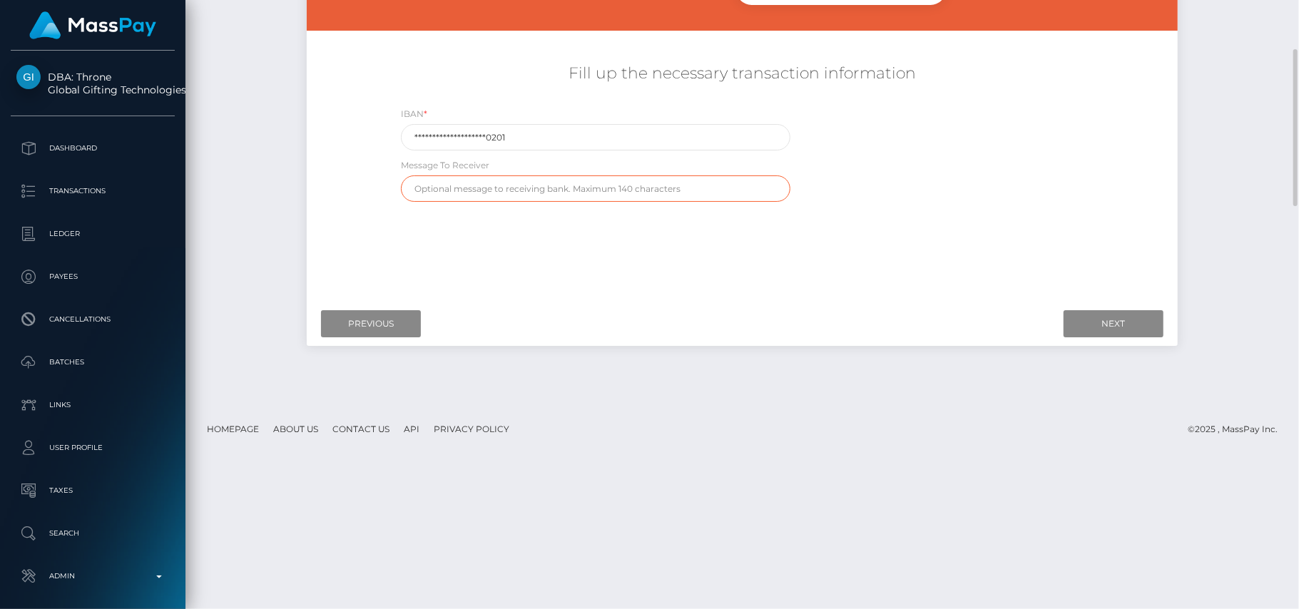
click at [466, 187] on input "text" at bounding box center [595, 188] width 389 height 26
type input "nb"
click at [1116, 324] on input "Next" at bounding box center [1114, 323] width 100 height 27
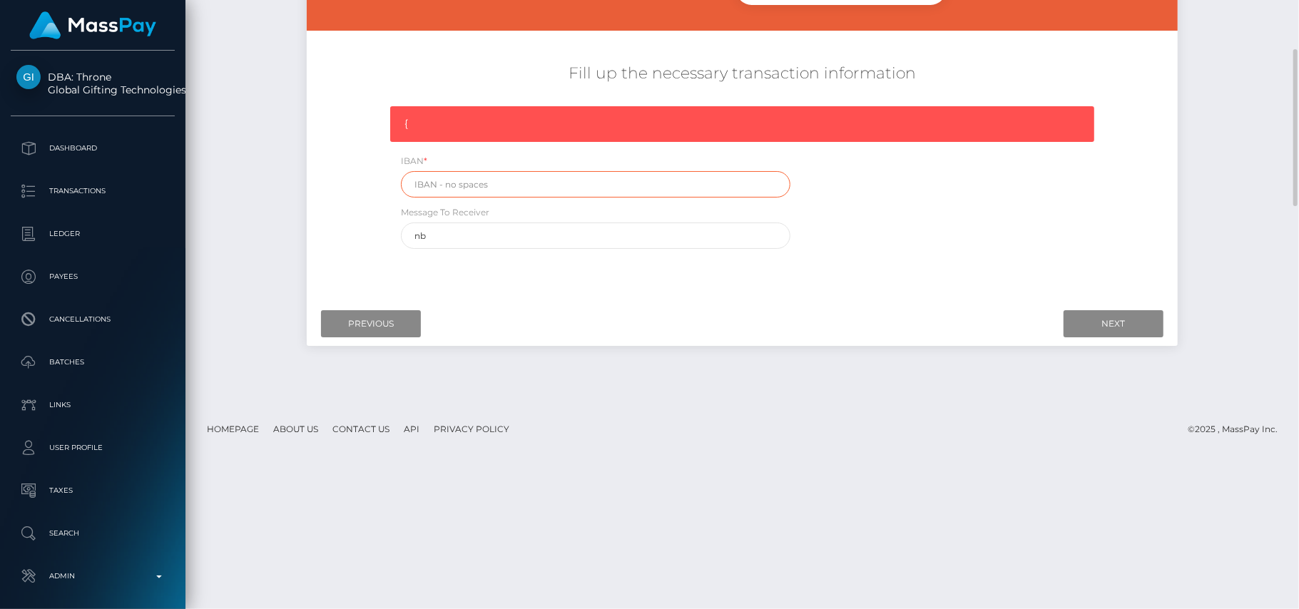
click at [495, 185] on input "text" at bounding box center [595, 184] width 389 height 26
click at [401, 123] on div "{" at bounding box center [742, 124] width 704 height 36
click at [382, 320] on input "Previous" at bounding box center [371, 323] width 100 height 27
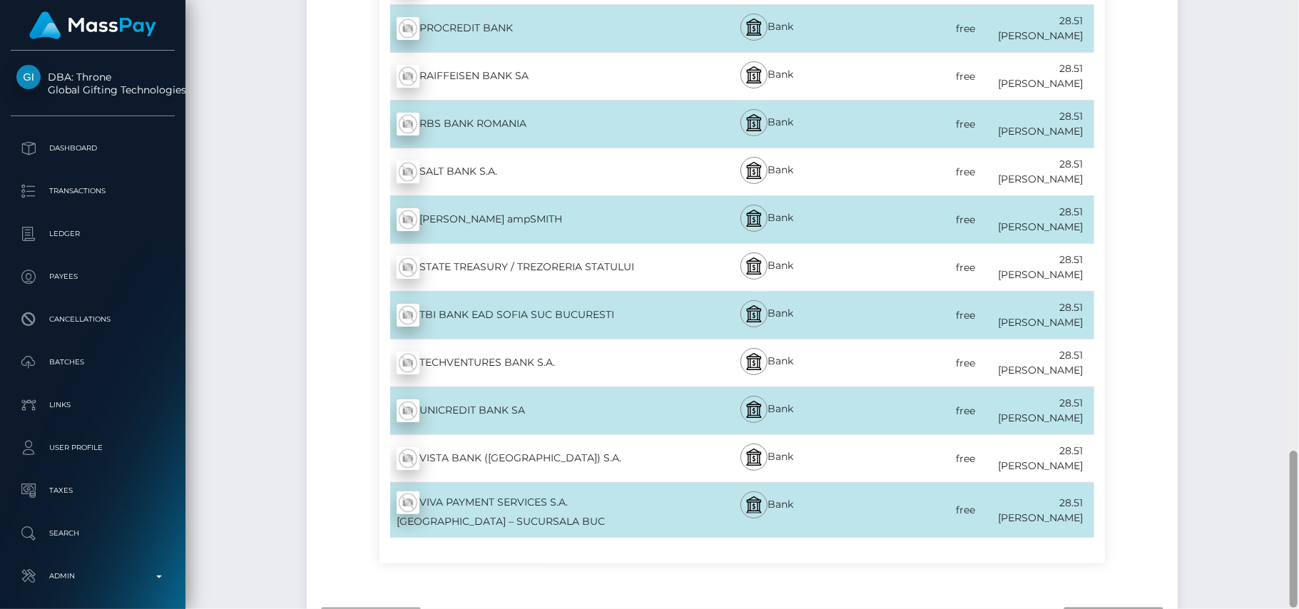
scroll to position [1758, 0]
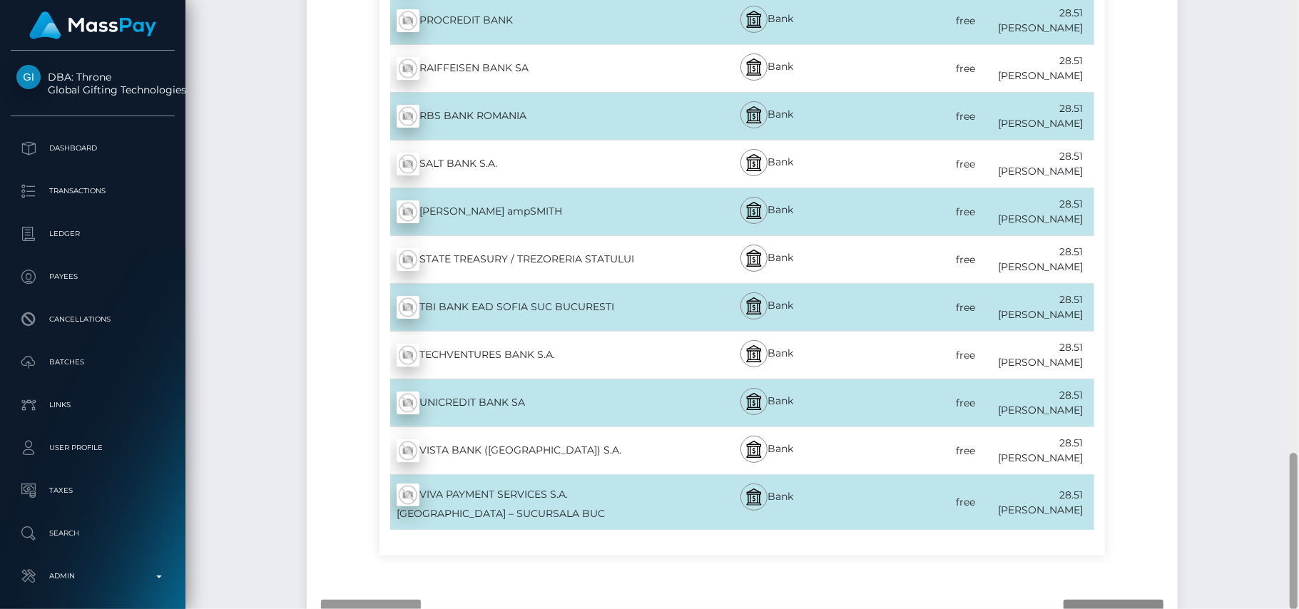
drag, startPoint x: 1293, startPoint y: 118, endPoint x: 1298, endPoint y: 583, distance: 464.4
click at [1298, 583] on div at bounding box center [1293, 305] width 11 height 610
drag, startPoint x: 1298, startPoint y: 525, endPoint x: 1248, endPoint y: 312, distance: 218.3
click at [1248, 312] on div "Cash Transfer Loading... Loading..." at bounding box center [741, 304] width 1113 height 609
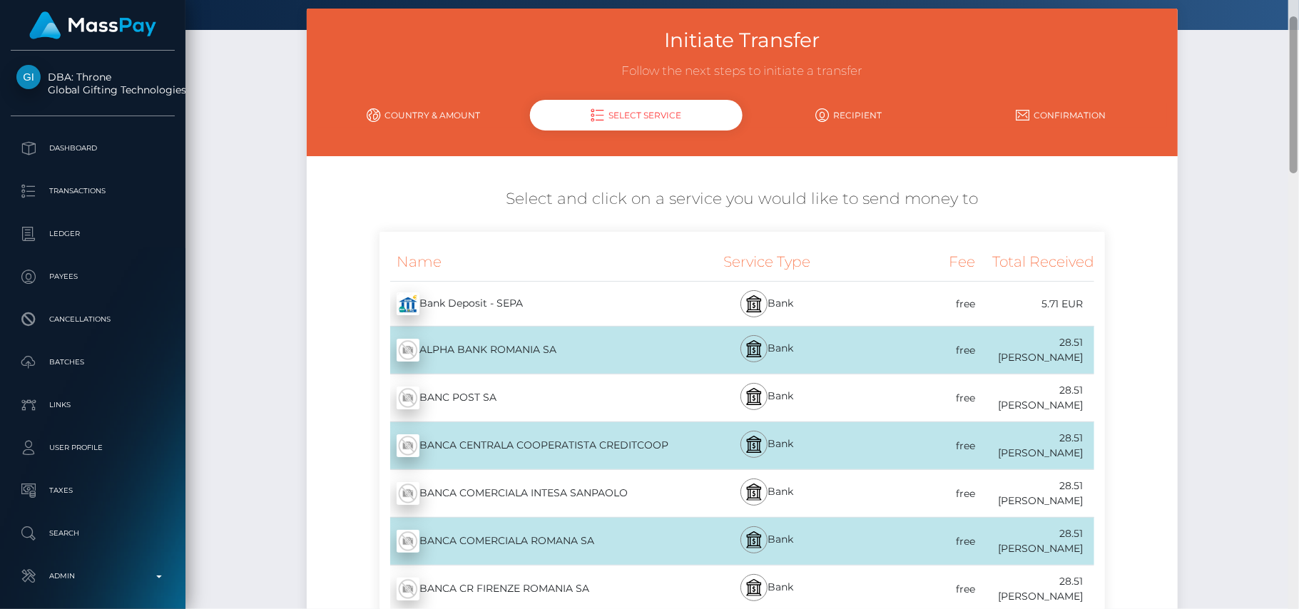
scroll to position [46, 0]
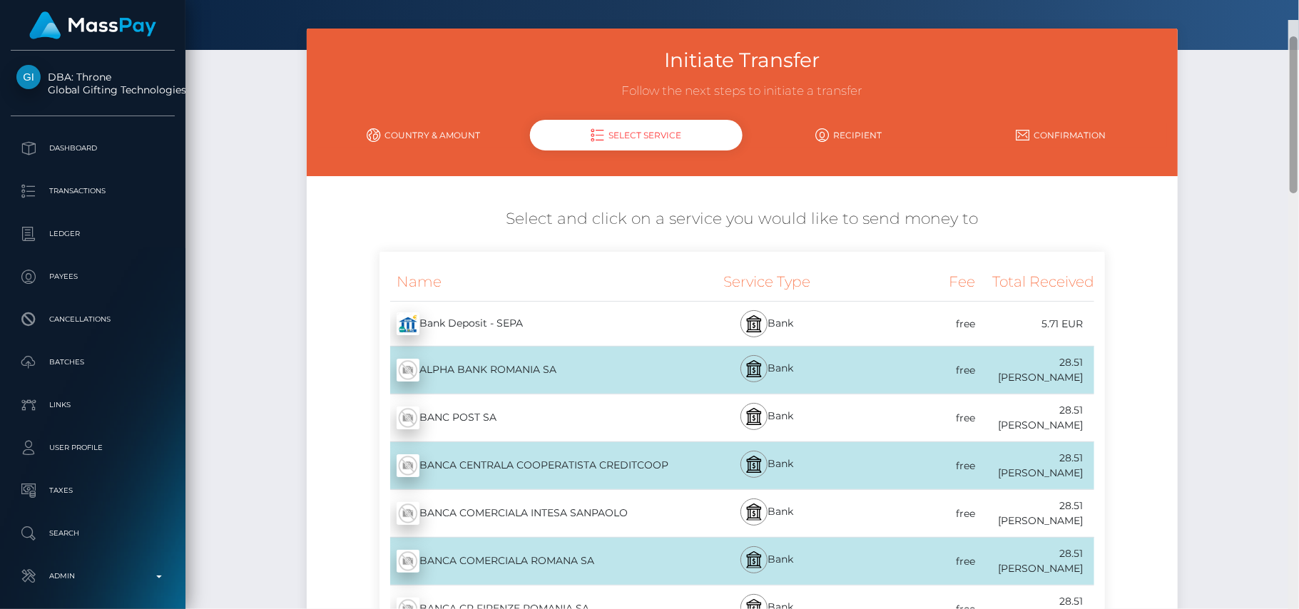
drag, startPoint x: 1296, startPoint y: 474, endPoint x: 1207, endPoint y: 33, distance: 449.7
click at [1207, 33] on div "Cash Transfer Loading... Loading..." at bounding box center [741, 304] width 1113 height 609
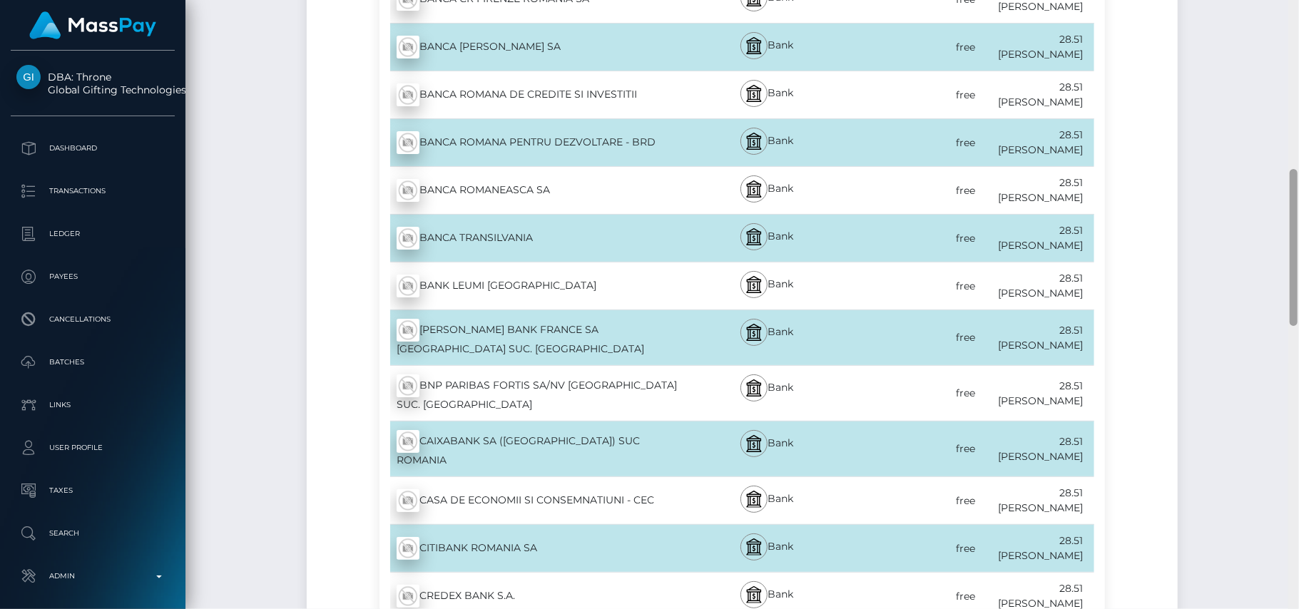
drag, startPoint x: 1288, startPoint y: 158, endPoint x: 1298, endPoint y: 260, distance: 102.5
click at [1298, 260] on div at bounding box center [1293, 305] width 11 height 610
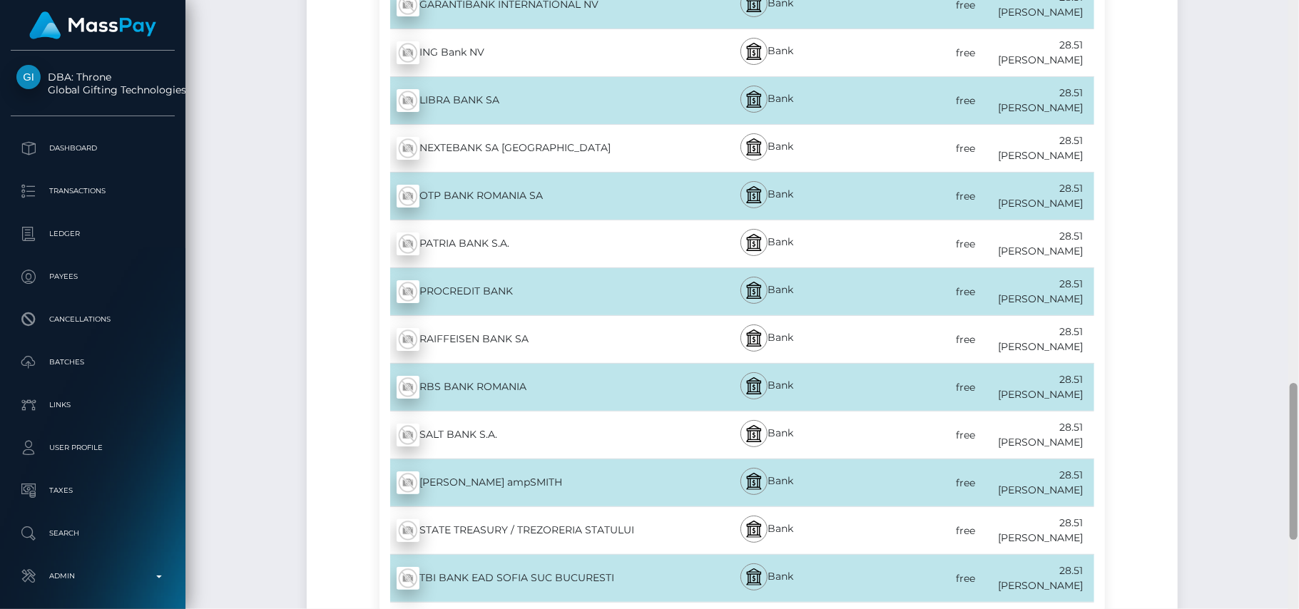
scroll to position [1758, 0]
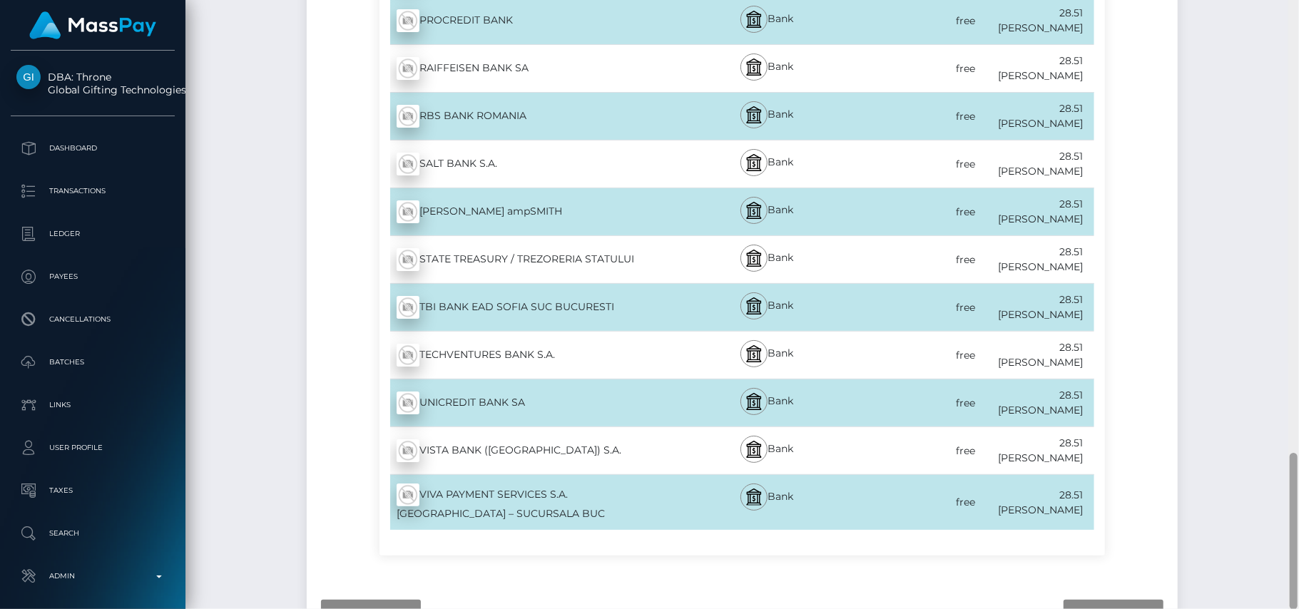
drag, startPoint x: 1294, startPoint y: 268, endPoint x: 1298, endPoint y: 646, distance: 378.1
click at [1298, 608] on html "DBA: Throne Global Gifting Technologies Inc Dashboard Transactions Ledger Payee…" at bounding box center [649, 304] width 1299 height 609
click at [361, 600] on input "Previous" at bounding box center [371, 613] width 100 height 27
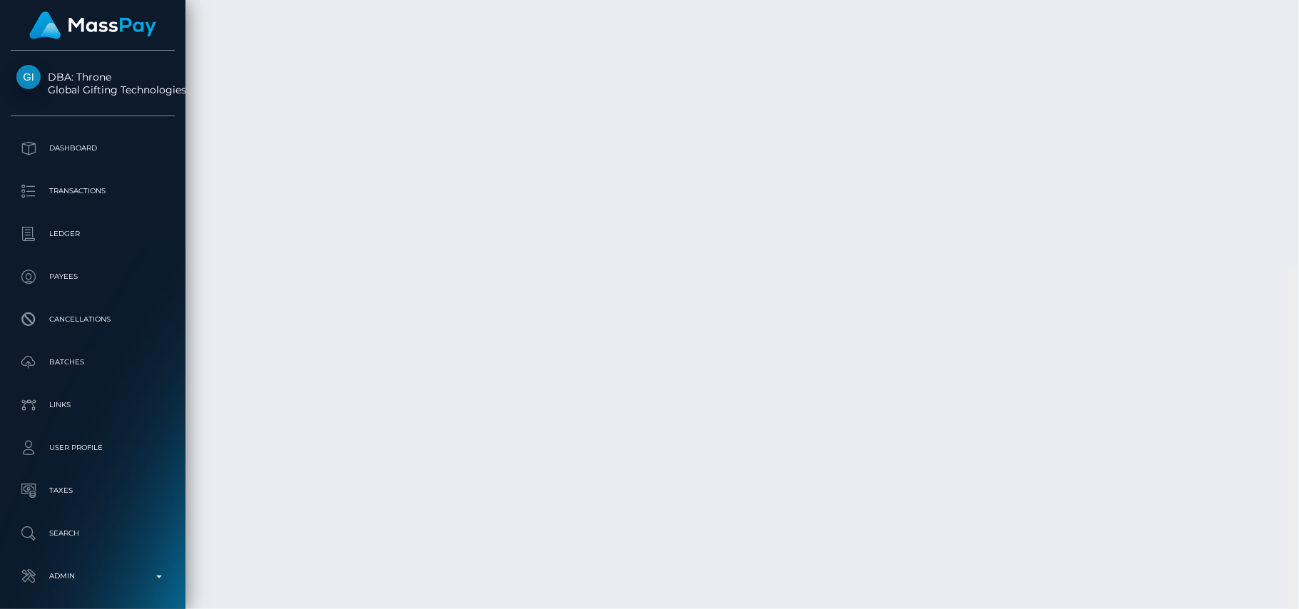
drag, startPoint x: 1293, startPoint y: 498, endPoint x: 1237, endPoint y: 275, distance: 229.6
click at [1237, 275] on div "Cash Transfer Loading... Loading..." at bounding box center [741, 304] width 1113 height 609
drag, startPoint x: 1298, startPoint y: 414, endPoint x: 1244, endPoint y: 89, distance: 329.0
click at [1244, 89] on div "Cash Transfer Loading... Loading..." at bounding box center [741, 304] width 1113 height 609
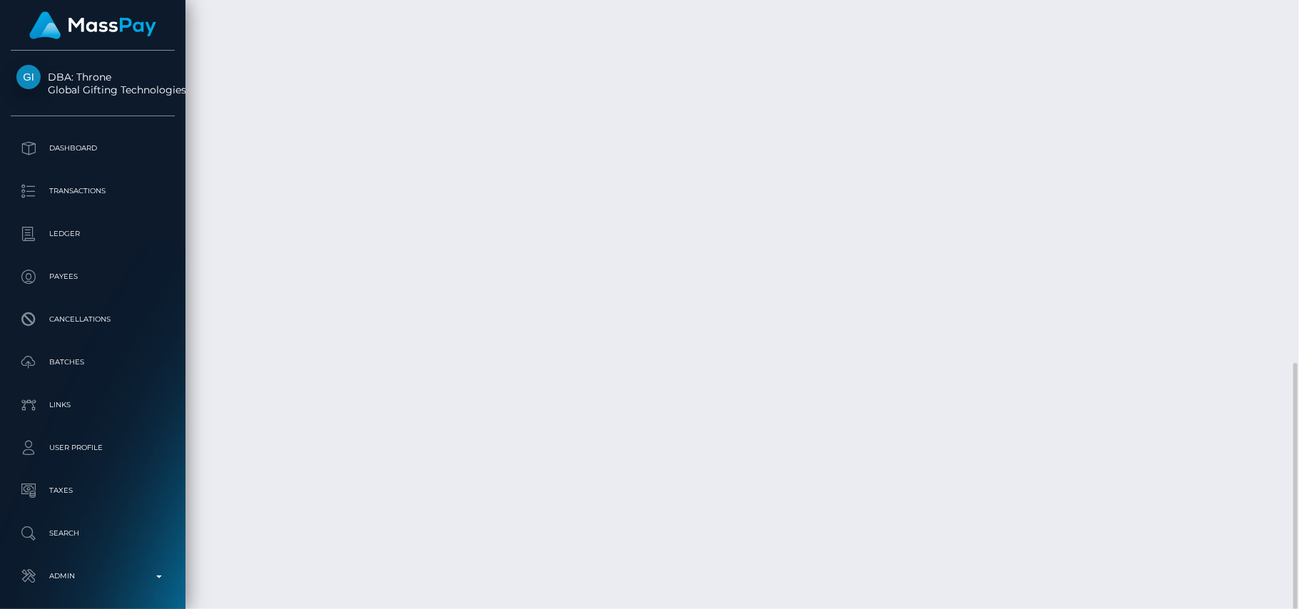
click at [1061, 330] on div "Cash Transfer Loading... Loading..." at bounding box center [741, 304] width 1113 height 609
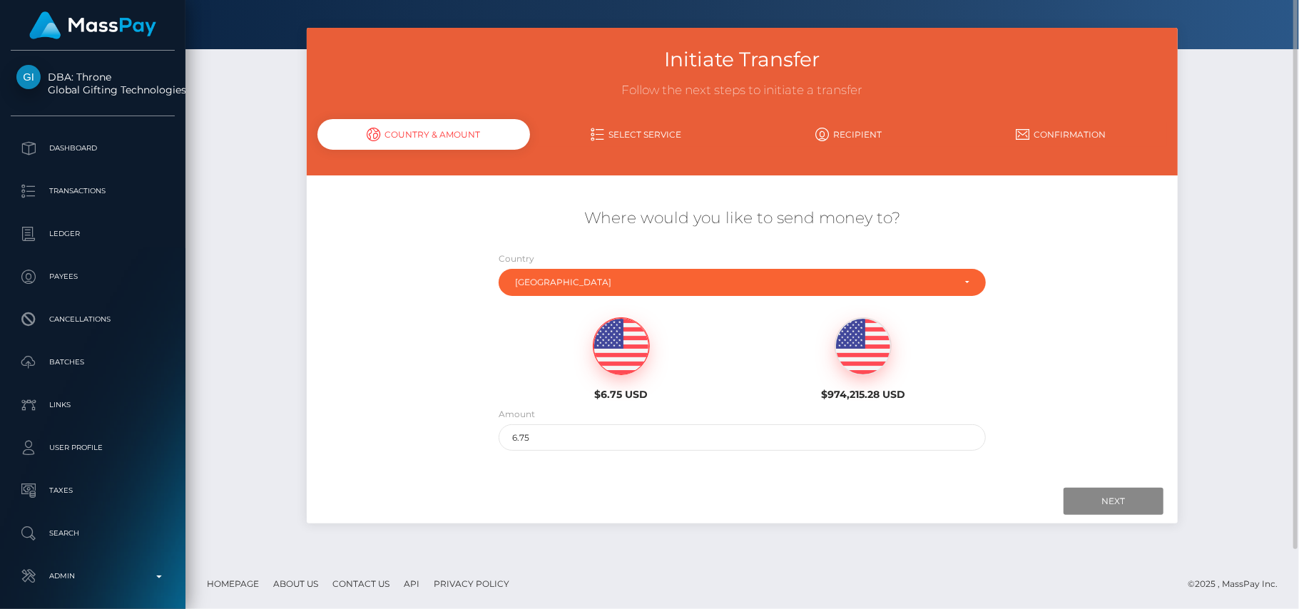
scroll to position [0, 0]
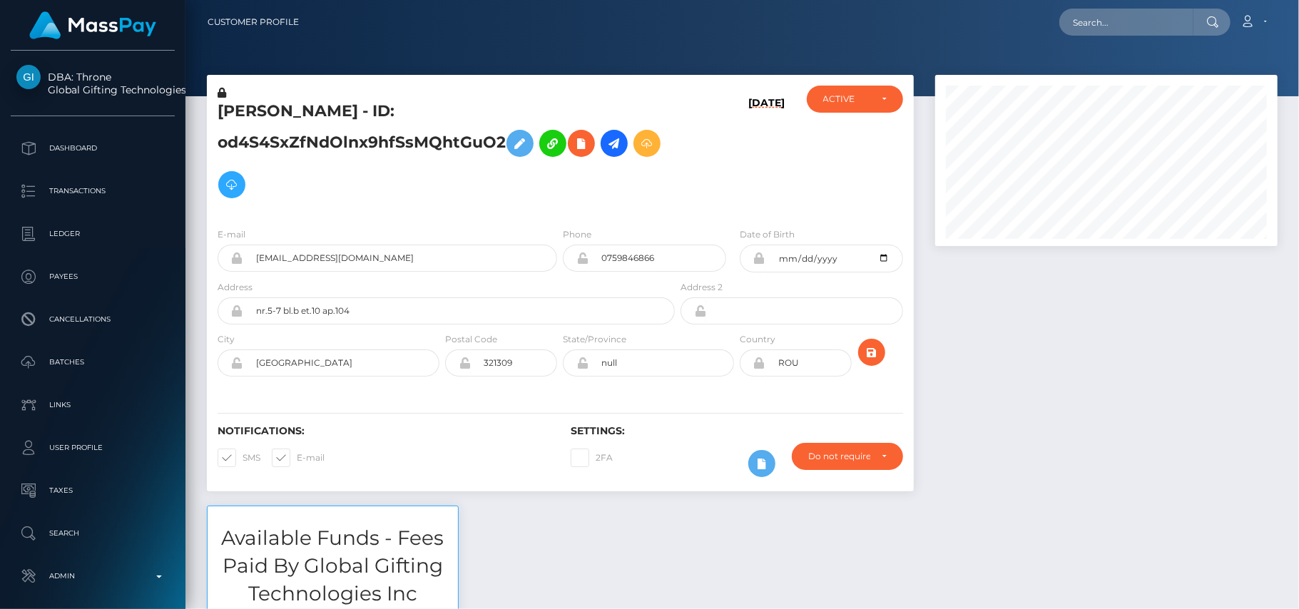
scroll to position [171, 343]
